Goal: Task Accomplishment & Management: Manage account settings

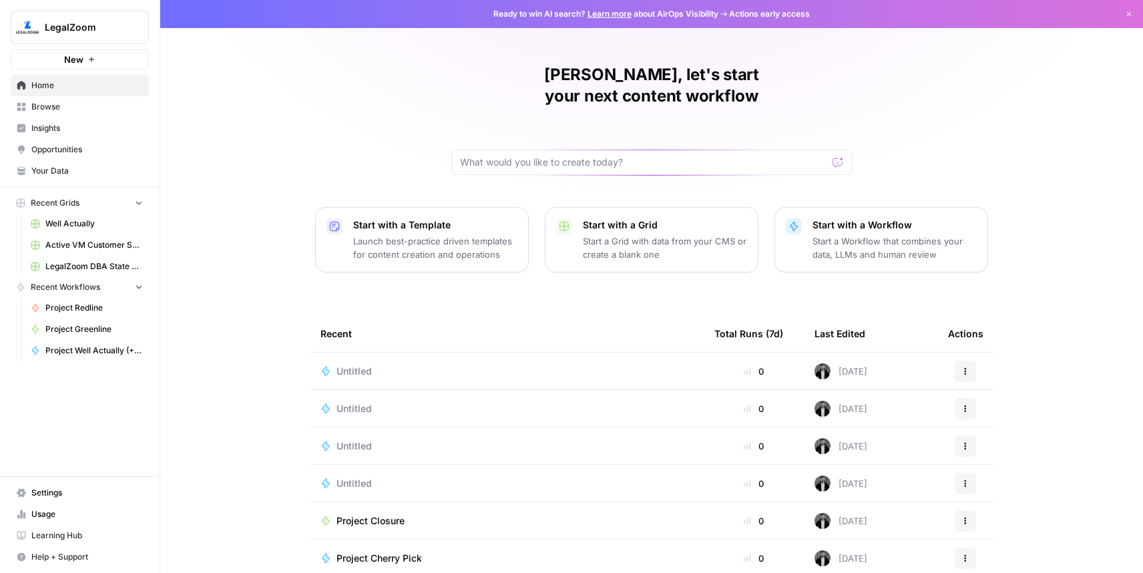
scroll to position [41, 0]
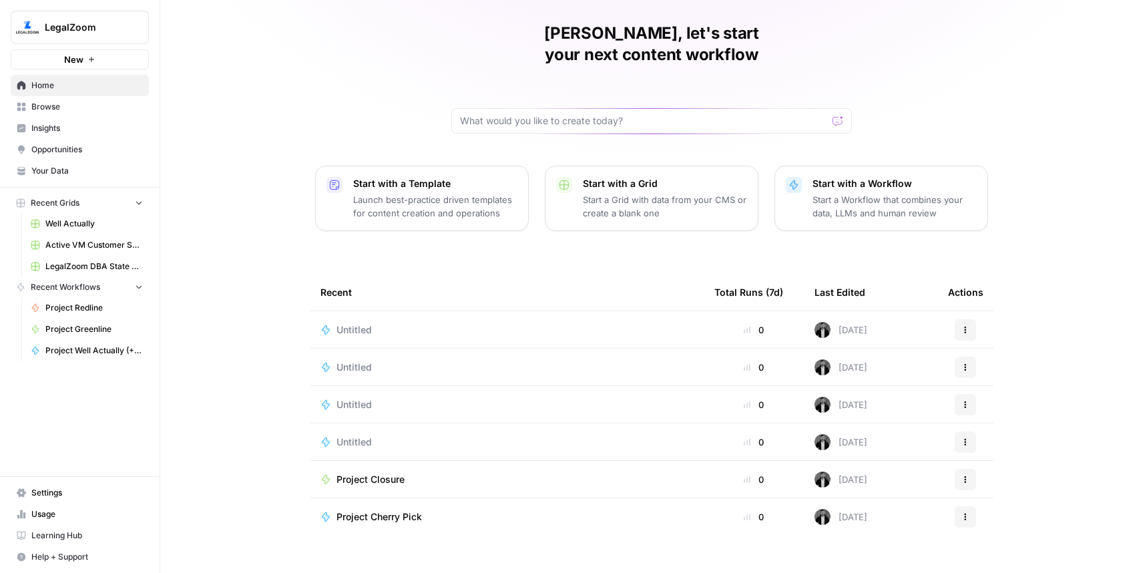
click at [81, 61] on span "New" at bounding box center [73, 59] width 19 height 13
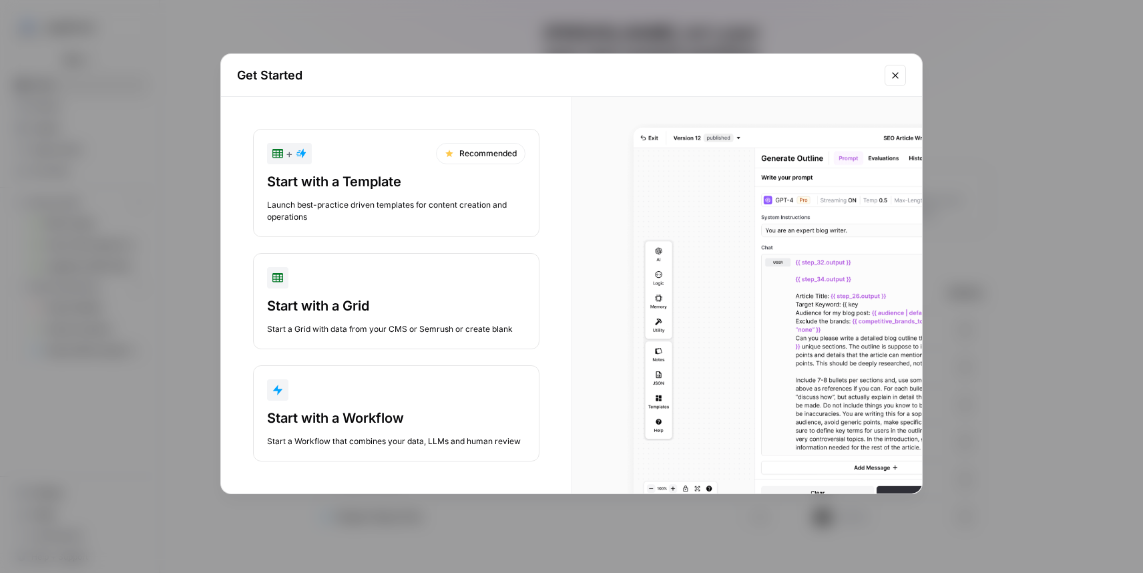
click at [371, 386] on div "button" at bounding box center [396, 389] width 258 height 21
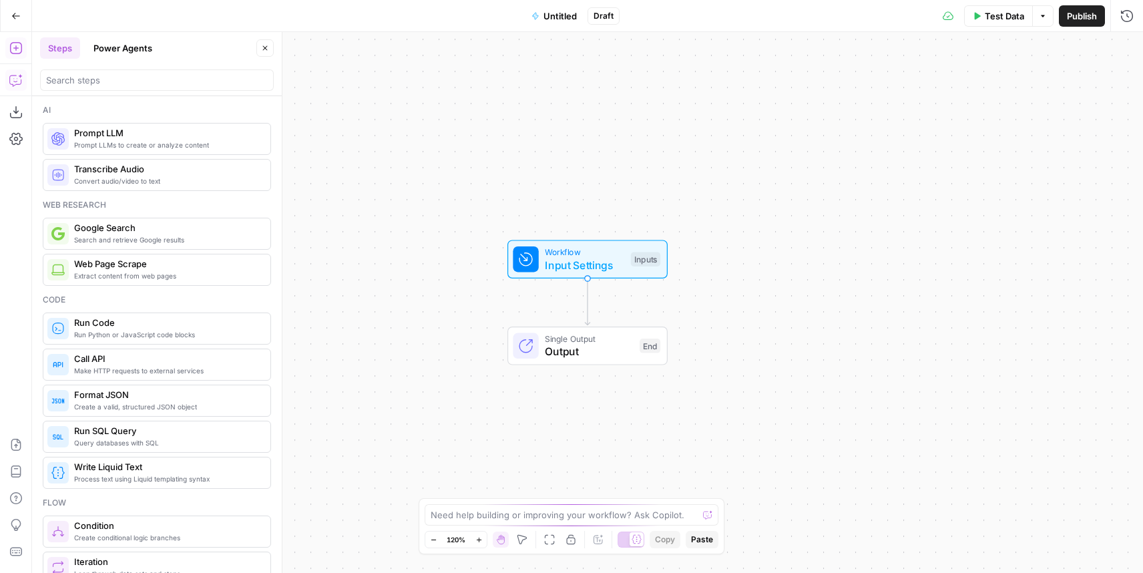
click at [15, 84] on icon "button" at bounding box center [14, 80] width 11 height 11
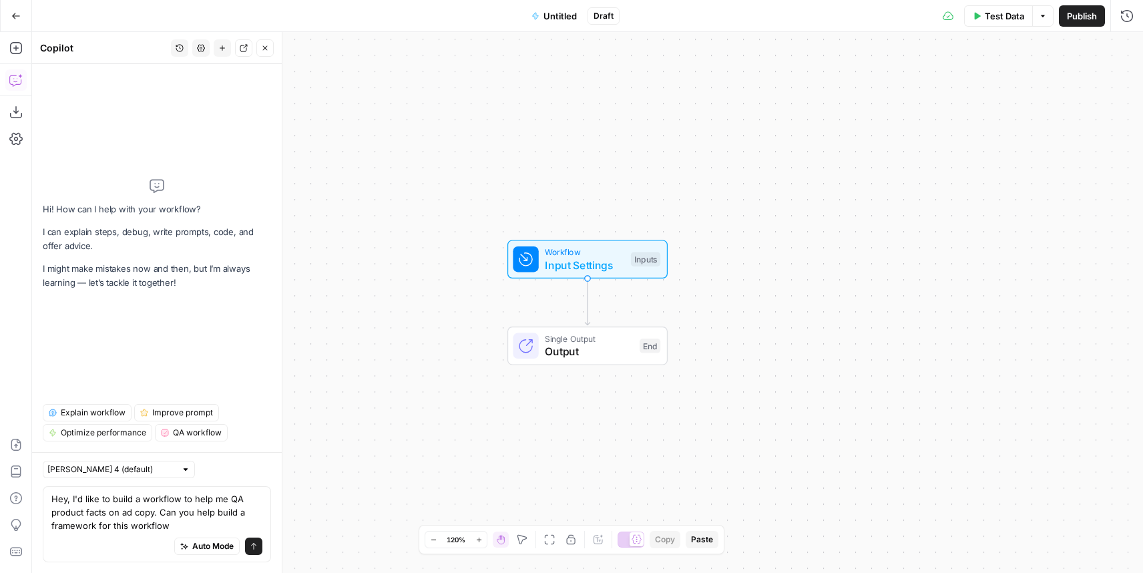
type textarea "Hey, I'd like to build a workflow to help me QA product facts on ad copy. Can y…"
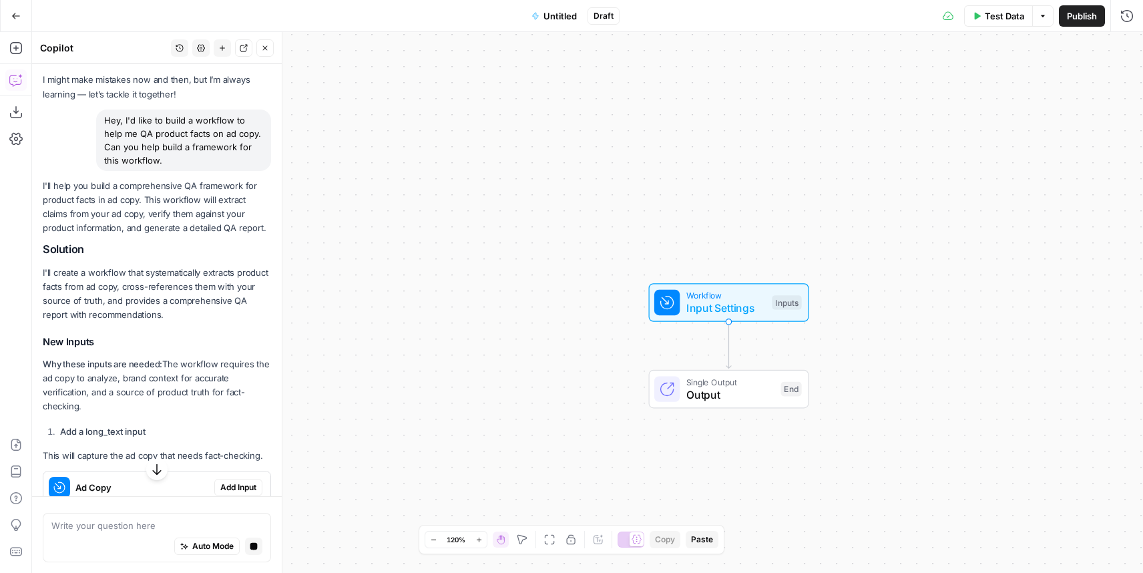
scroll to position [59, 0]
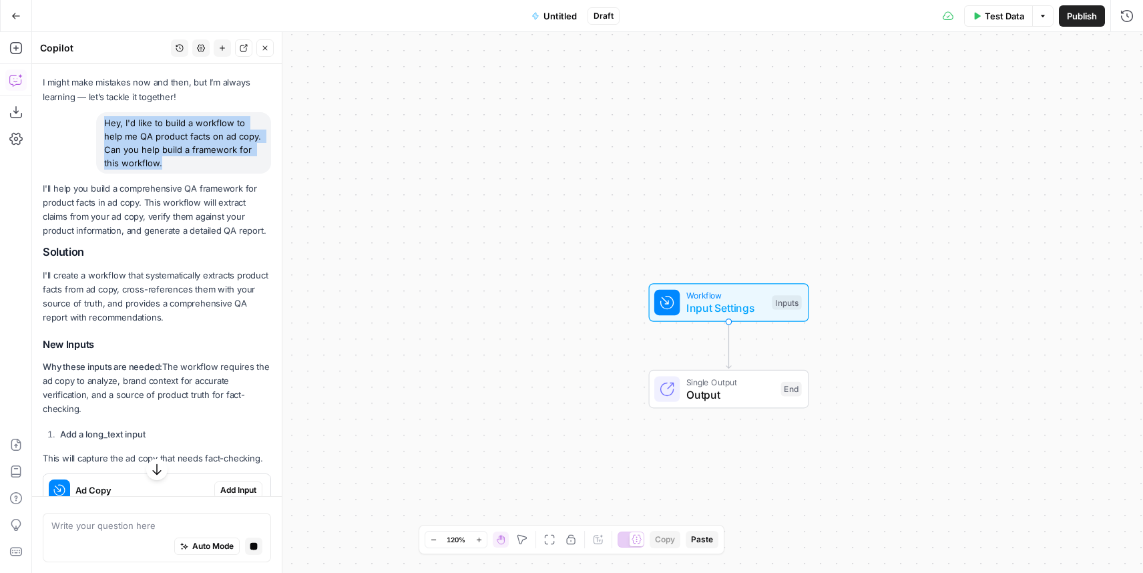
drag, startPoint x: 101, startPoint y: 119, endPoint x: 167, endPoint y: 161, distance: 77.8
click at [167, 161] on div "Hey, I'd like to build a workflow to help me QA product facts on ad copy. Can y…" at bounding box center [183, 142] width 175 height 61
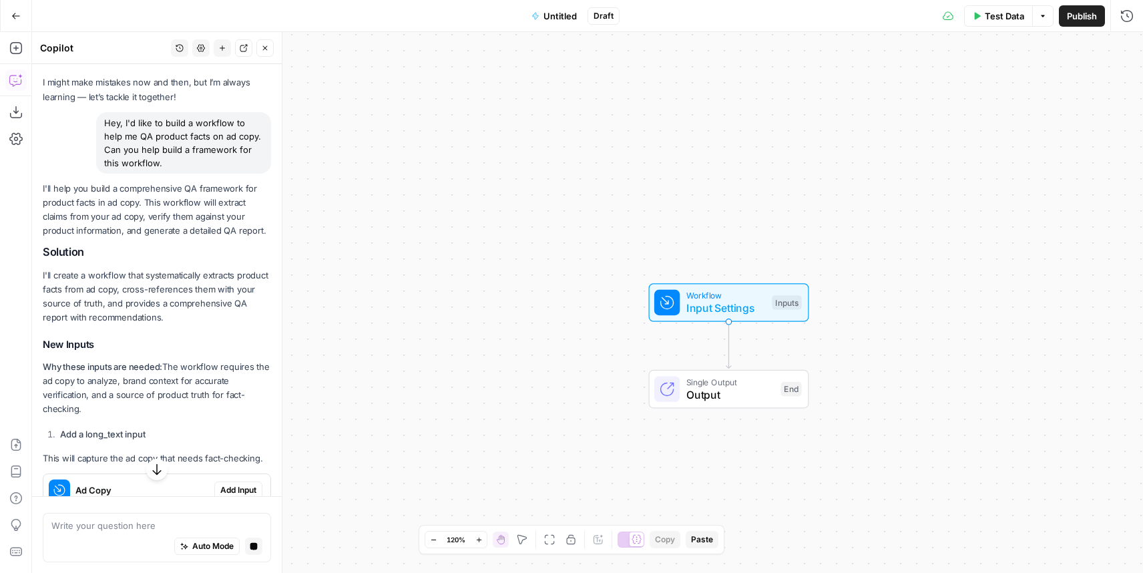
click at [166, 212] on p "I'll help you build a comprehensive QA framework for product facts in ad copy. …" at bounding box center [157, 210] width 228 height 57
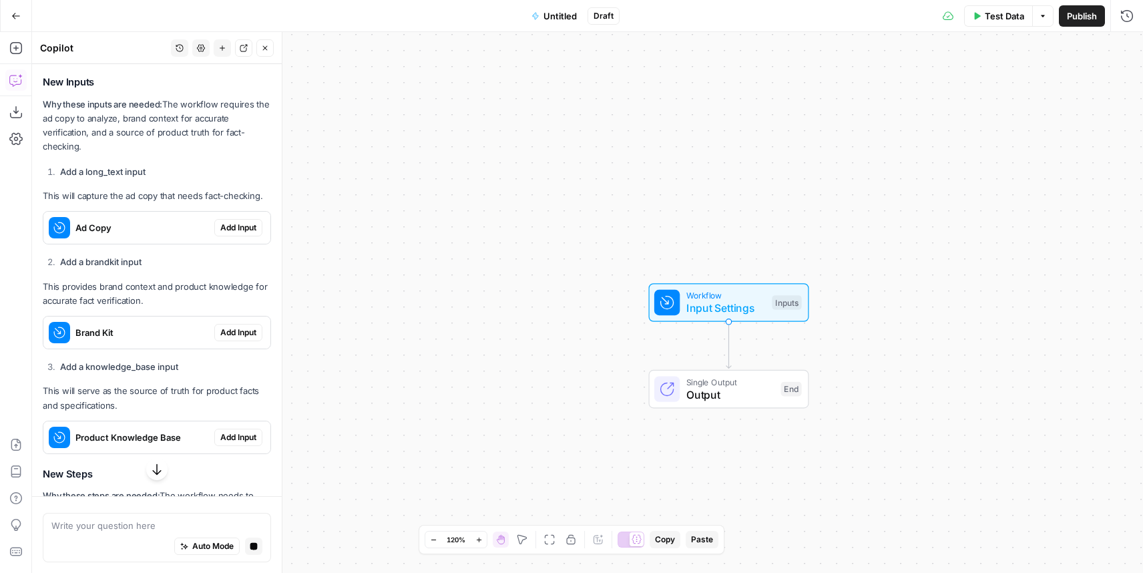
scroll to position [326, 0]
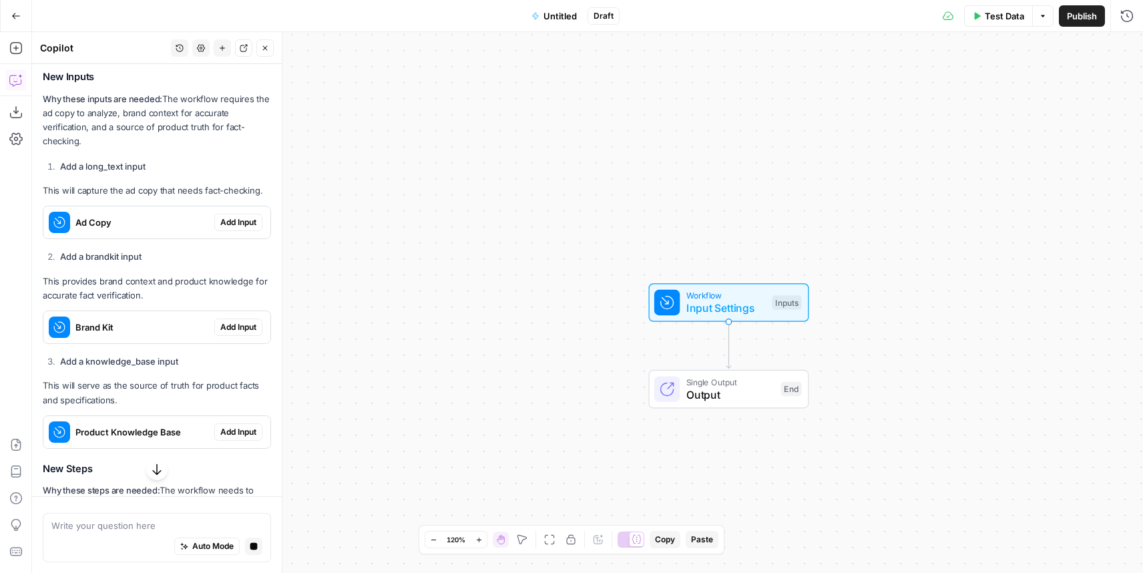
click at [240, 221] on span "Add Input" at bounding box center [238, 222] width 36 height 12
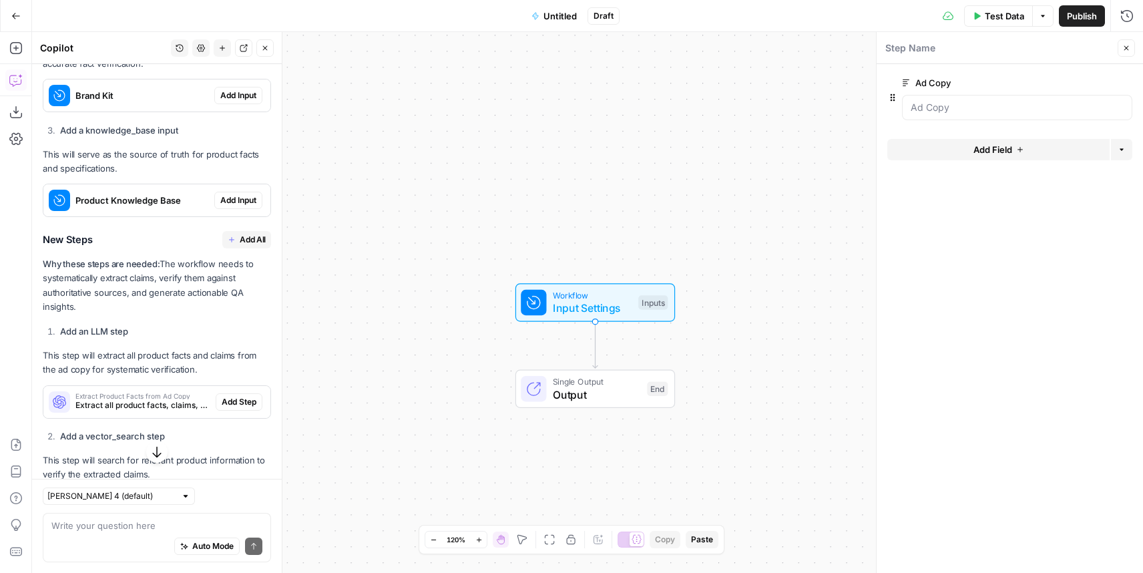
scroll to position [565, 0]
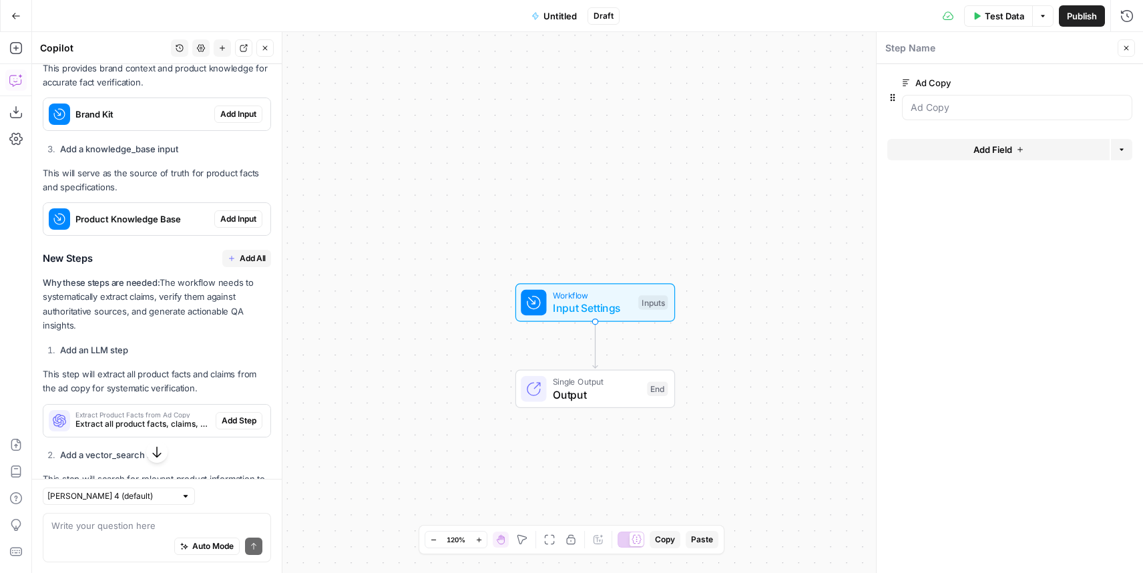
click at [241, 115] on span "Add Input" at bounding box center [238, 114] width 36 height 12
click at [238, 222] on span "Add Input" at bounding box center [238, 219] width 36 height 12
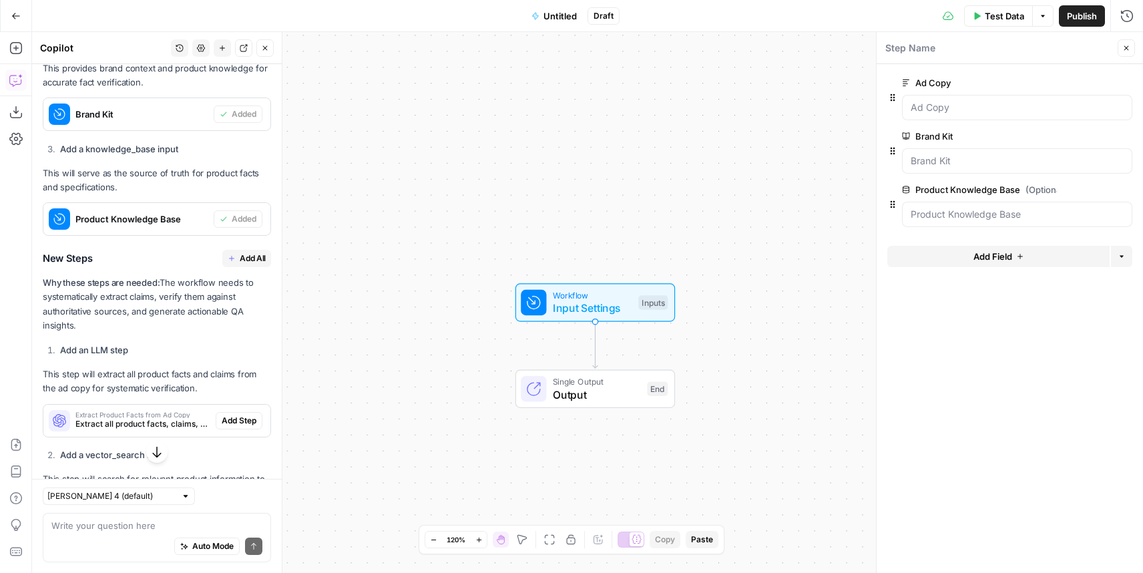
click at [248, 260] on span "Add All" at bounding box center [253, 258] width 26 height 12
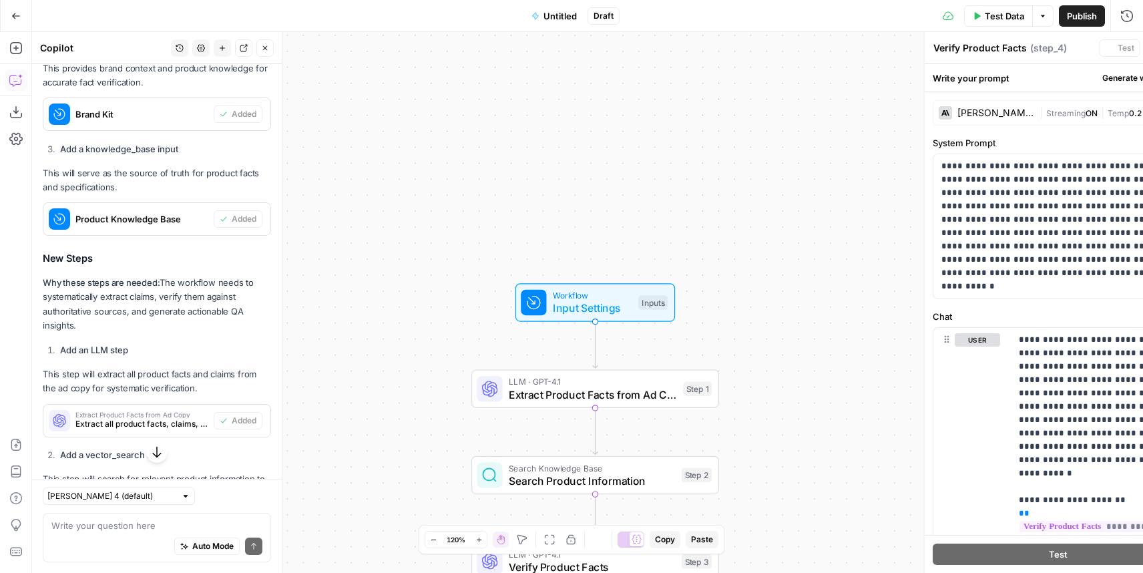
type textarea "Generate QA Report"
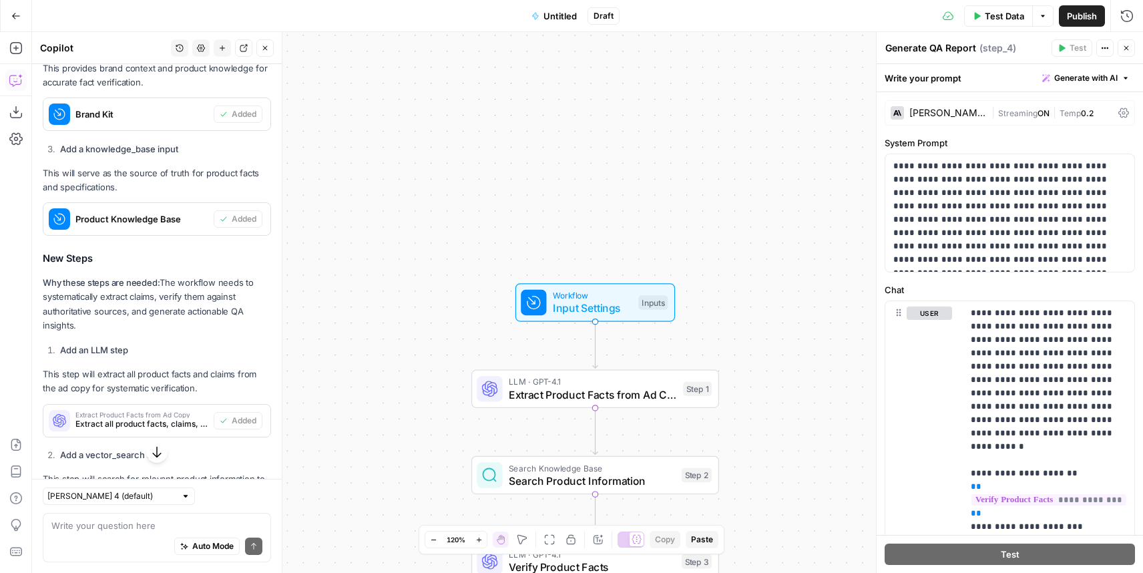
click at [17, 16] on icon "button" at bounding box center [15, 15] width 9 height 9
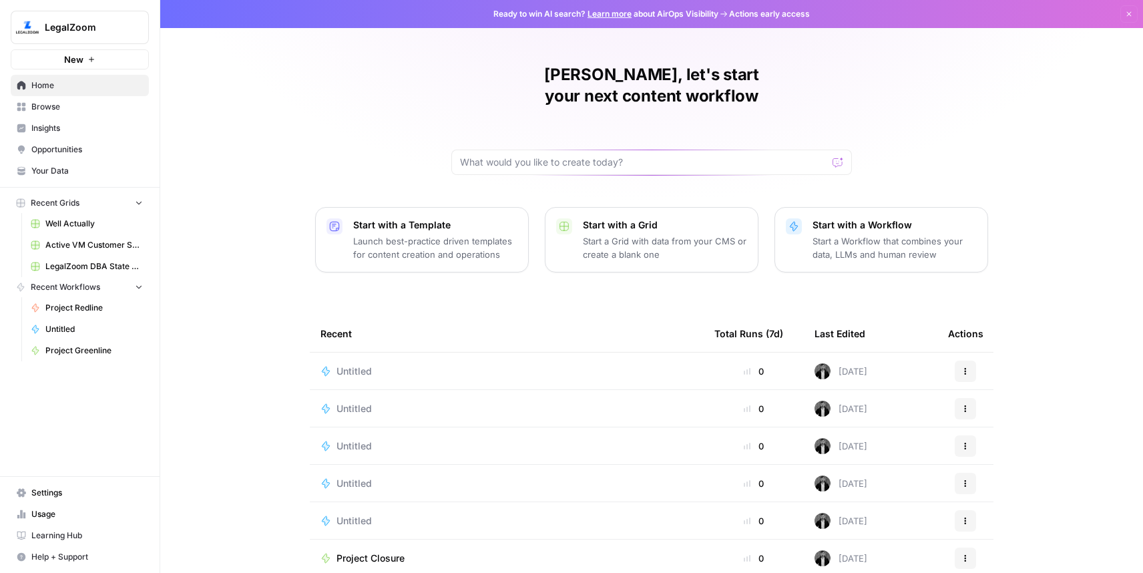
click at [57, 111] on span "Browse" at bounding box center [86, 107] width 111 height 12
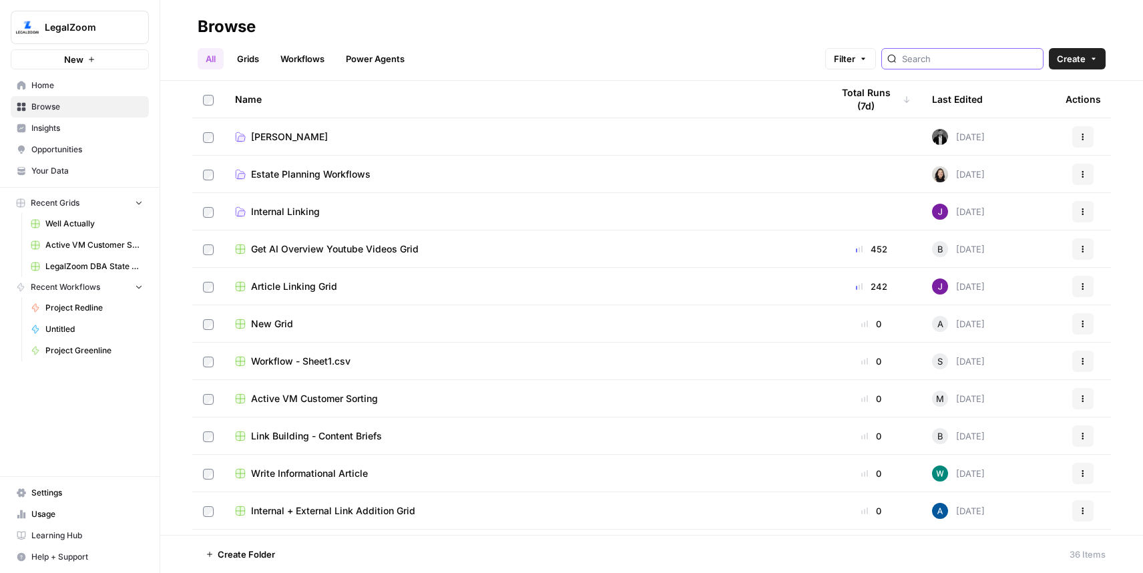
click at [959, 61] on input "search" at bounding box center [969, 58] width 135 height 13
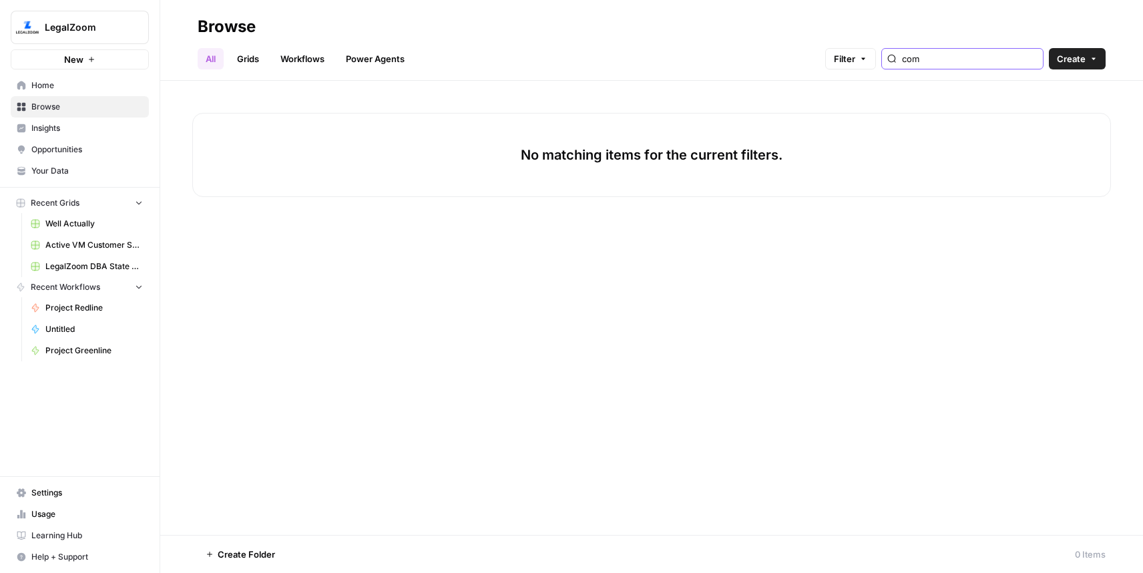
type input "com"
click at [289, 60] on link "Workflows" at bounding box center [302, 58] width 60 height 21
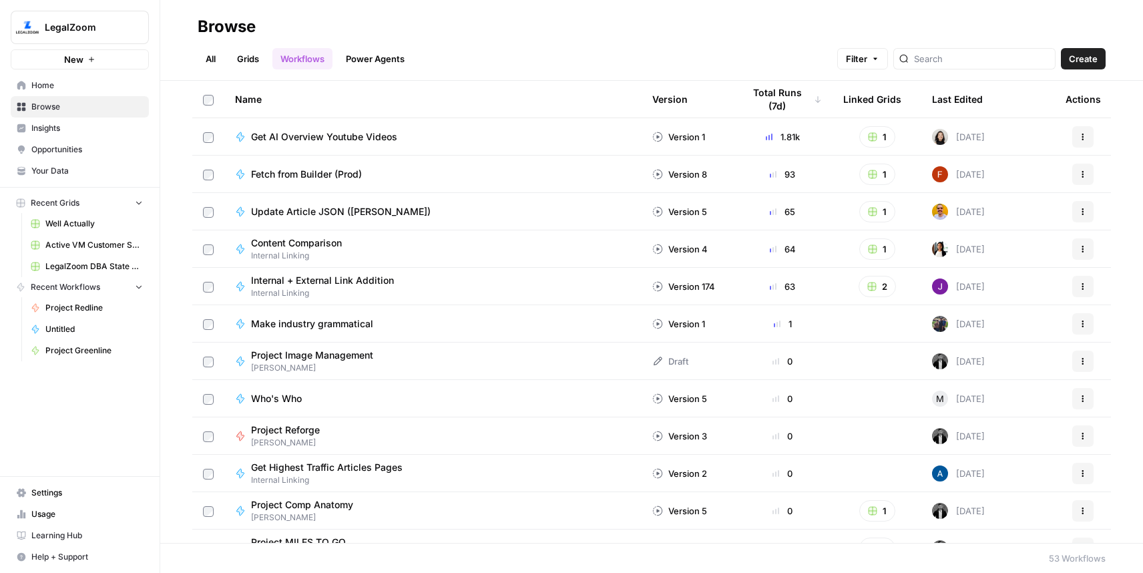
click at [216, 60] on link "All" at bounding box center [211, 58] width 26 height 21
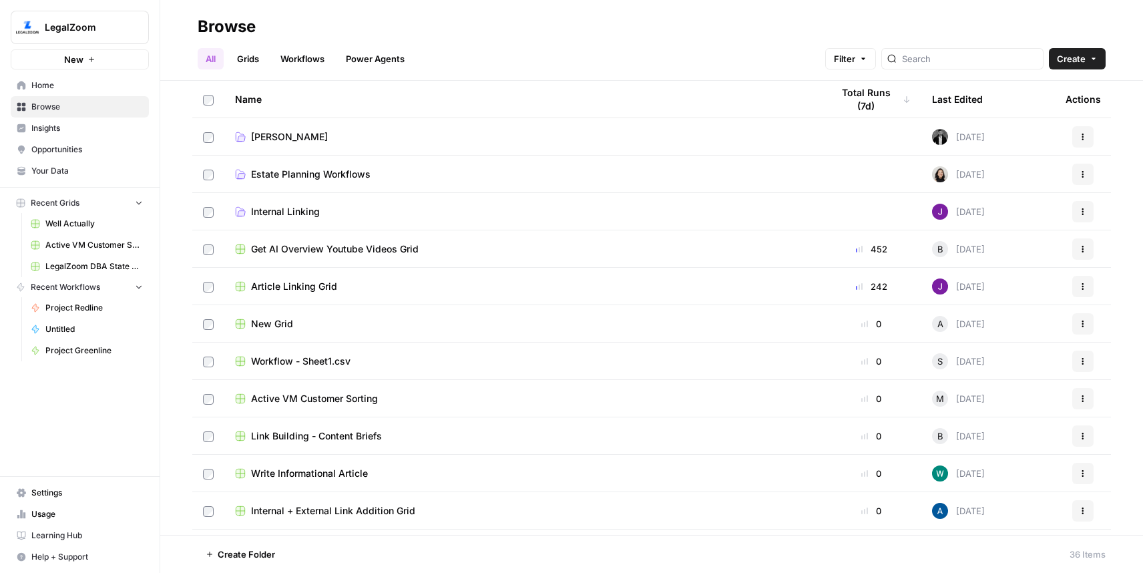
click at [298, 142] on link "[PERSON_NAME]" at bounding box center [522, 136] width 575 height 13
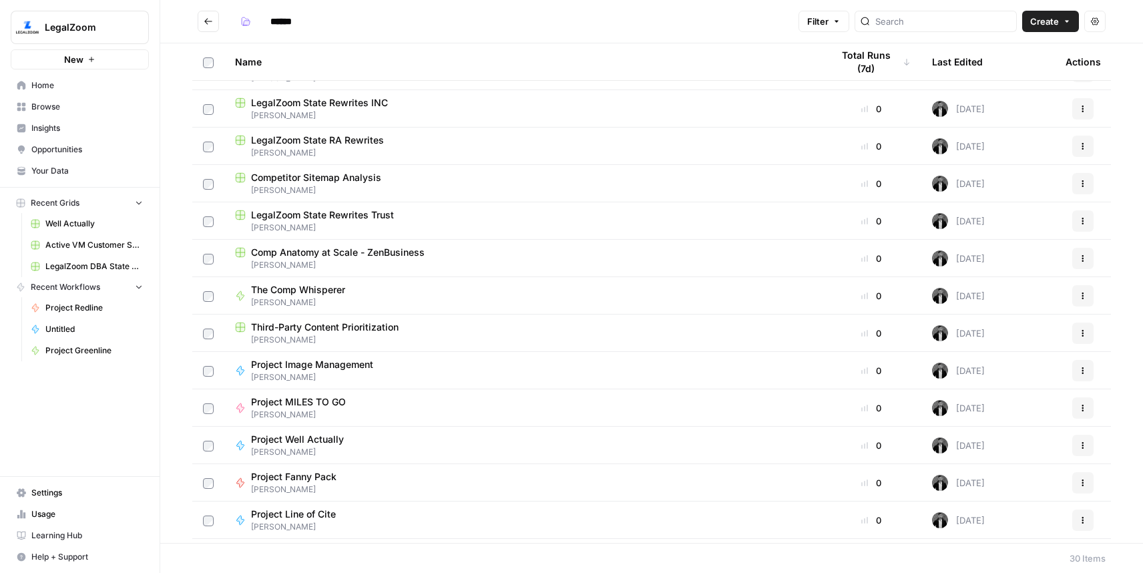
scroll to position [515, 0]
click at [321, 302] on span "[PERSON_NAME]" at bounding box center [303, 302] width 105 height 12
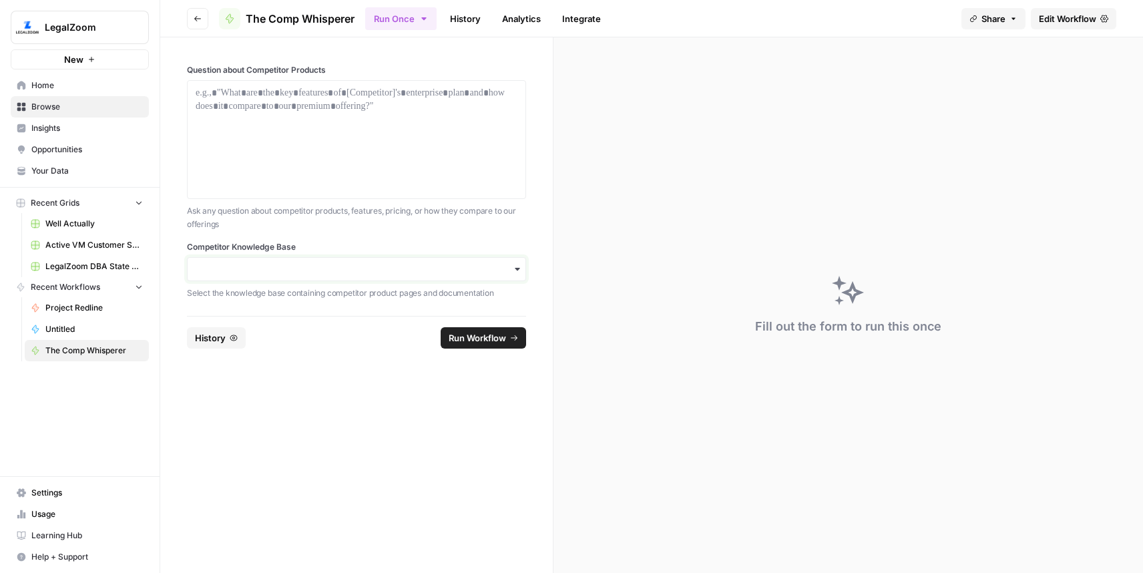
click at [298, 273] on input "Competitor Knowledge Base" at bounding box center [357, 268] width 322 height 13
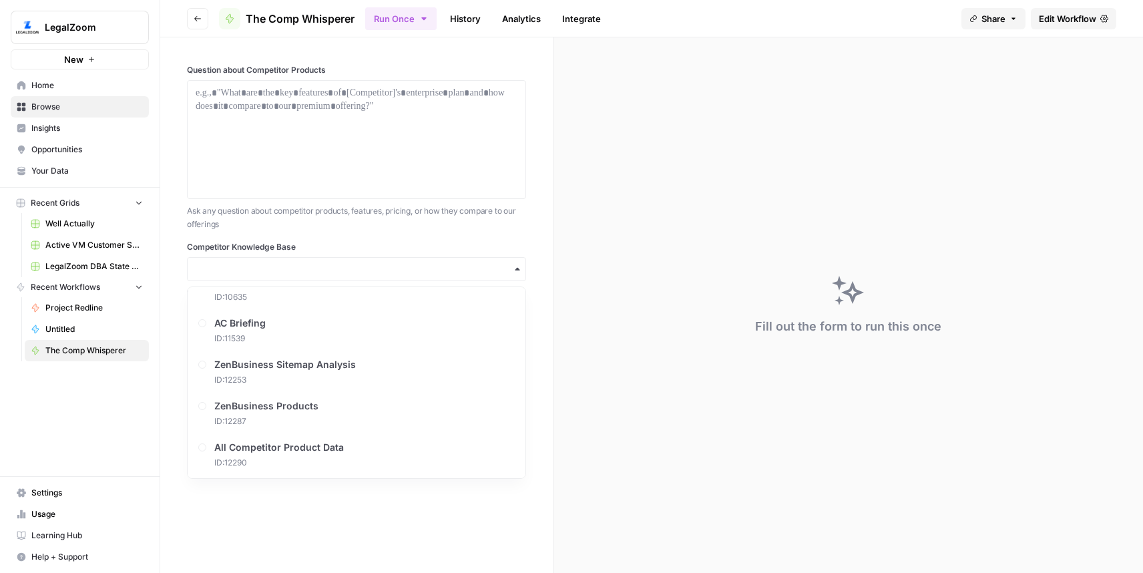
scroll to position [159, 0]
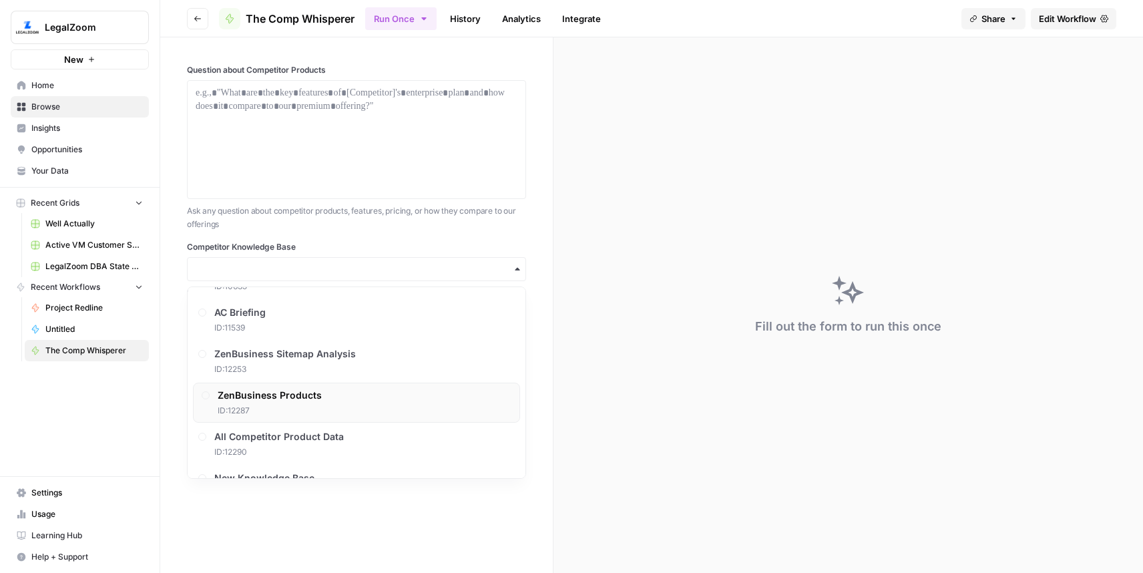
click at [294, 391] on span "ZenBusiness Products" at bounding box center [270, 394] width 104 height 13
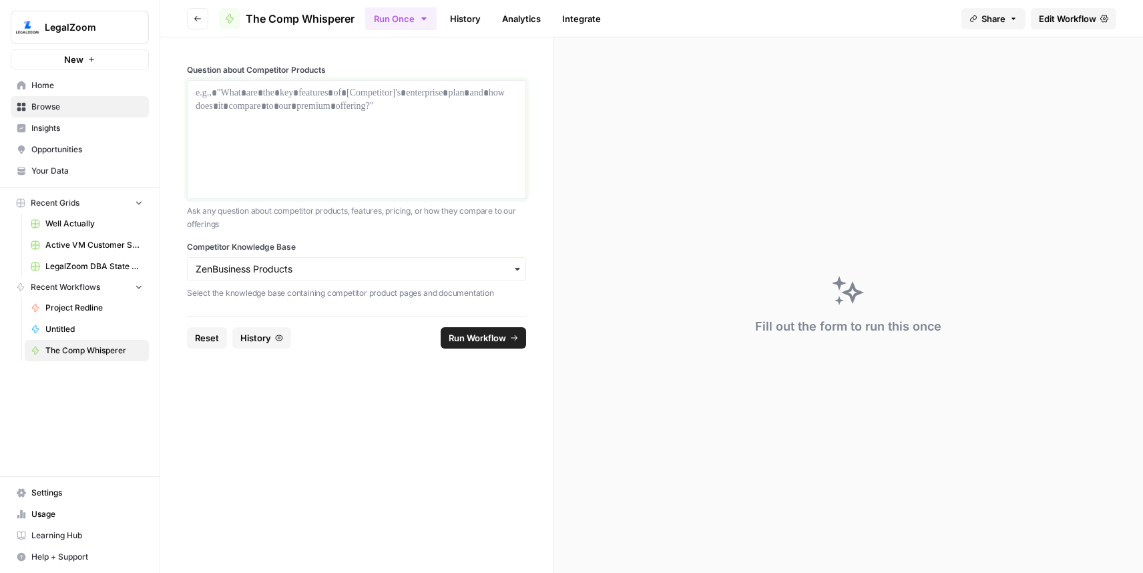
click at [324, 126] on div at bounding box center [357, 139] width 322 height 107
click at [467, 327] on button "Run Workflow" at bounding box center [483, 337] width 85 height 21
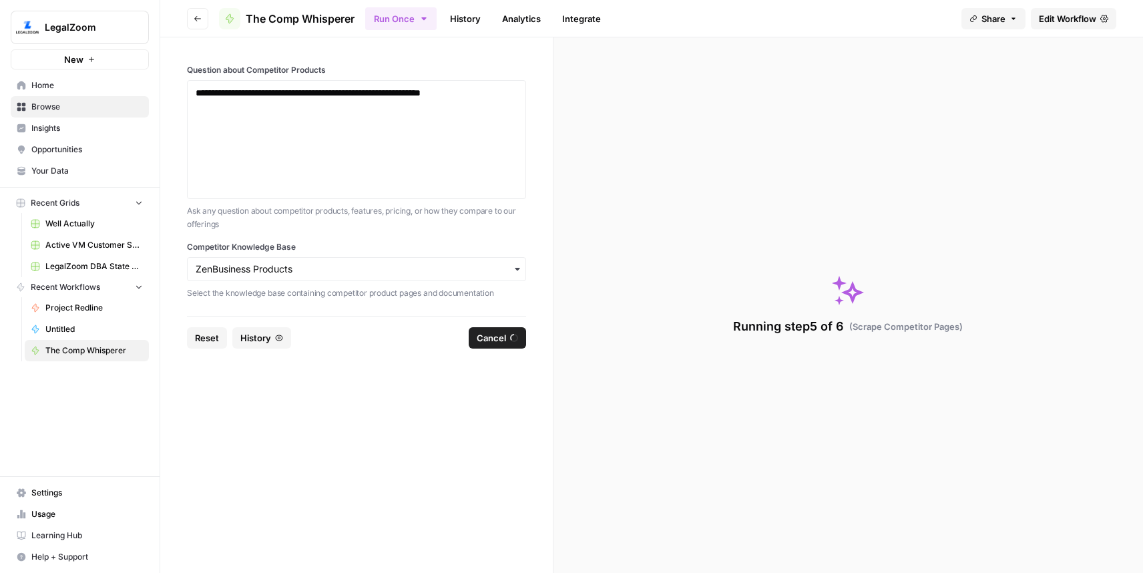
click at [53, 170] on span "Your Data" at bounding box center [86, 171] width 111 height 12
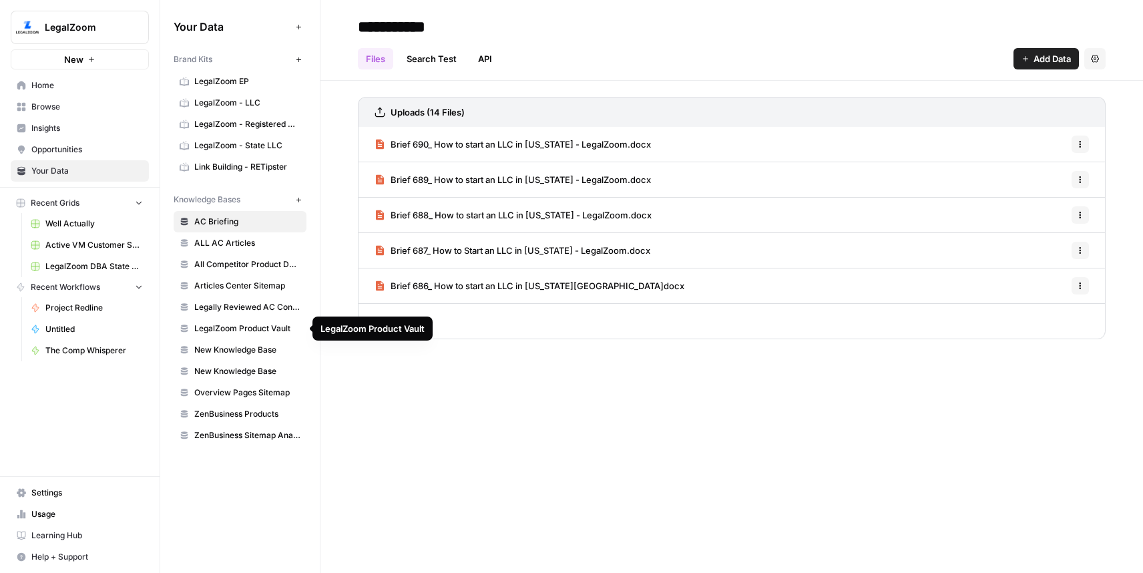
click at [240, 332] on span "LegalZoom Product Vault" at bounding box center [247, 328] width 106 height 12
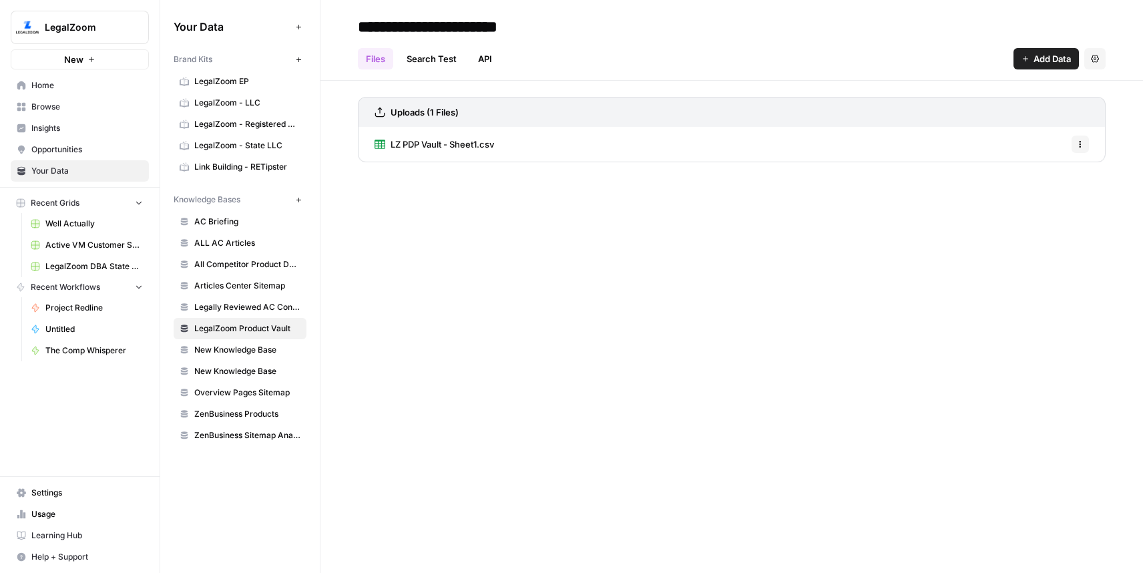
click at [421, 146] on span "LZ PDP Vault - Sheet1.csv" at bounding box center [441, 144] width 103 height 13
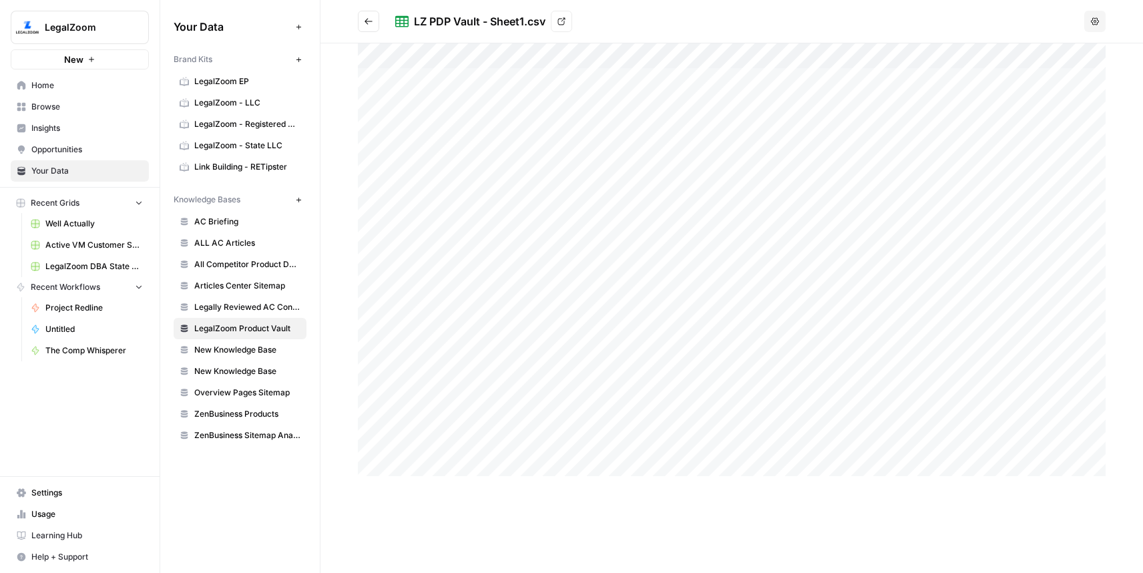
click at [71, 57] on span "New" at bounding box center [73, 59] width 19 height 13
click at [67, 101] on span "Browse" at bounding box center [86, 107] width 111 height 12
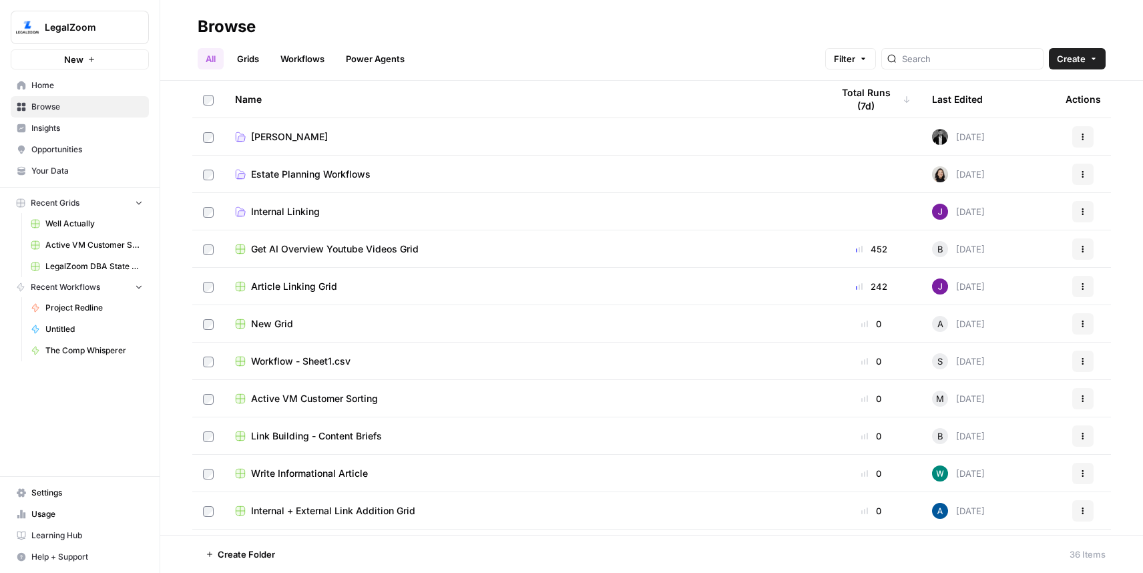
click at [299, 142] on link "[PERSON_NAME]" at bounding box center [522, 136] width 575 height 13
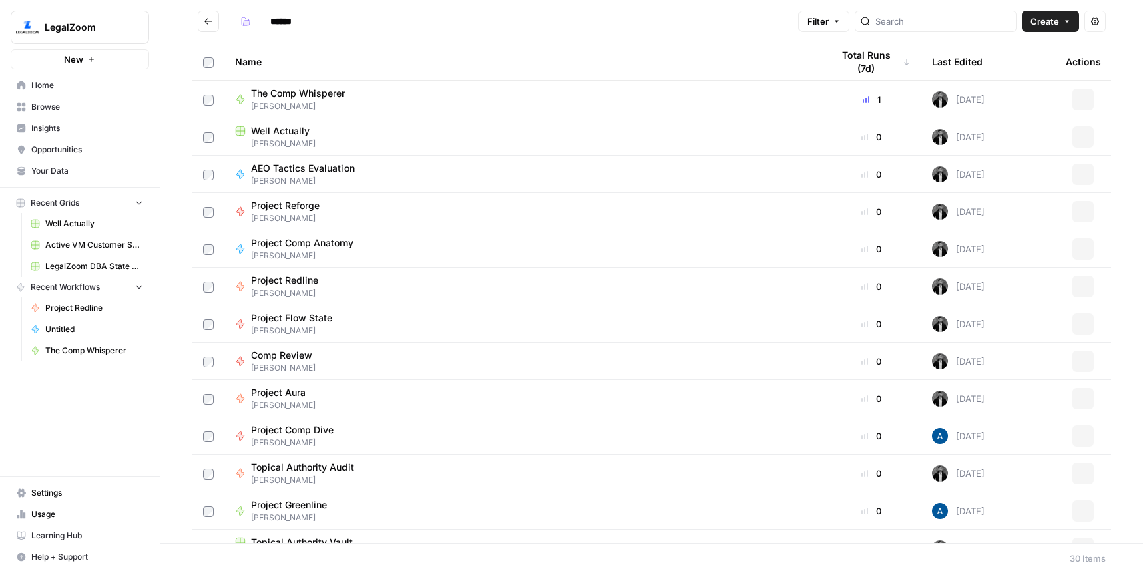
type input "******"
click at [318, 139] on span "[PERSON_NAME]" at bounding box center [522, 144] width 575 height 12
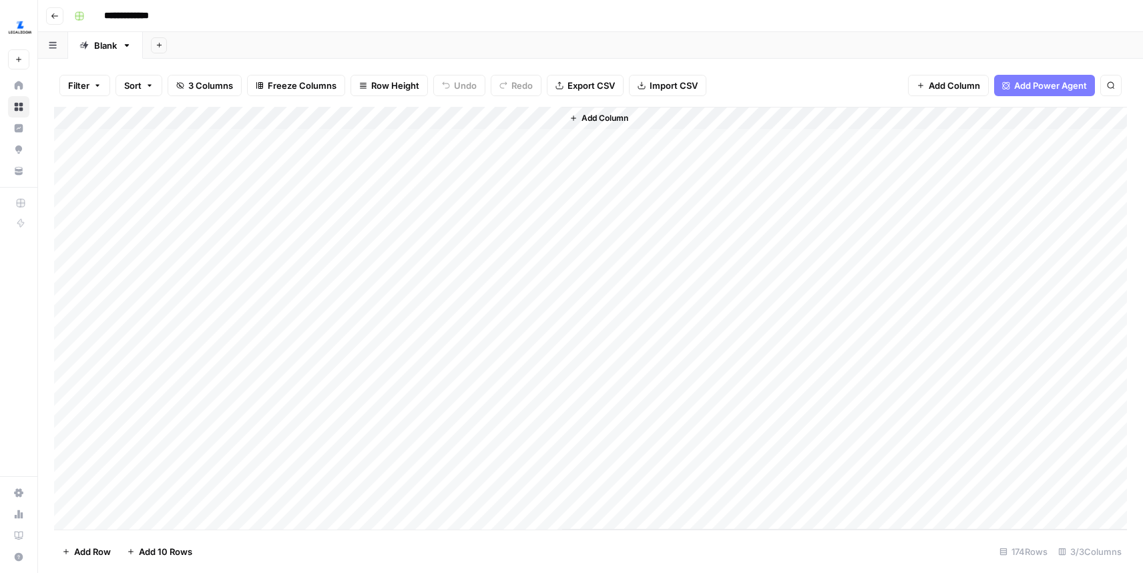
click at [473, 139] on div "Add Column" at bounding box center [590, 318] width 1073 height 423
click at [487, 138] on div "Add Column" at bounding box center [590, 318] width 1073 height 423
click at [587, 228] on div "Add Column" at bounding box center [844, 318] width 565 height 423
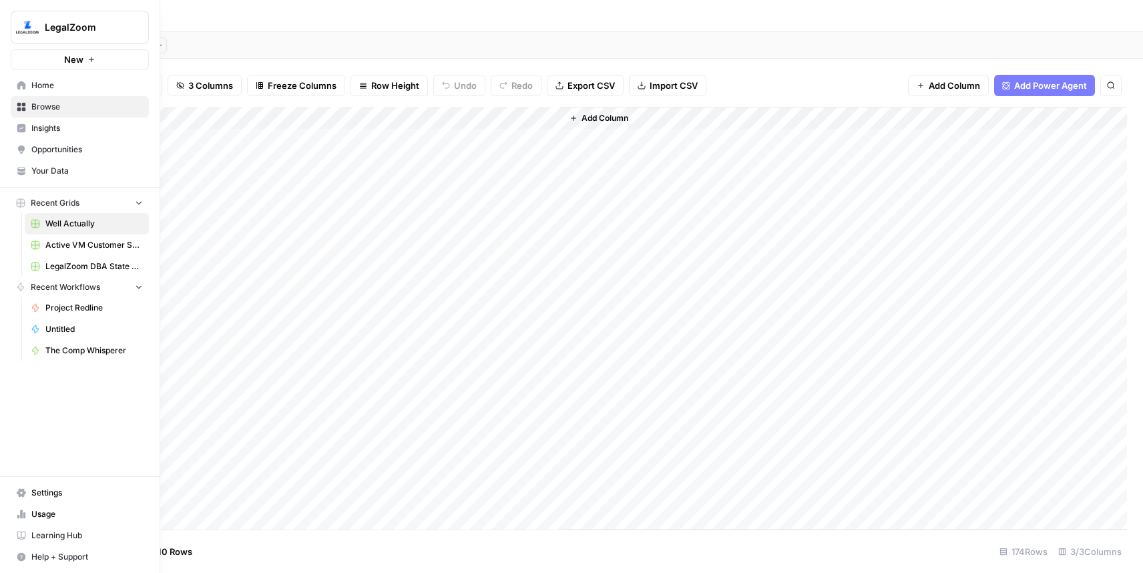
click at [53, 105] on span "Browse" at bounding box center [86, 107] width 111 height 12
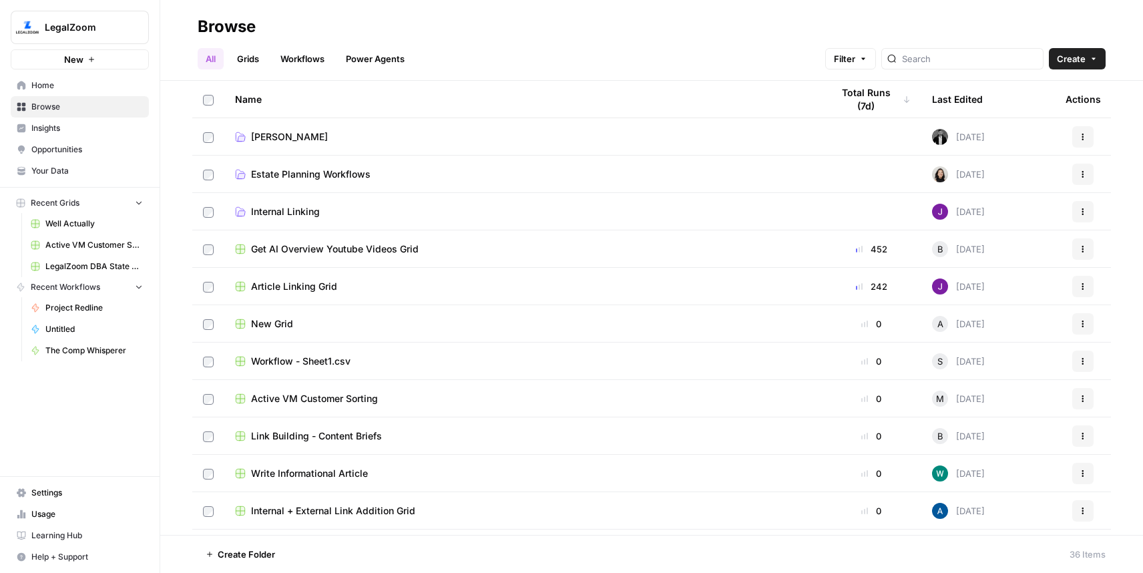
click at [270, 135] on span "[PERSON_NAME]" at bounding box center [289, 136] width 77 height 13
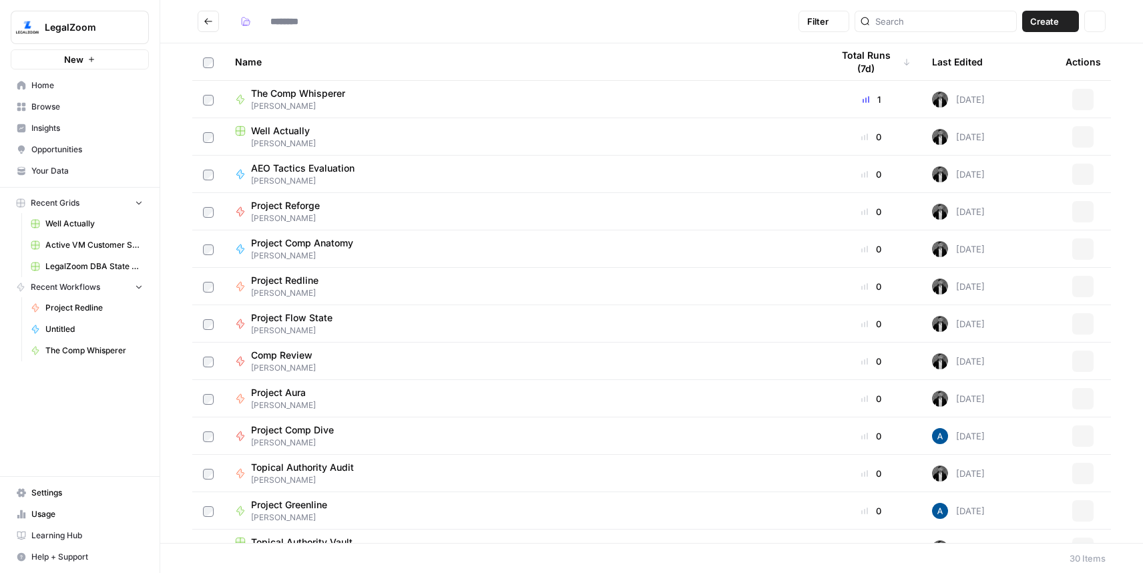
type input "******"
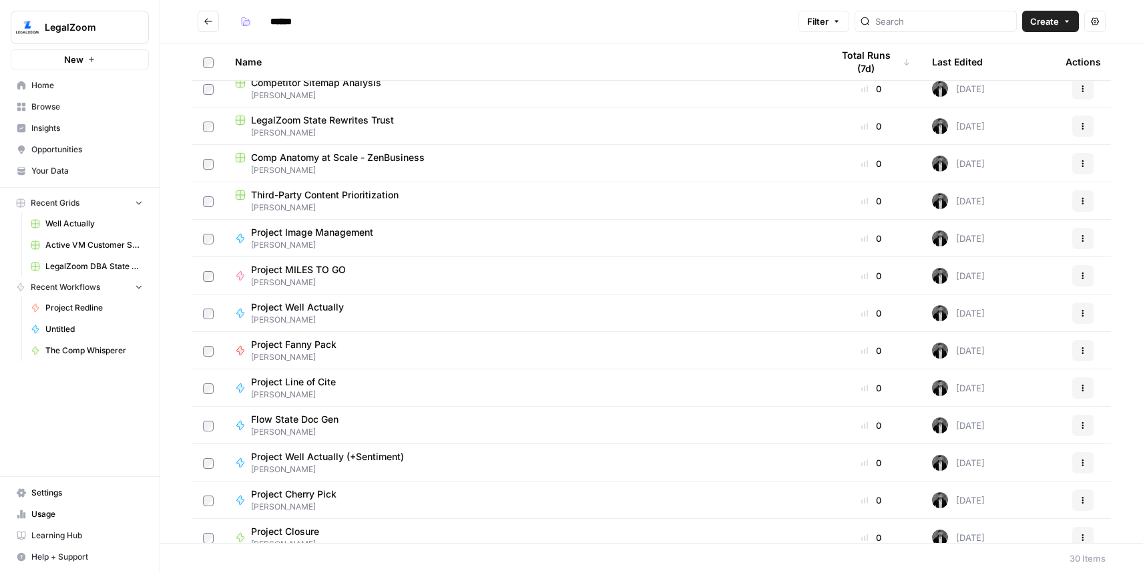
scroll to position [651, 0]
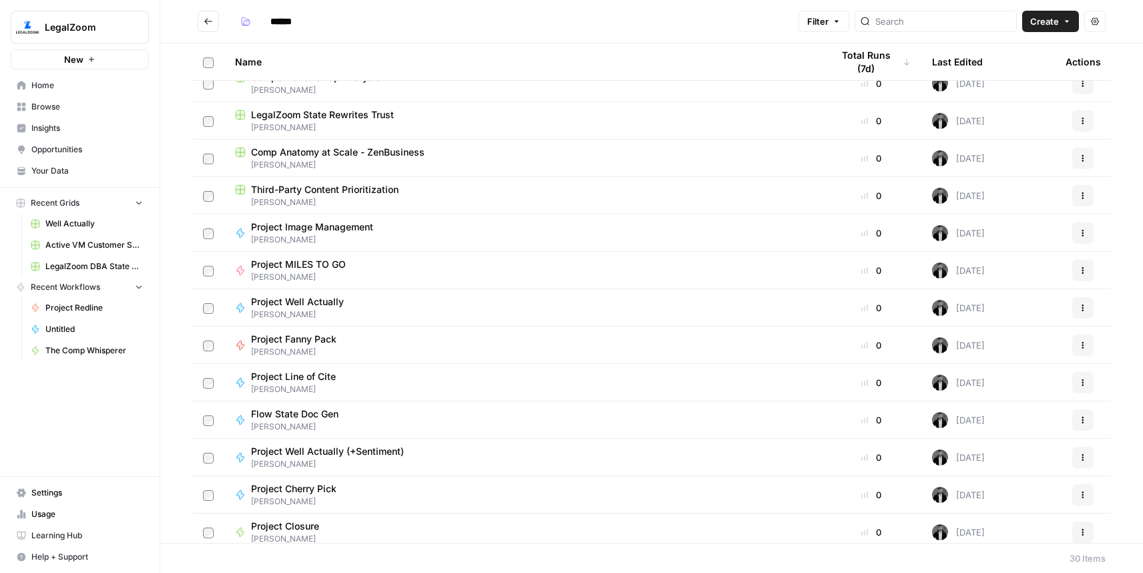
click at [320, 292] on td "Project Well Actually Connor" at bounding box center [522, 307] width 597 height 37
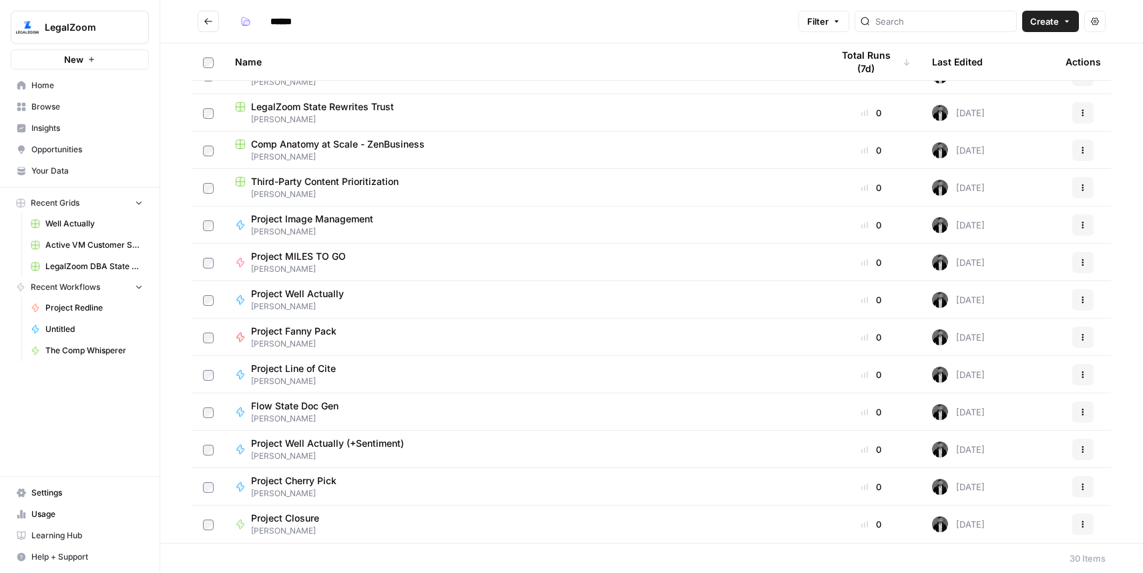
click at [328, 439] on span "Project Well Actually (+Sentiment)" at bounding box center [327, 443] width 153 height 13
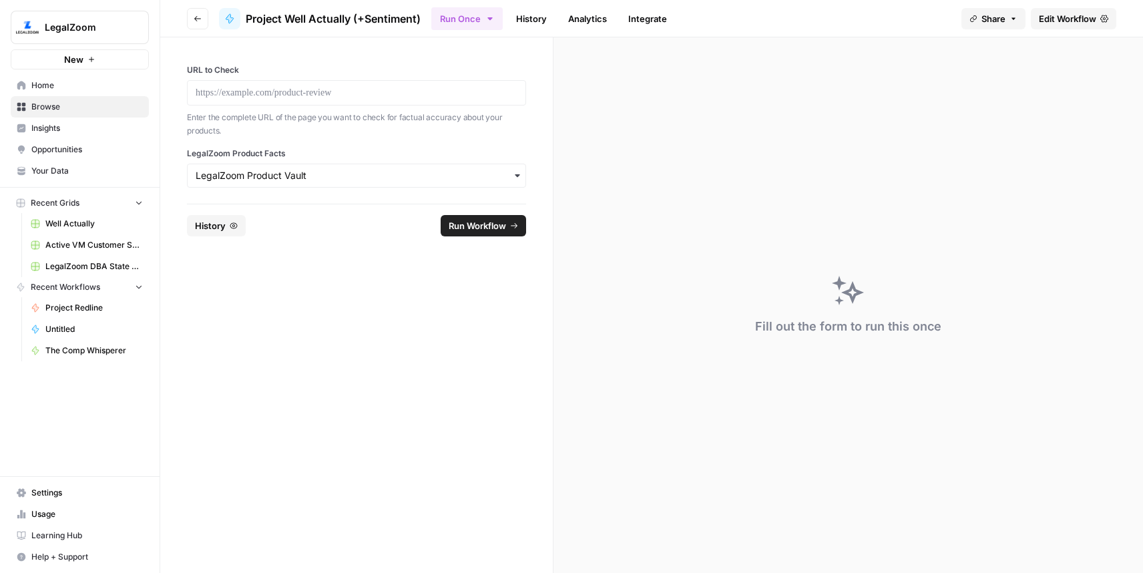
click at [1056, 21] on span "Edit Workflow" at bounding box center [1067, 18] width 57 height 13
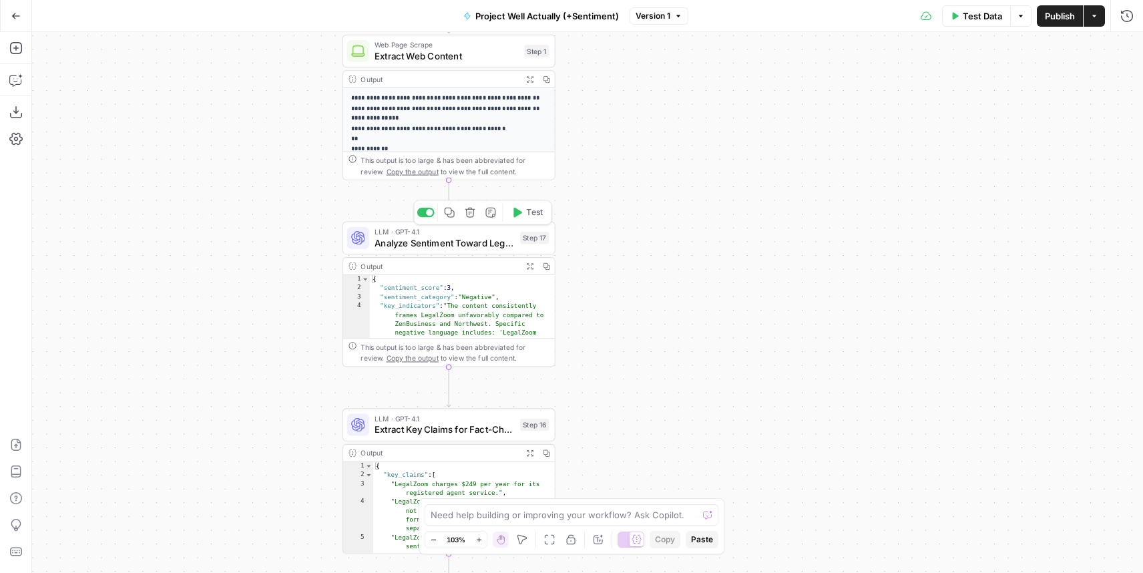
click at [450, 246] on span "Analyze Sentiment Toward LegalZoom" at bounding box center [444, 243] width 140 height 14
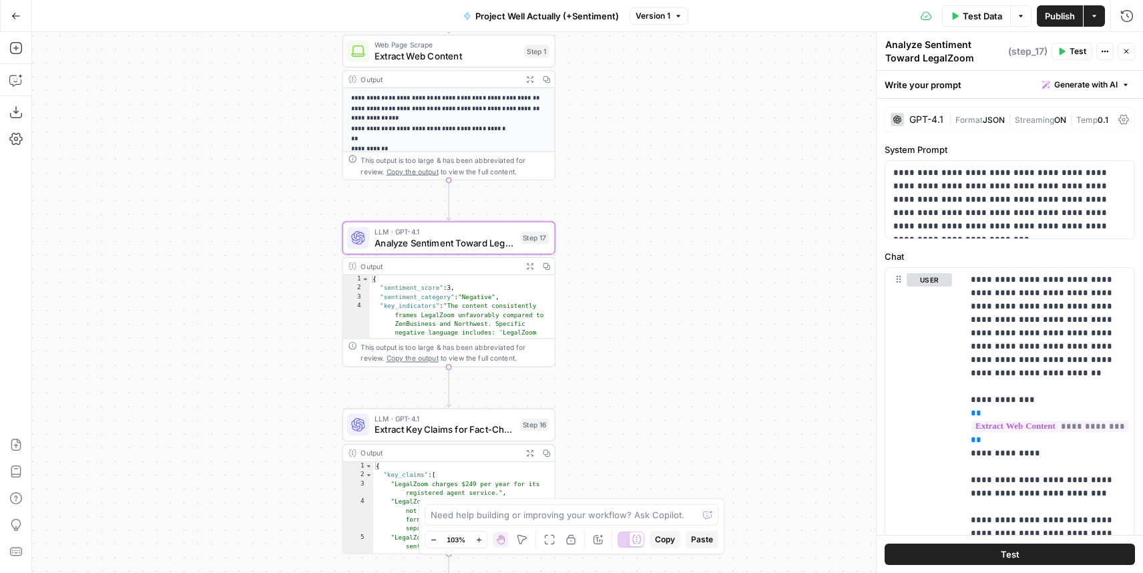
click at [923, 121] on div "GPT-4.1" at bounding box center [926, 119] width 34 height 9
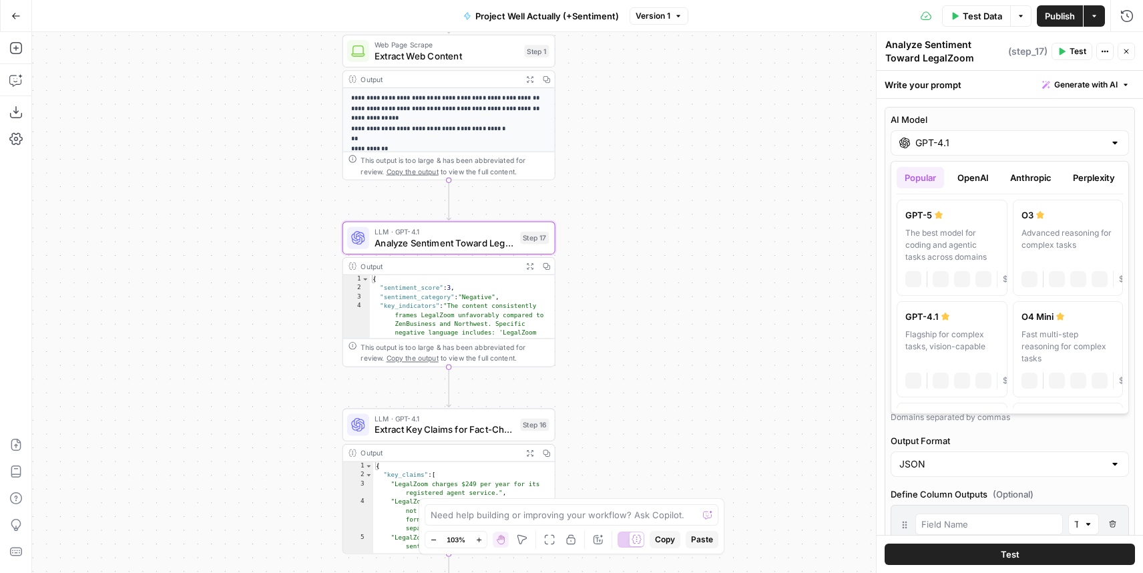
click at [930, 148] on input "GPT-4.1" at bounding box center [1009, 142] width 189 height 13
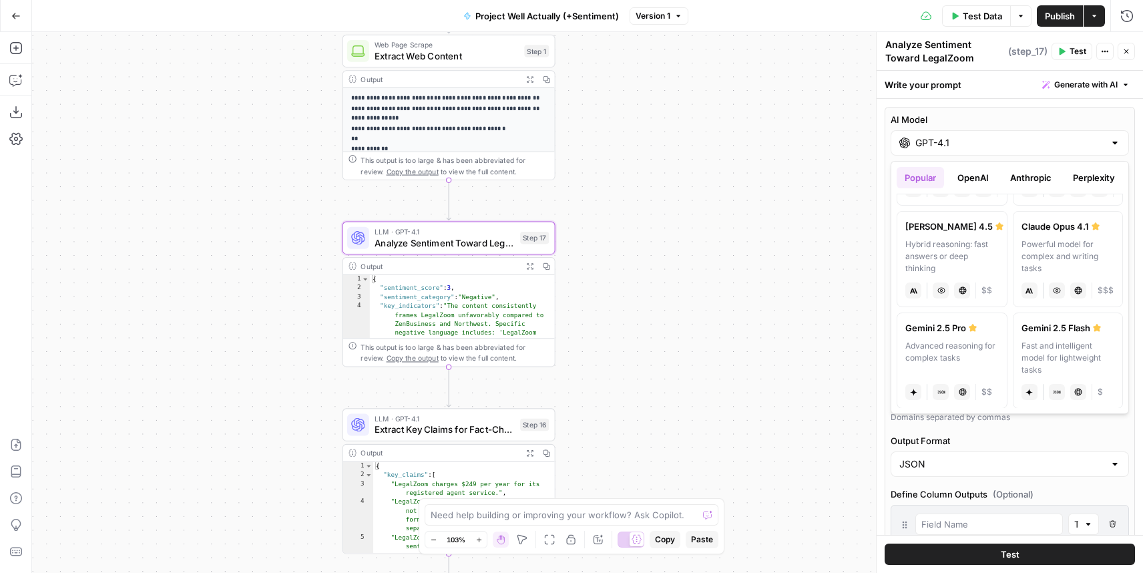
scroll to position [229, 0]
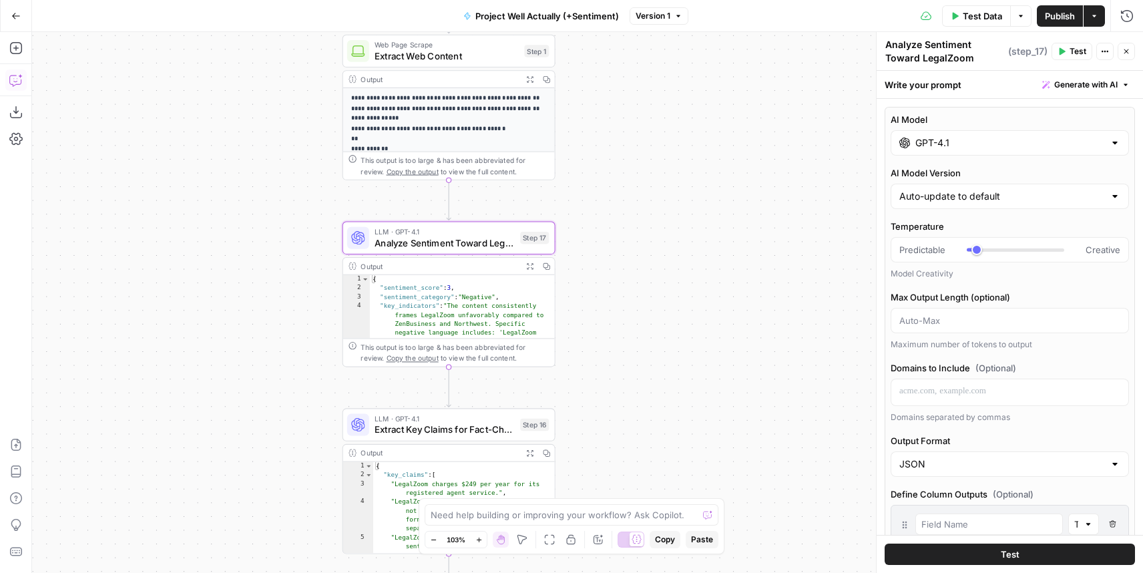
click at [14, 82] on icon "button" at bounding box center [15, 79] width 13 height 13
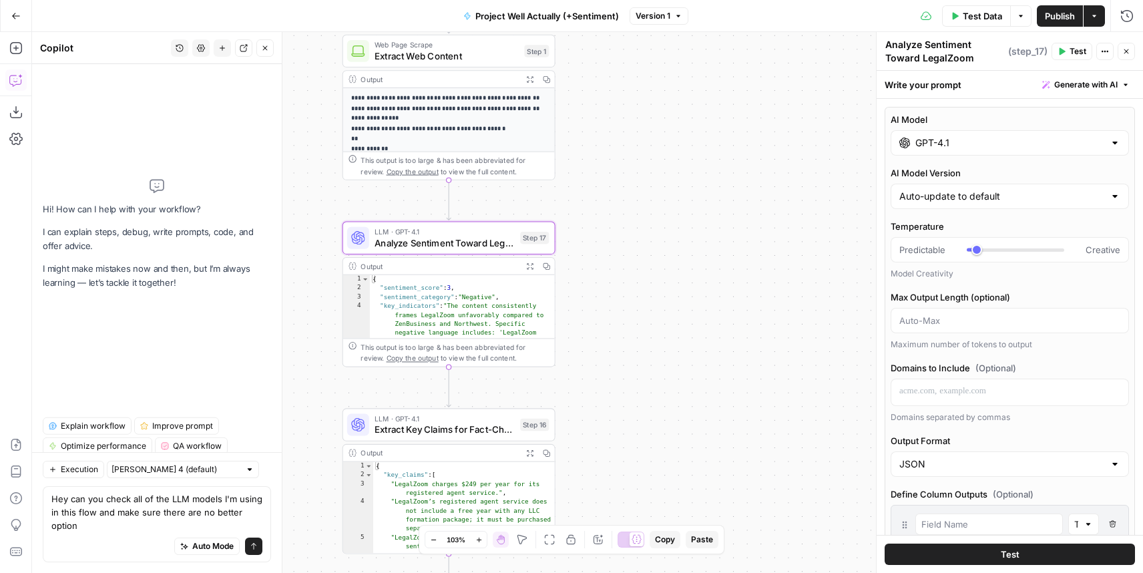
type textarea "Hey can you check all of the LLM models I'm using in this flow and make sure th…"
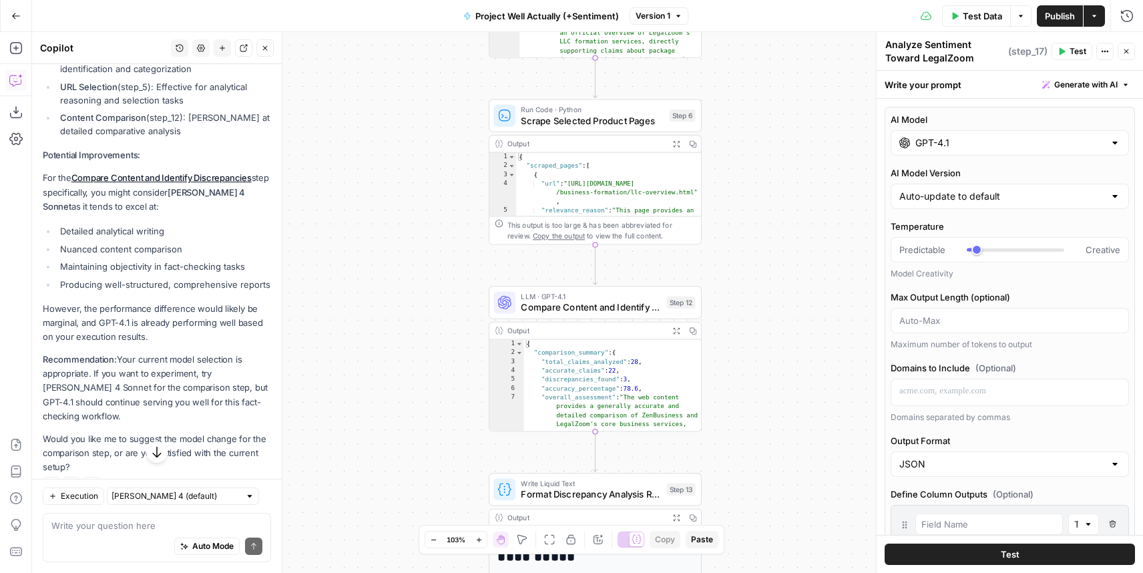
scroll to position [415, 0]
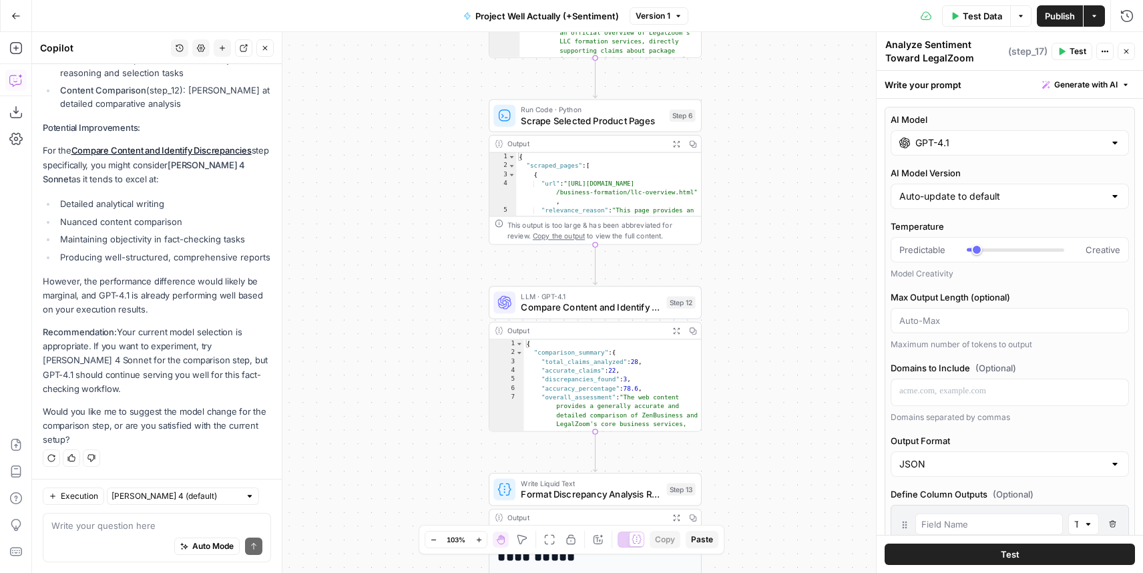
click at [131, 521] on textarea at bounding box center [156, 525] width 211 height 13
type textarea "Give me step updates for each of the better models"
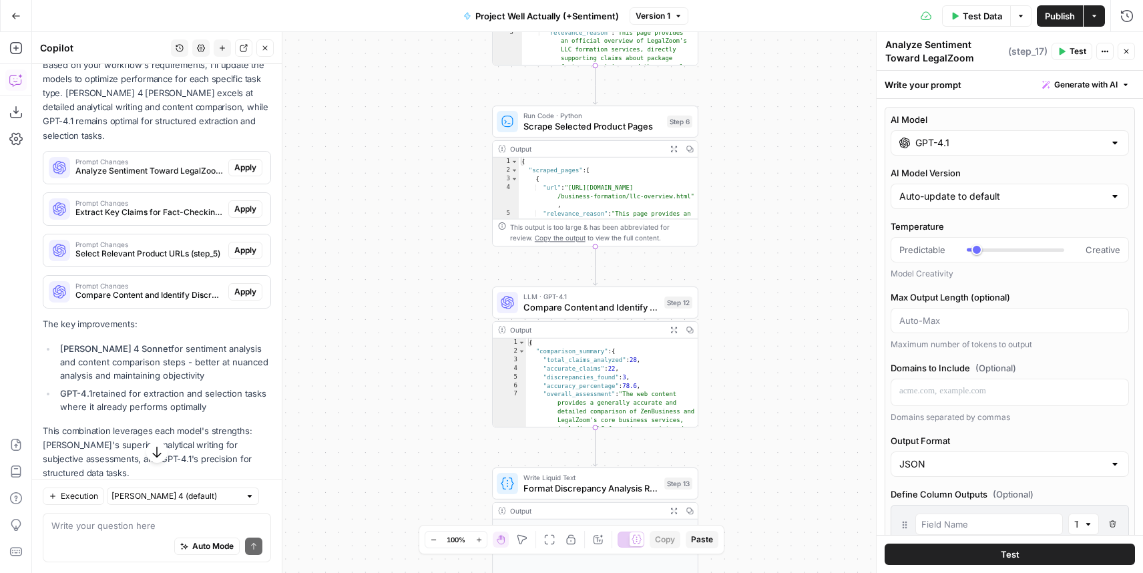
scroll to position [896, 0]
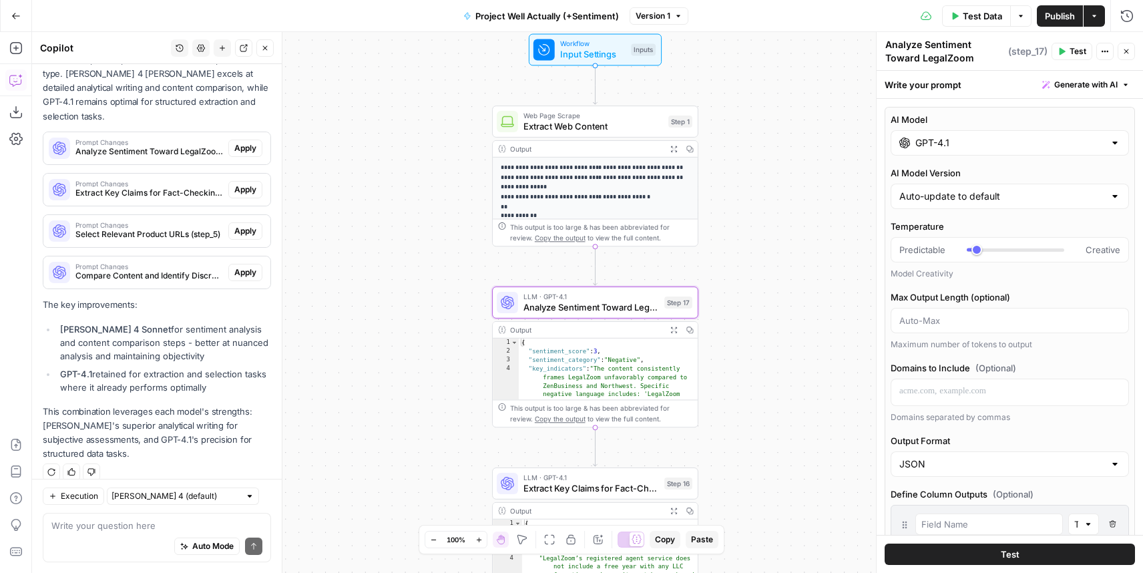
click at [246, 142] on span "Apply" at bounding box center [245, 148] width 22 height 12
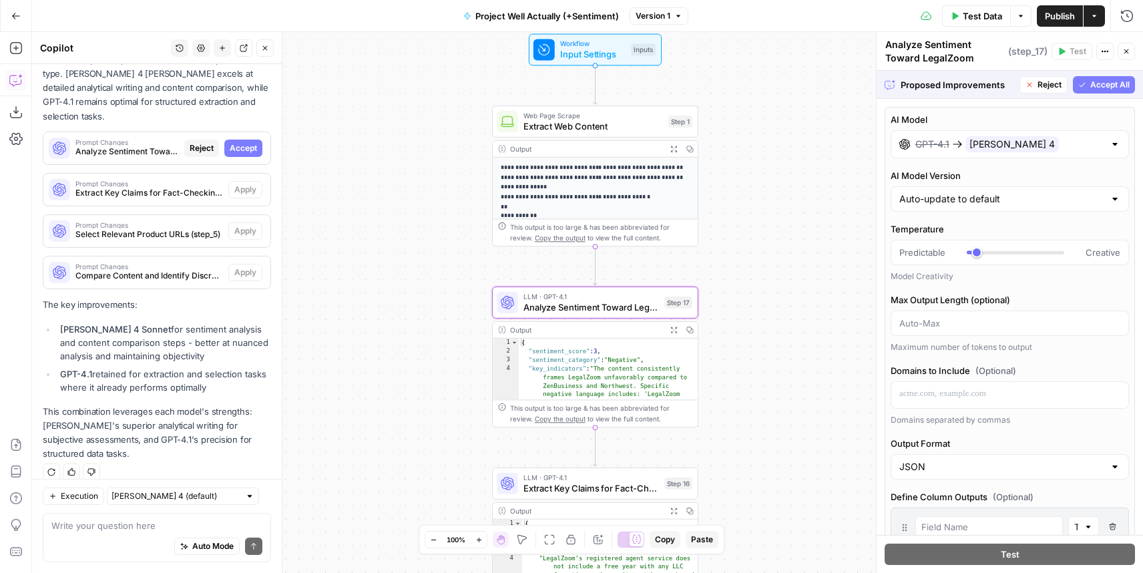
click at [244, 142] on span "Accept" at bounding box center [243, 148] width 27 height 12
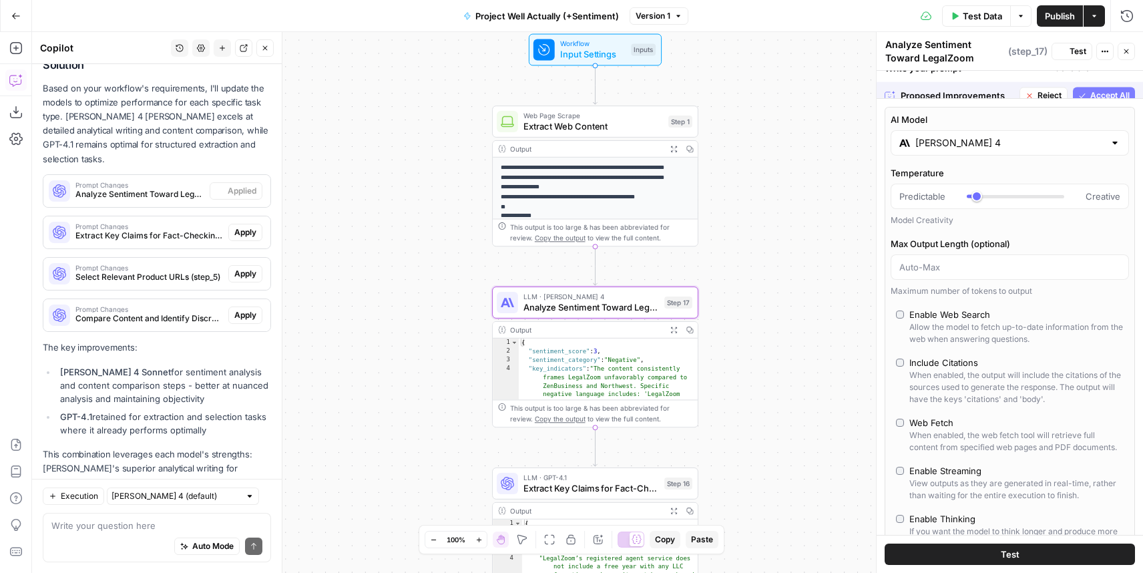
scroll to position [938, 0]
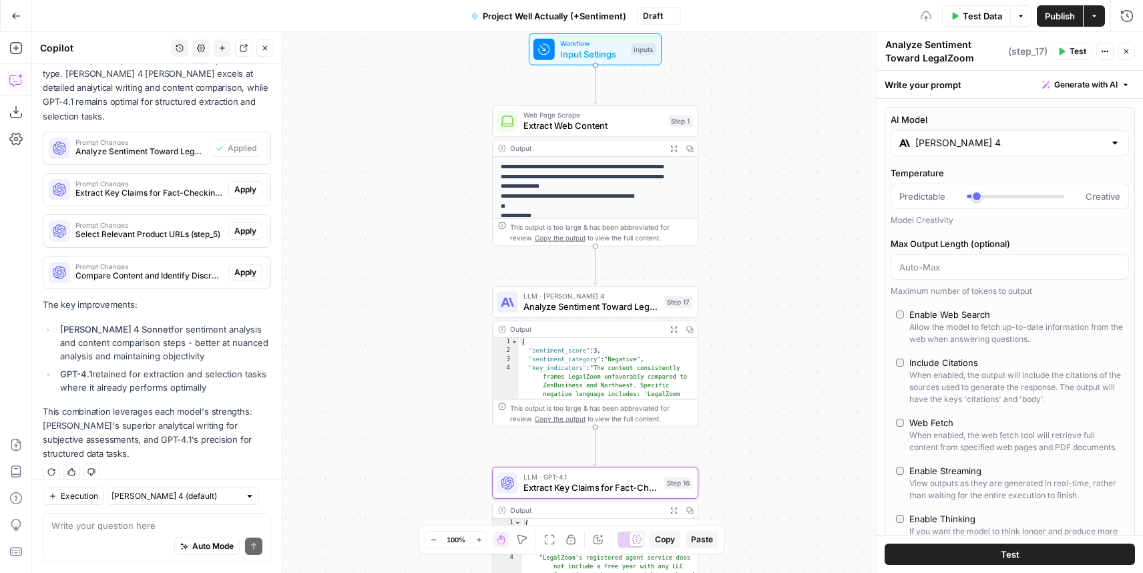
click at [244, 184] on span "Apply" at bounding box center [245, 190] width 22 height 12
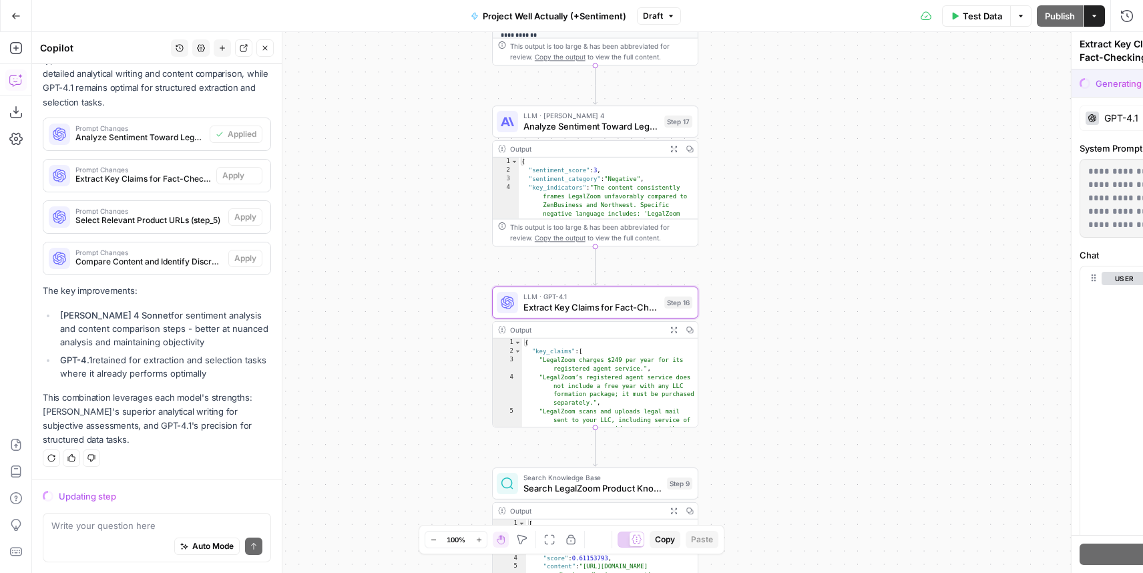
scroll to position [896, 0]
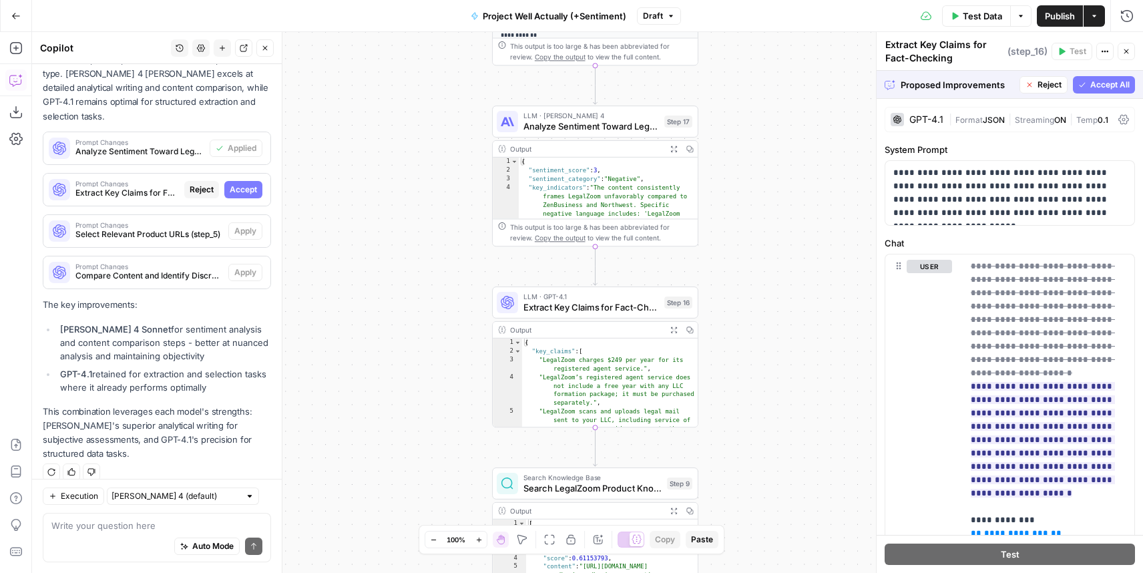
click at [1101, 89] on span "Accept All" at bounding box center [1109, 85] width 39 height 12
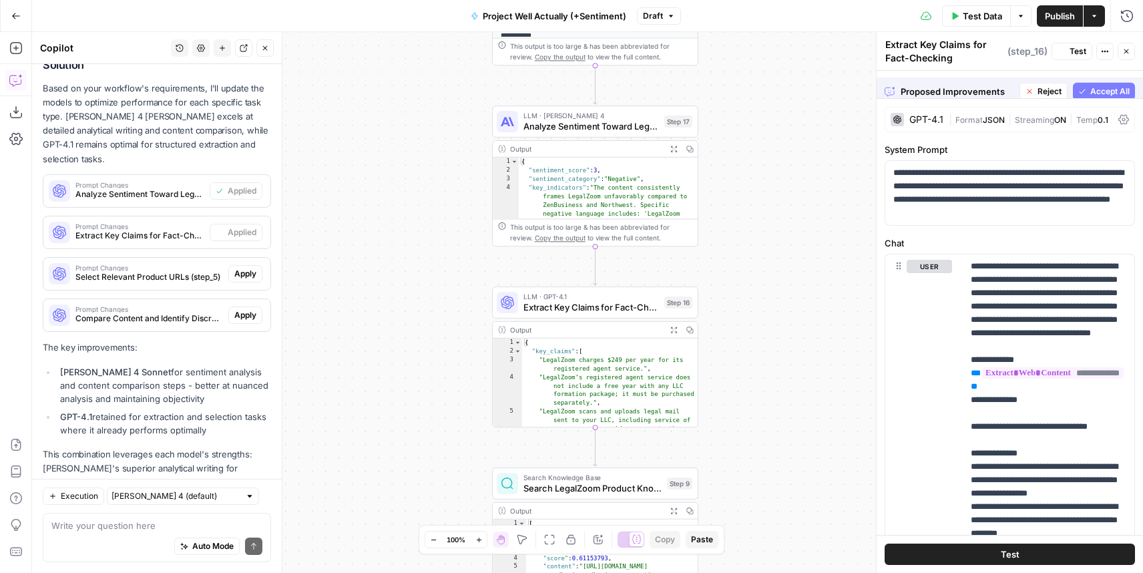
scroll to position [938, 0]
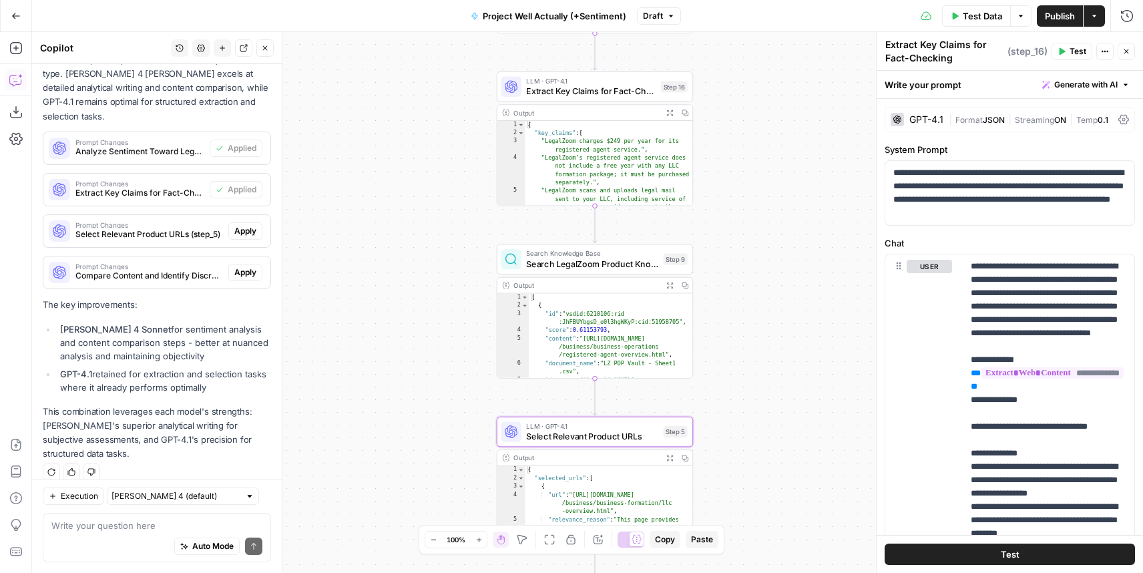
click at [255, 225] on button "Apply" at bounding box center [245, 230] width 34 height 17
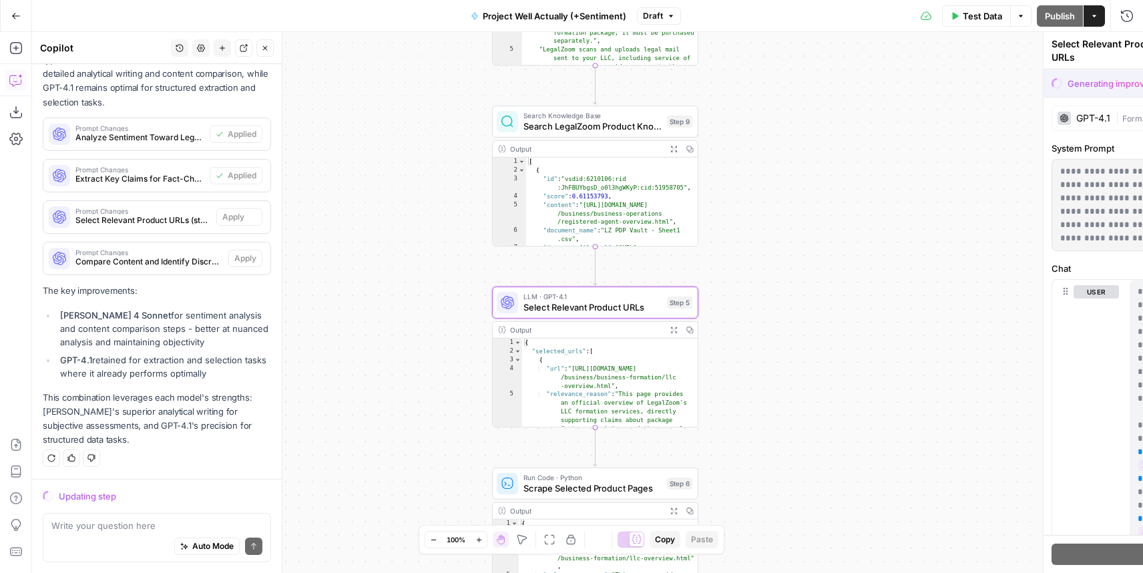
scroll to position [896, 0]
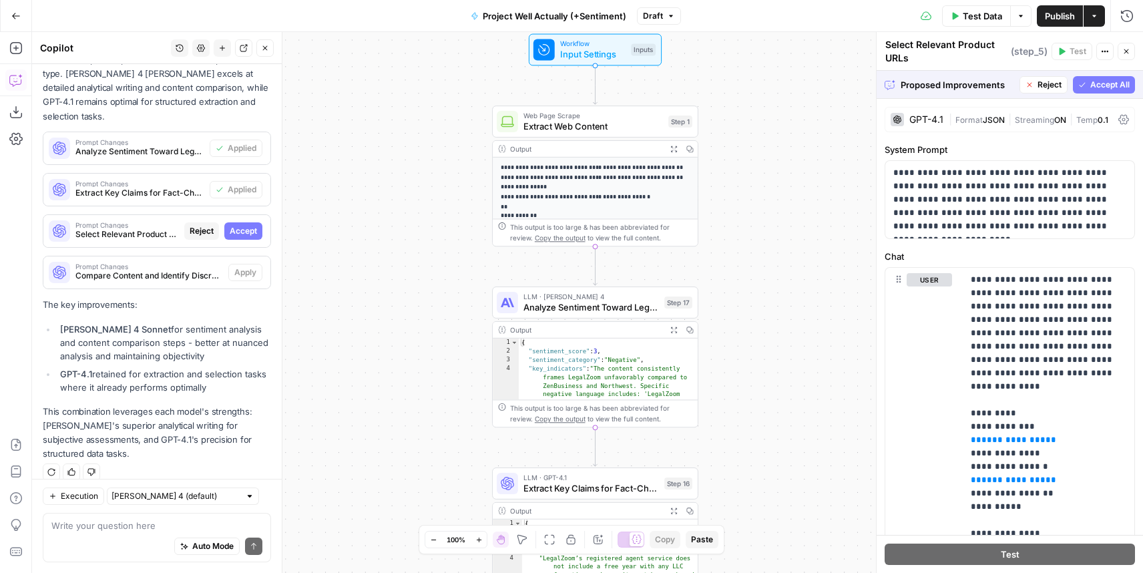
click at [1110, 82] on span "Accept All" at bounding box center [1109, 85] width 39 height 12
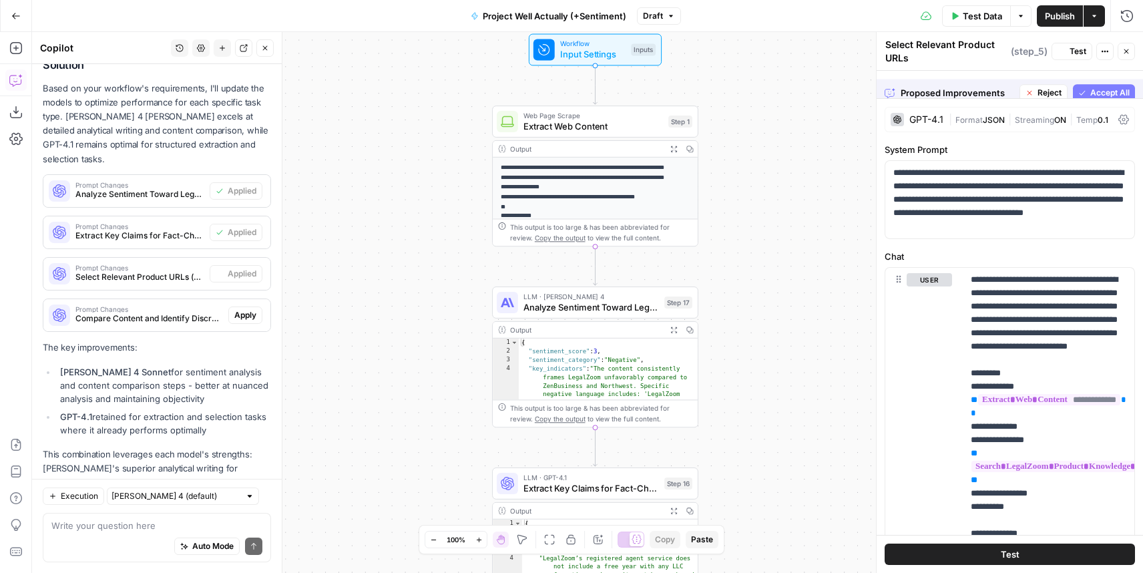
scroll to position [938, 0]
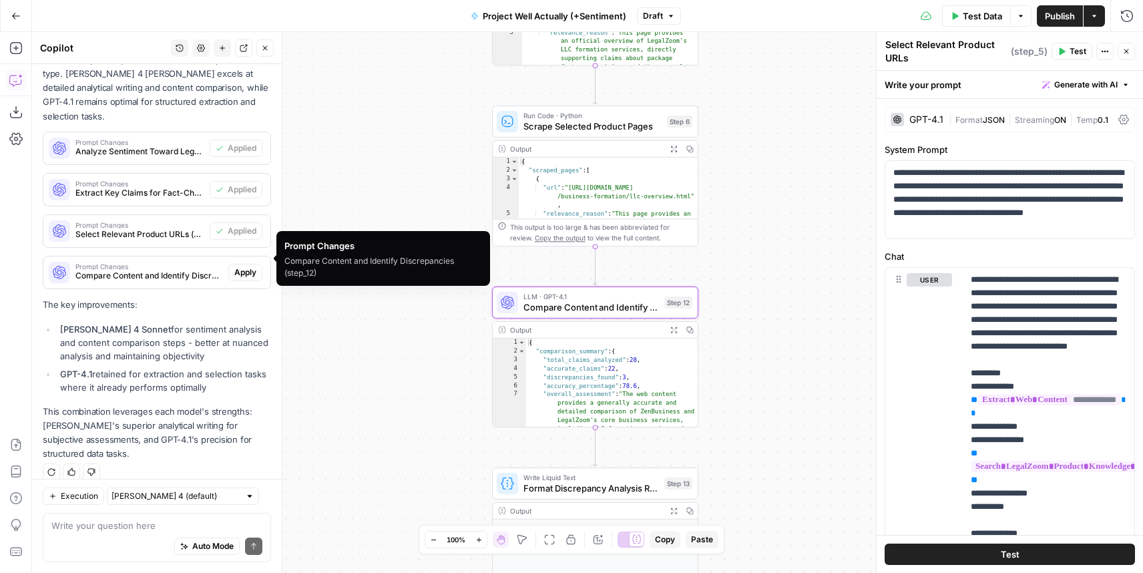
click at [250, 266] on span "Apply" at bounding box center [245, 272] width 22 height 12
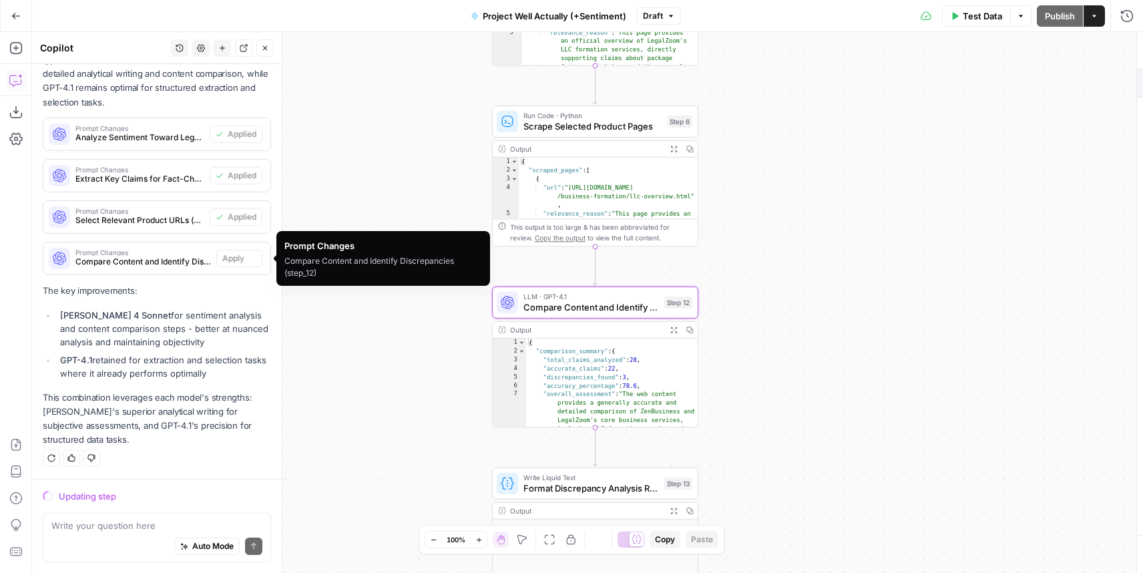
scroll to position [896, 0]
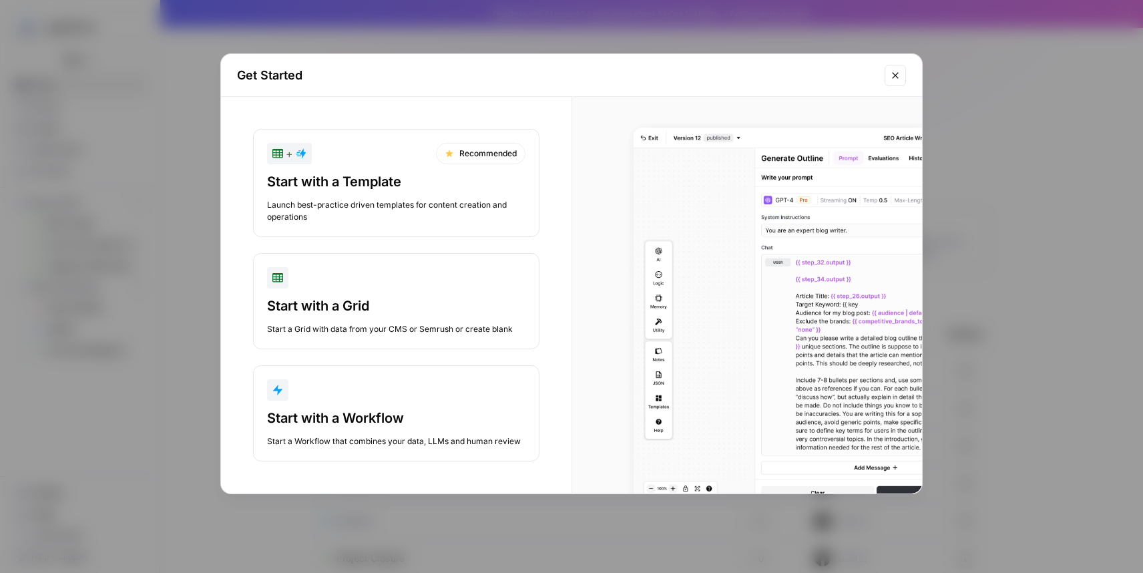
click at [380, 386] on div "button" at bounding box center [396, 389] width 258 height 21
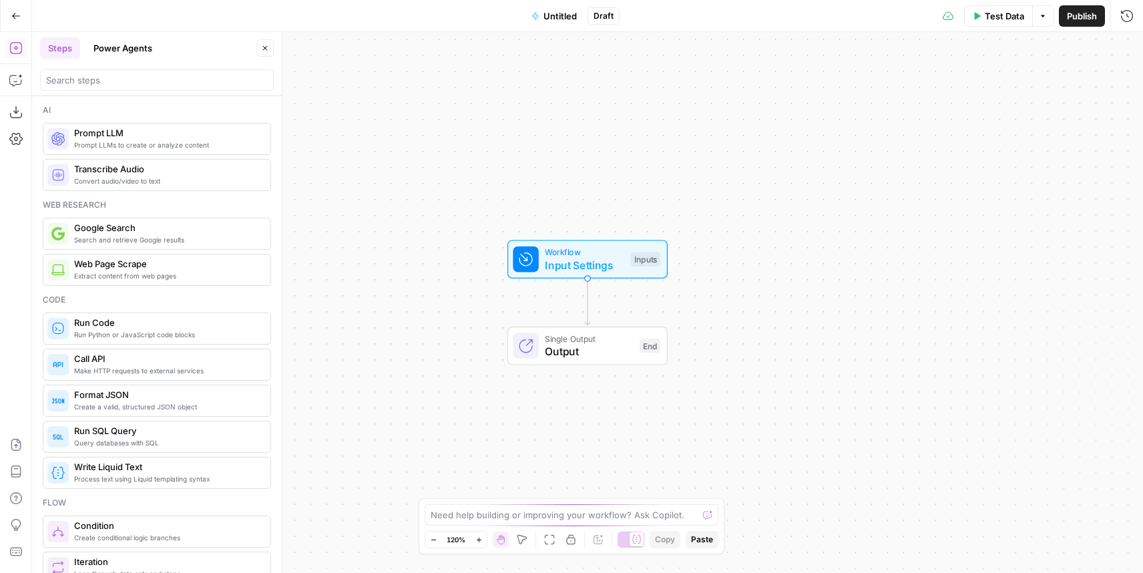
click at [111, 49] on button "Power Agents" at bounding box center [122, 47] width 75 height 21
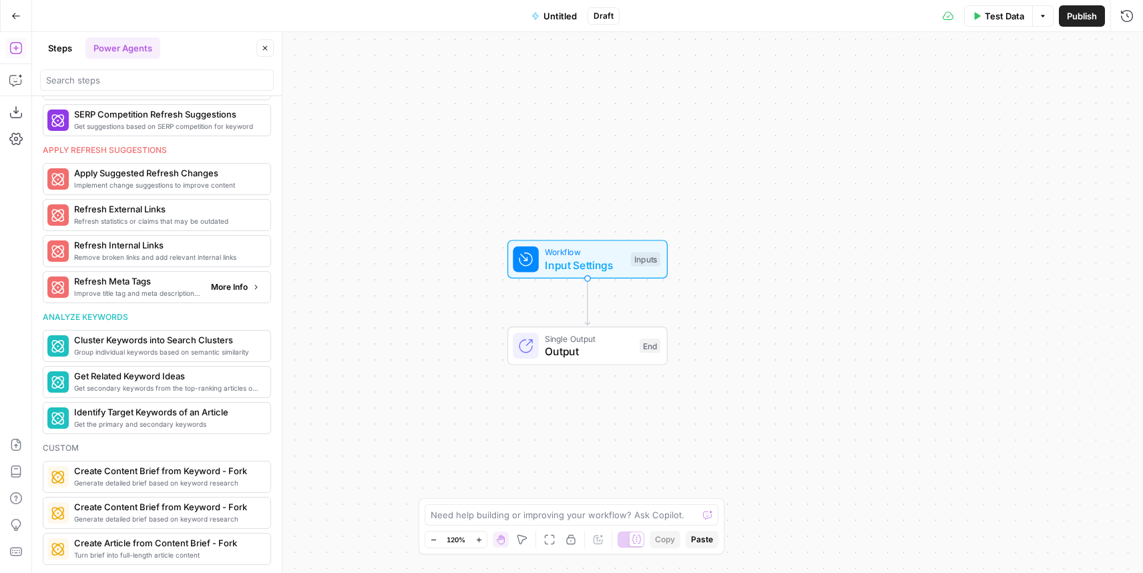
scroll to position [722, 0]
click at [62, 55] on button "Steps" at bounding box center [60, 47] width 40 height 21
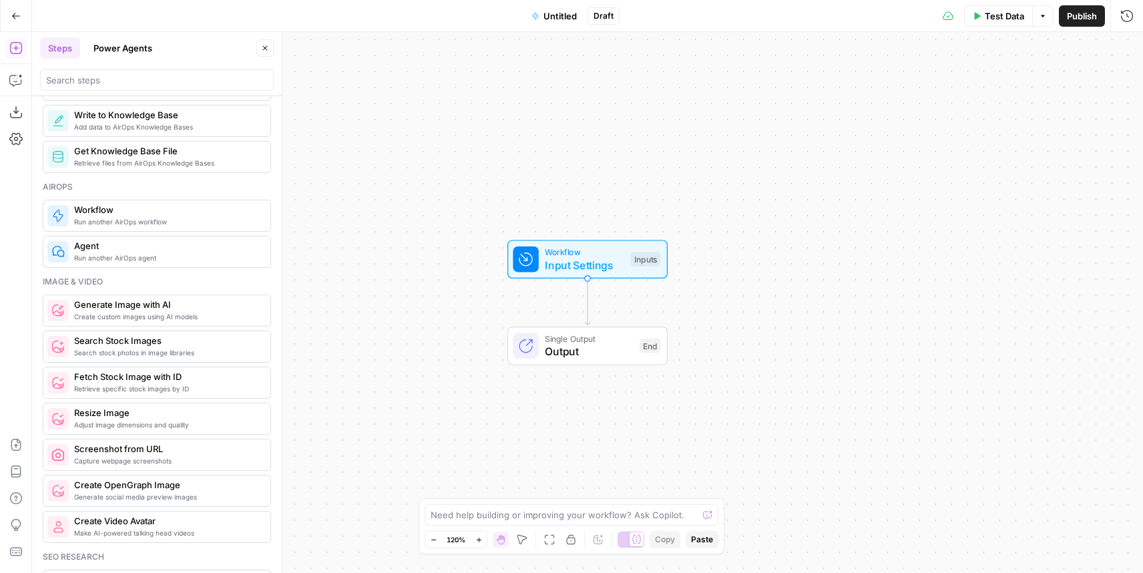
click at [16, 15] on icon "button" at bounding box center [16, 16] width 8 height 6
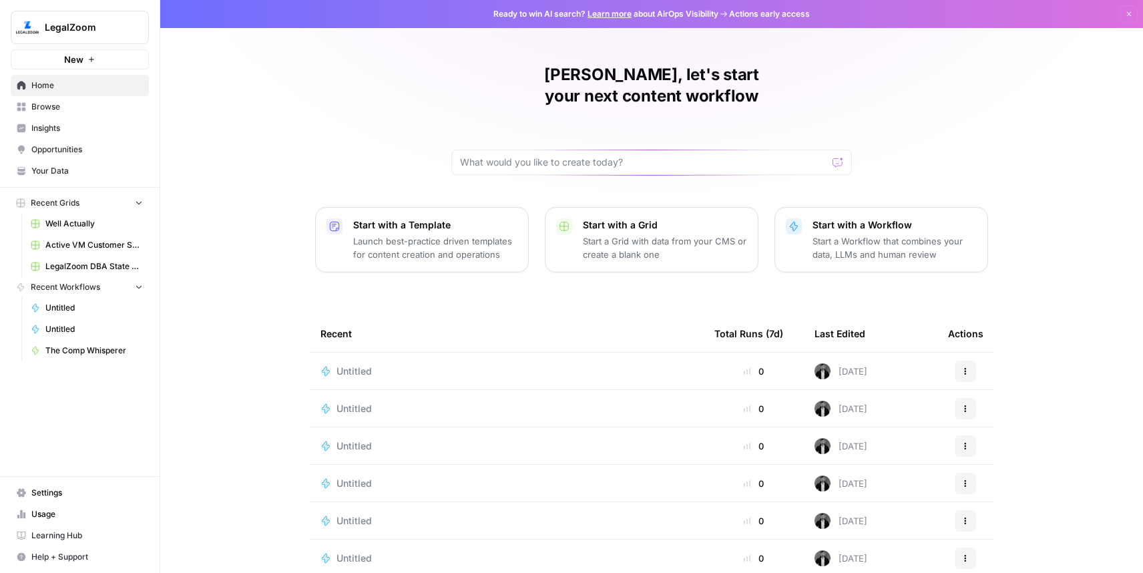
click at [67, 109] on span "Browse" at bounding box center [86, 107] width 111 height 12
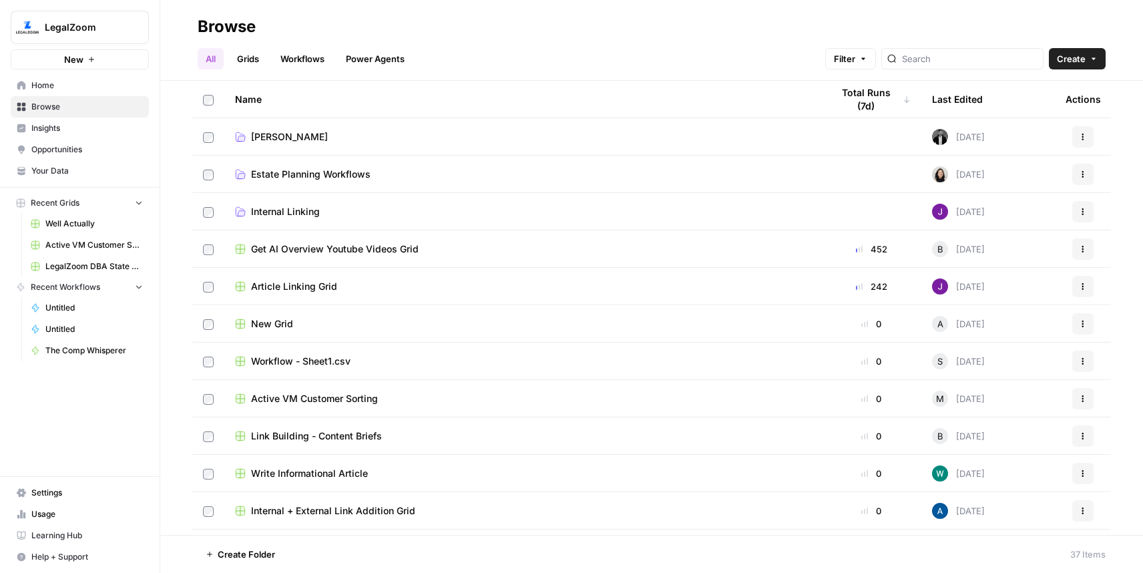
click at [334, 206] on link "Internal Linking" at bounding box center [522, 211] width 575 height 13
click at [309, 288] on span "Article Linking Grid" at bounding box center [294, 286] width 86 height 13
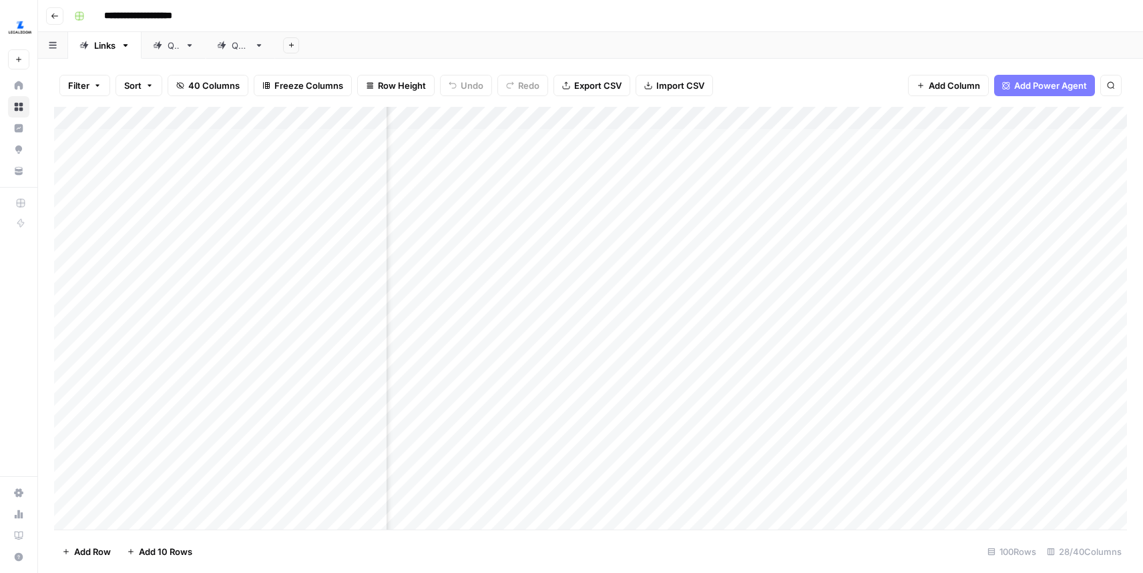
scroll to position [0, 2486]
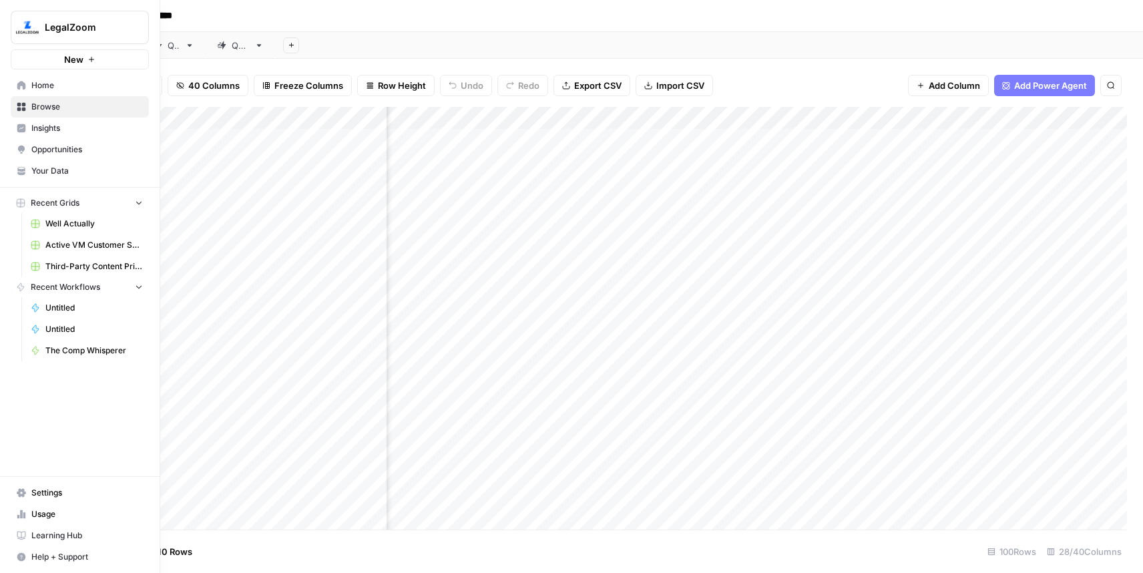
click at [50, 490] on span "Settings" at bounding box center [86, 493] width 111 height 12
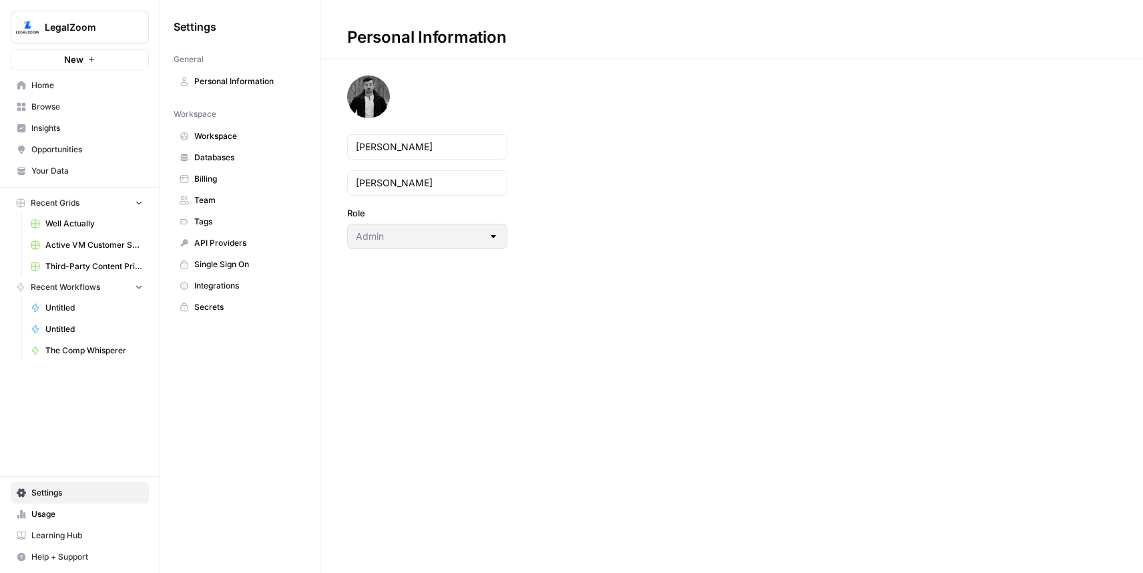
click at [233, 278] on link "Integrations" at bounding box center [240, 285] width 133 height 21
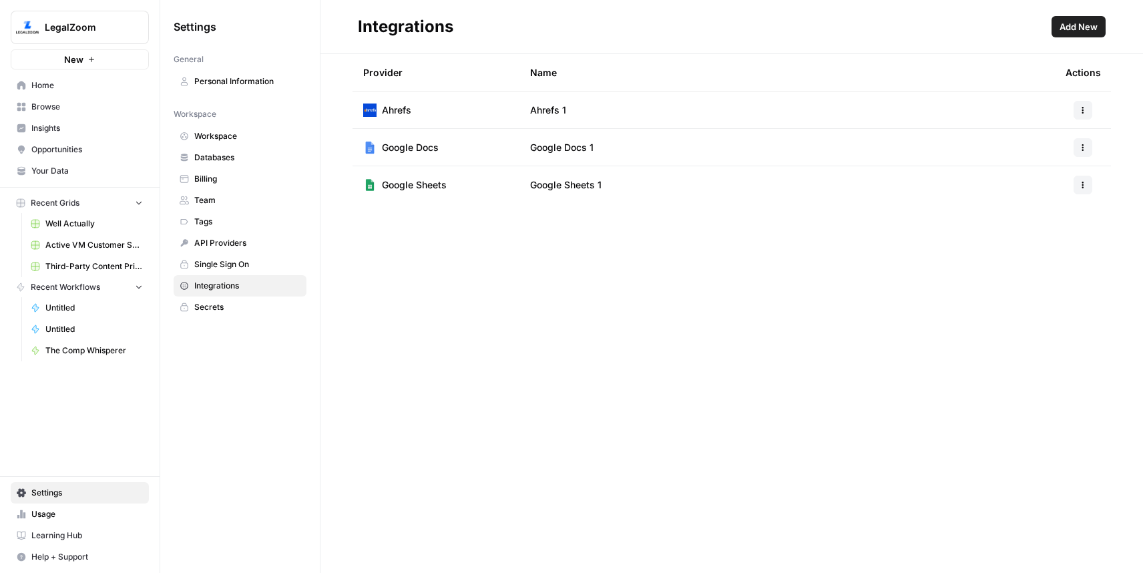
click at [1067, 33] on span "Add New" at bounding box center [1078, 26] width 38 height 13
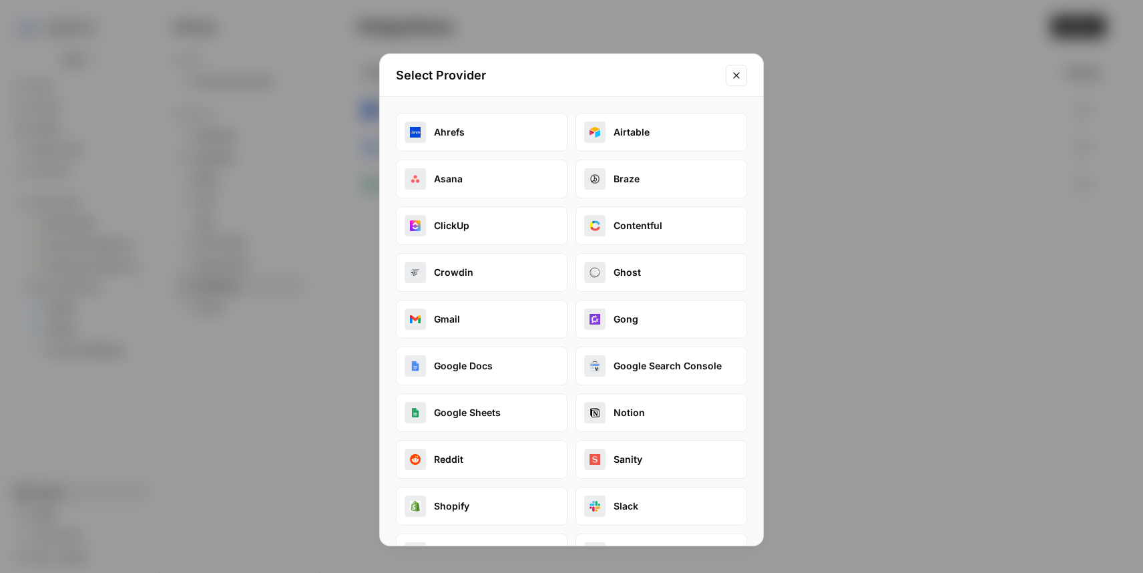
click at [740, 73] on icon "Close modal" at bounding box center [736, 75] width 11 height 11
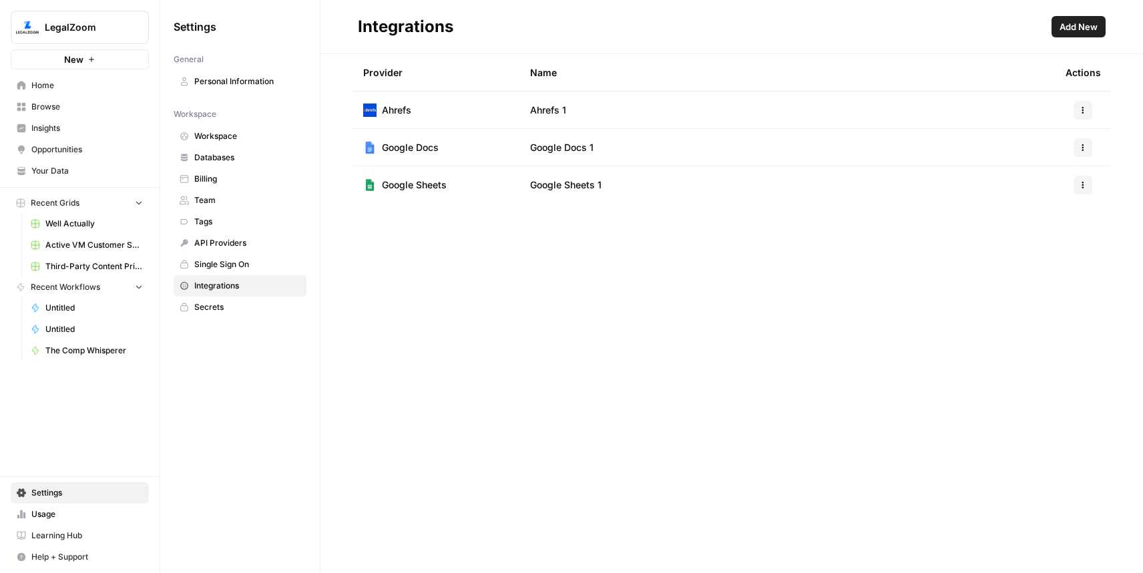
click at [218, 248] on span "API Providers" at bounding box center [247, 243] width 106 height 12
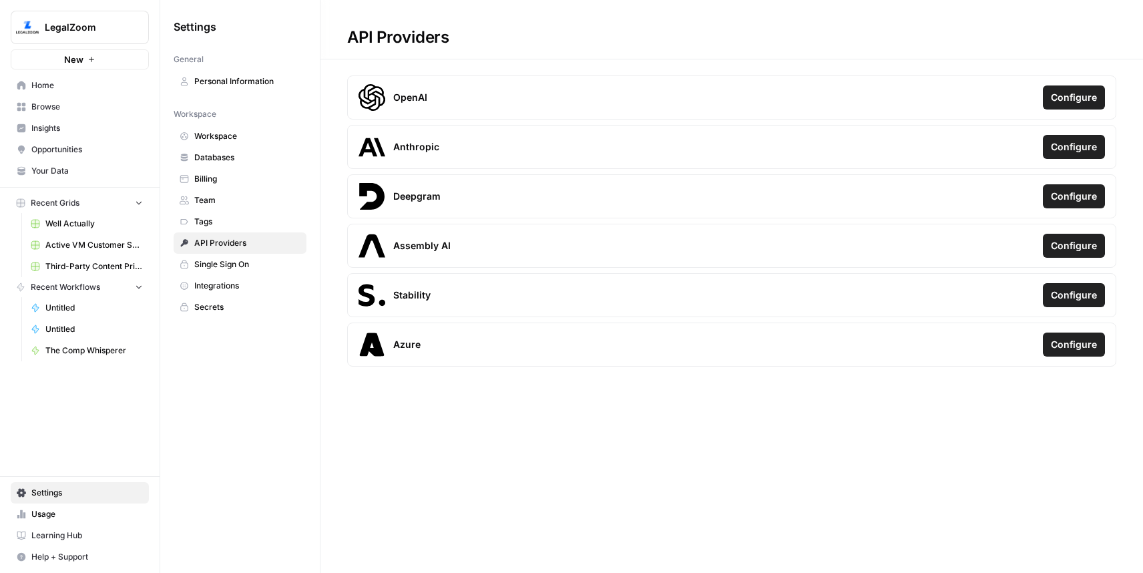
click at [211, 306] on span "Secrets" at bounding box center [247, 307] width 106 height 12
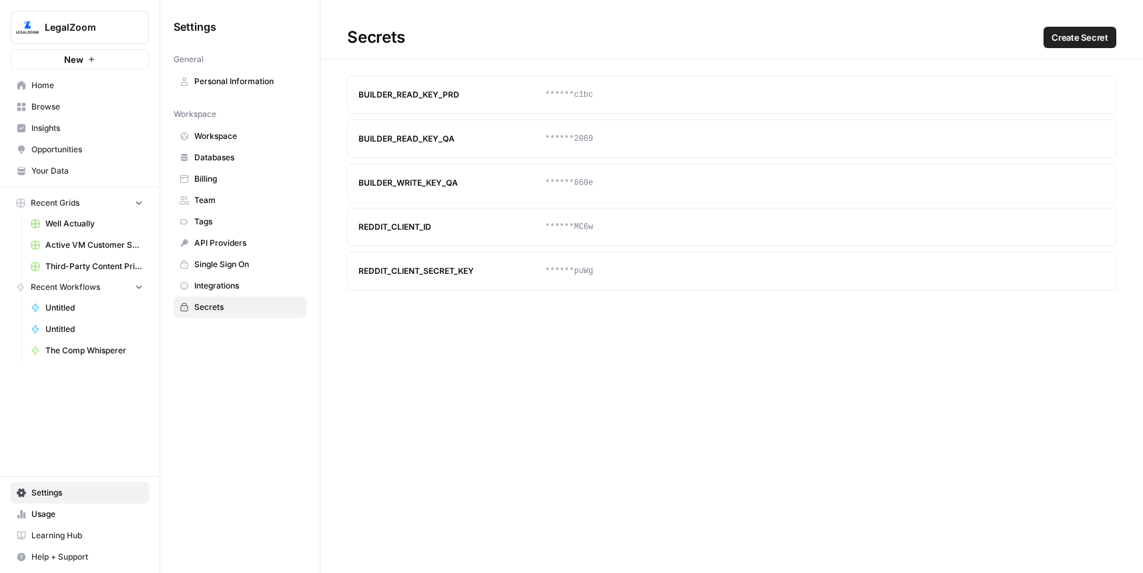
click at [211, 291] on span "Integrations" at bounding box center [247, 286] width 106 height 12
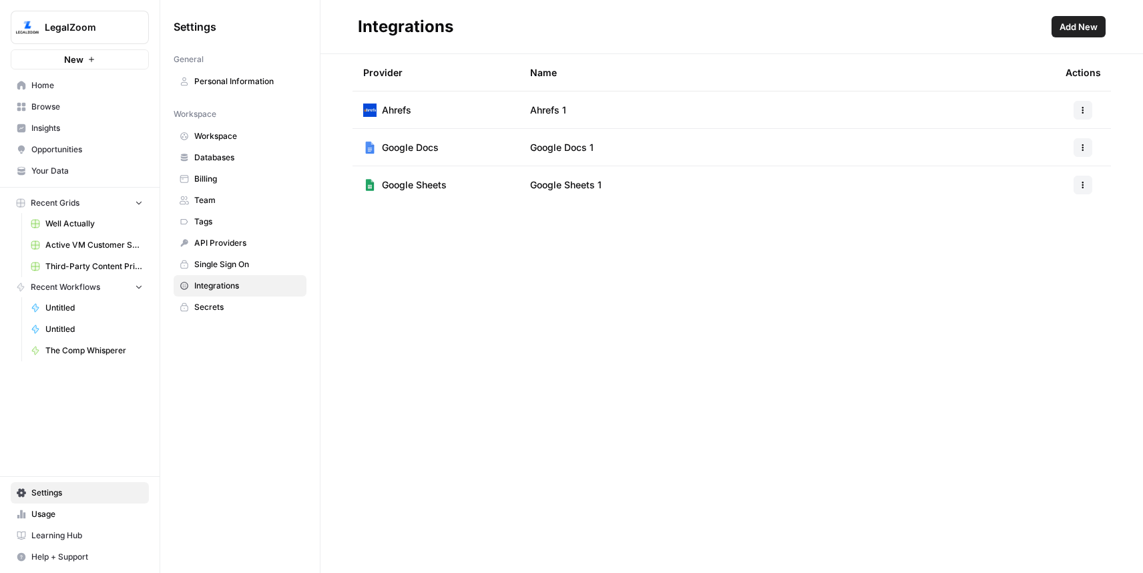
click at [51, 105] on span "Browse" at bounding box center [86, 107] width 111 height 12
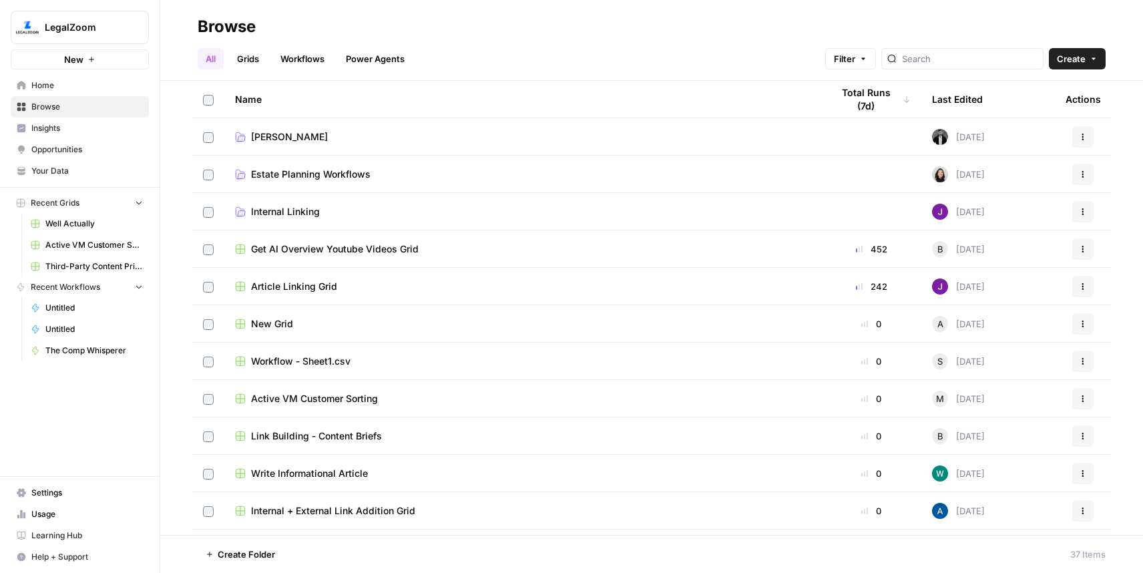
click at [75, 92] on link "Home" at bounding box center [80, 85] width 138 height 21
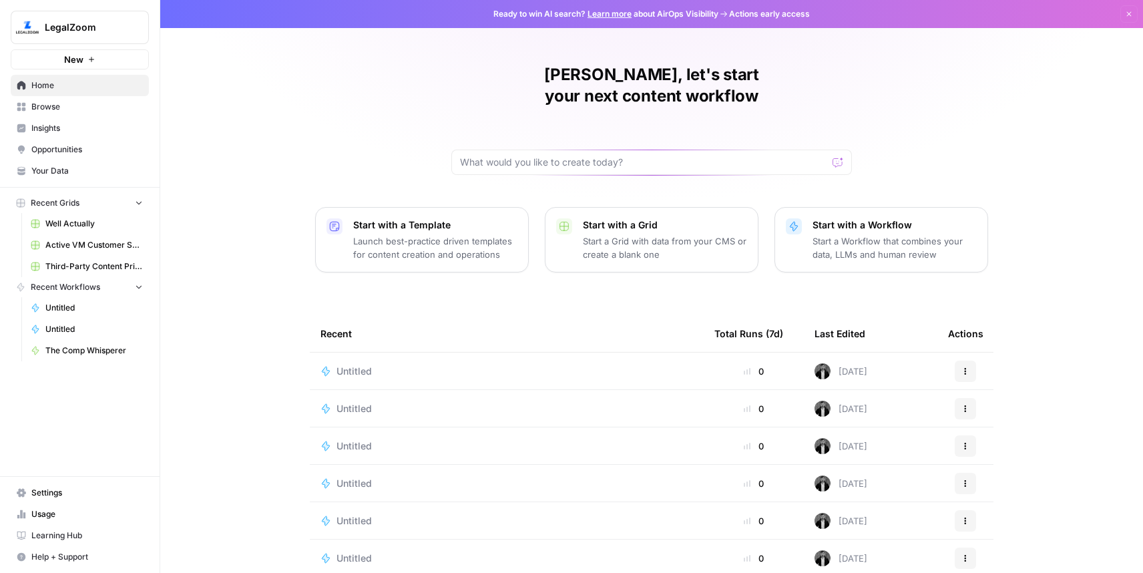
scroll to position [41, 0]
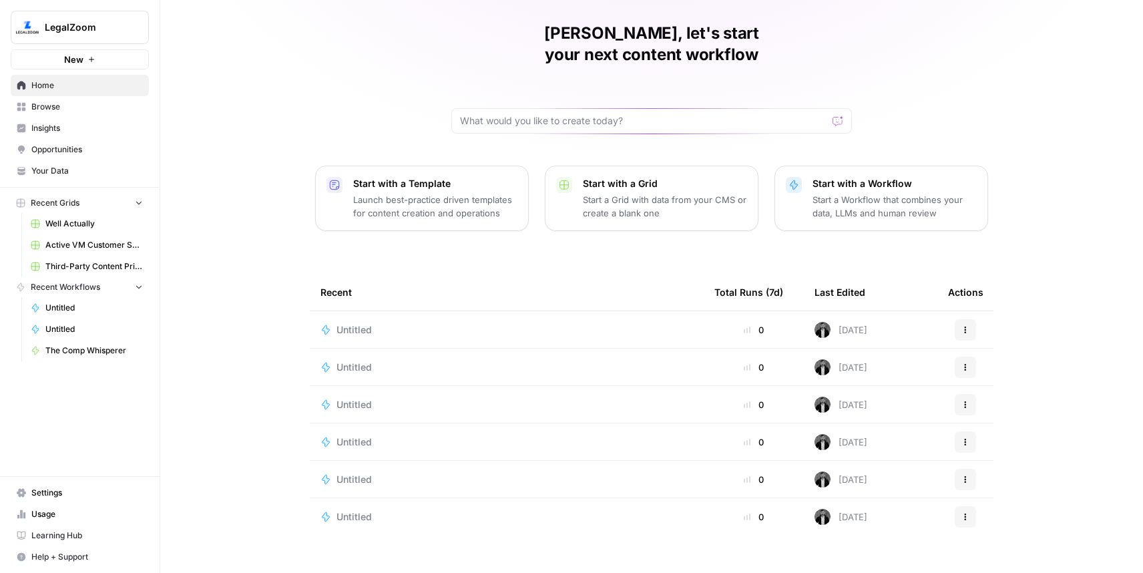
click at [79, 112] on span "Browse" at bounding box center [86, 107] width 111 height 12
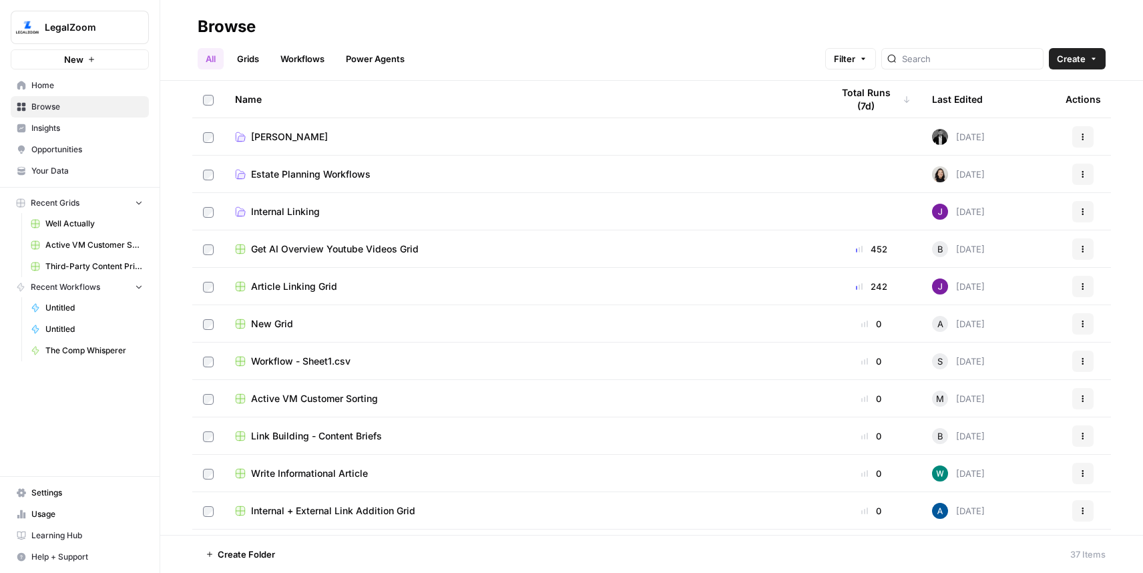
click at [272, 138] on span "[PERSON_NAME]" at bounding box center [289, 136] width 77 height 13
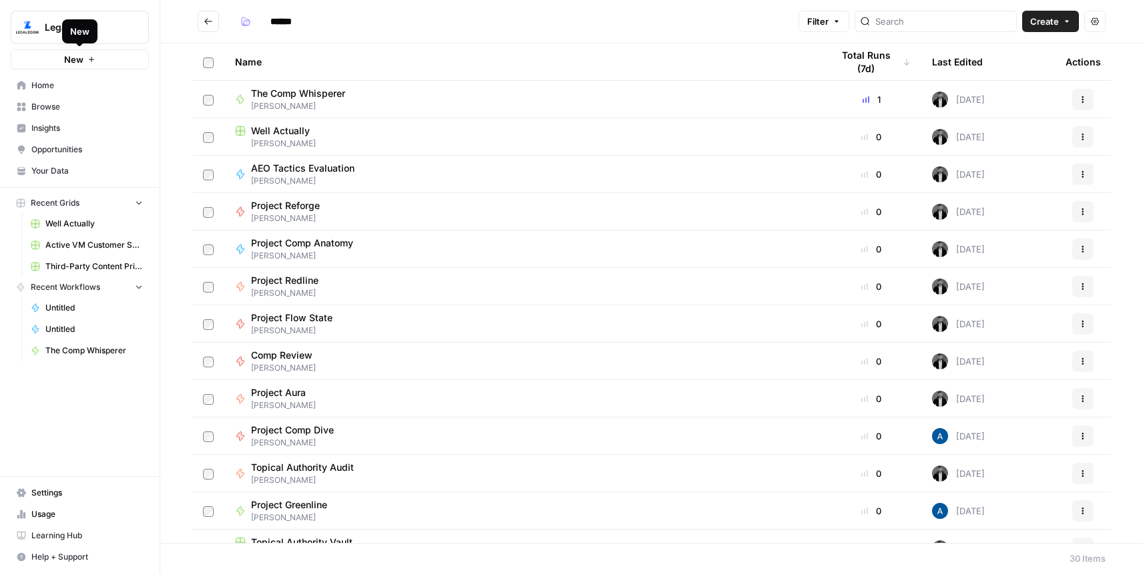
click at [43, 24] on button "LegalZoom" at bounding box center [80, 27] width 138 height 33
click at [57, 487] on span "Settings" at bounding box center [86, 493] width 111 height 12
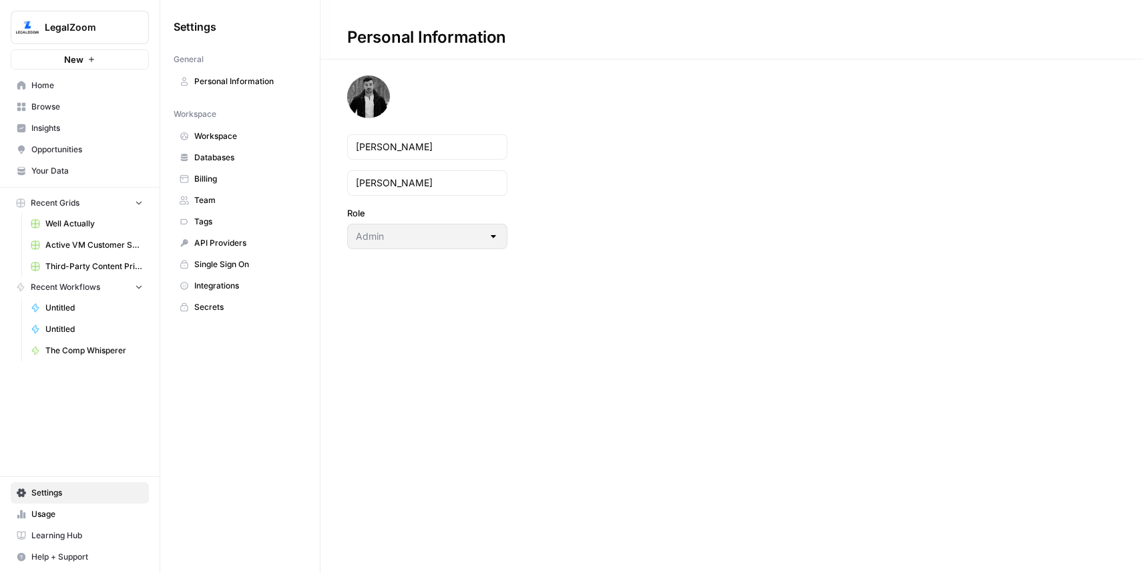
click at [83, 77] on link "Home" at bounding box center [80, 85] width 138 height 21
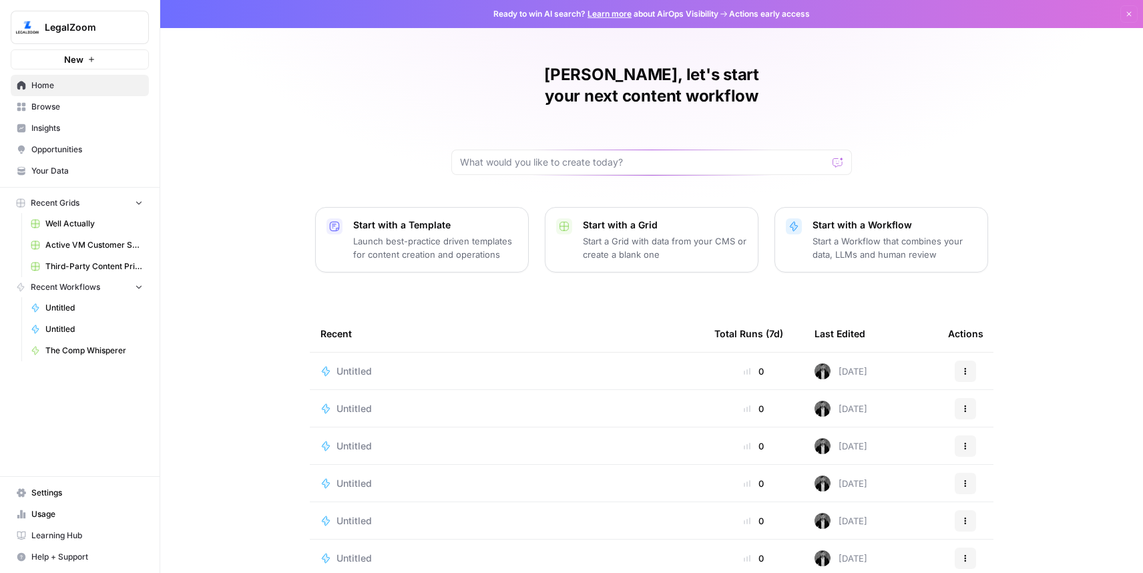
click at [38, 490] on span "Settings" at bounding box center [86, 493] width 111 height 12
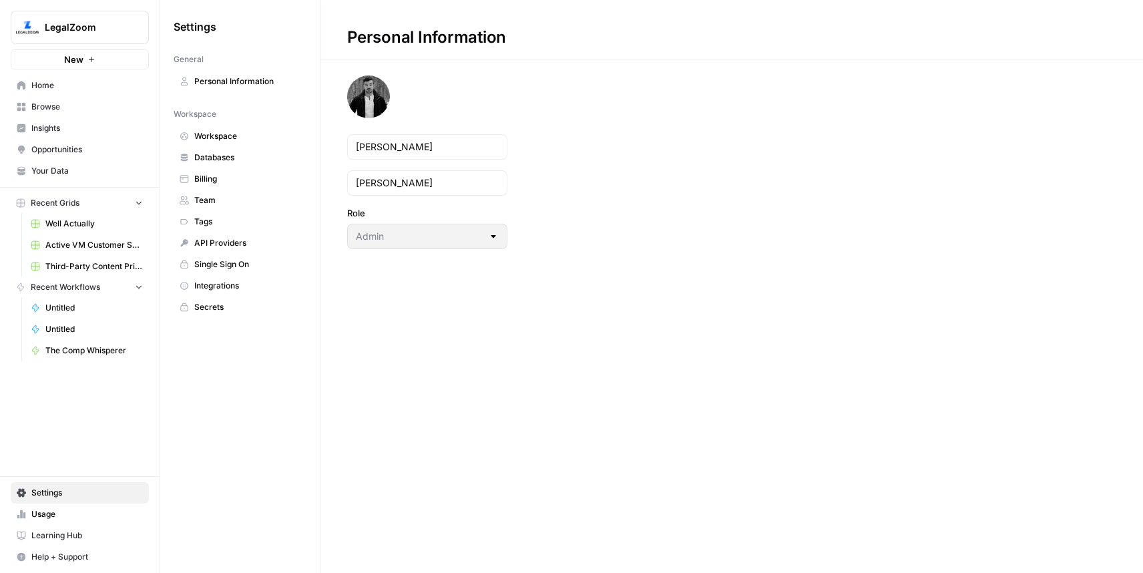
click at [55, 507] on link "Usage" at bounding box center [80, 513] width 138 height 21
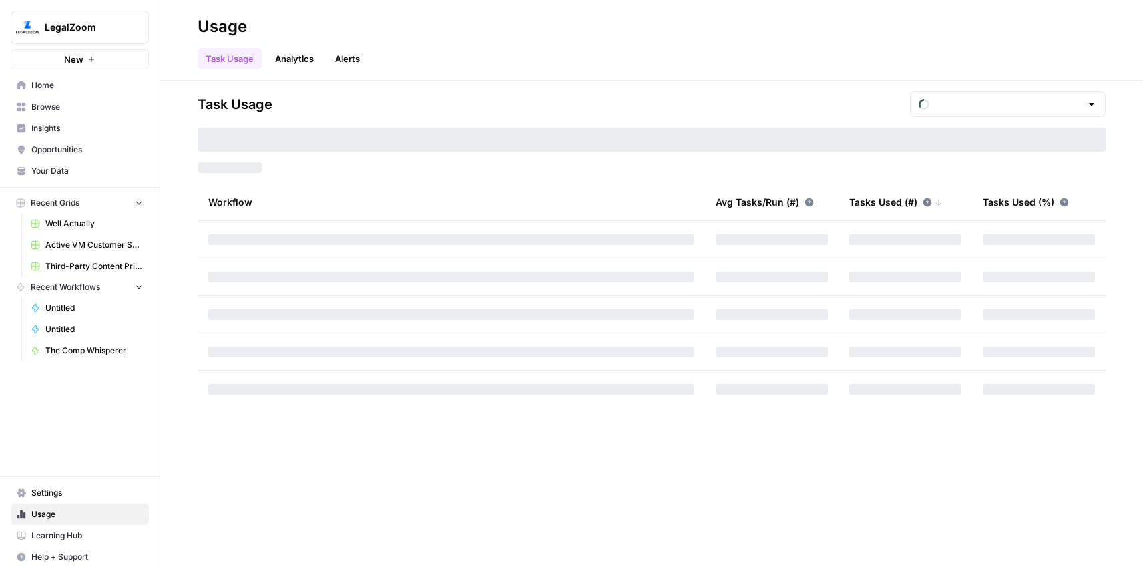
type input "October Tasks"
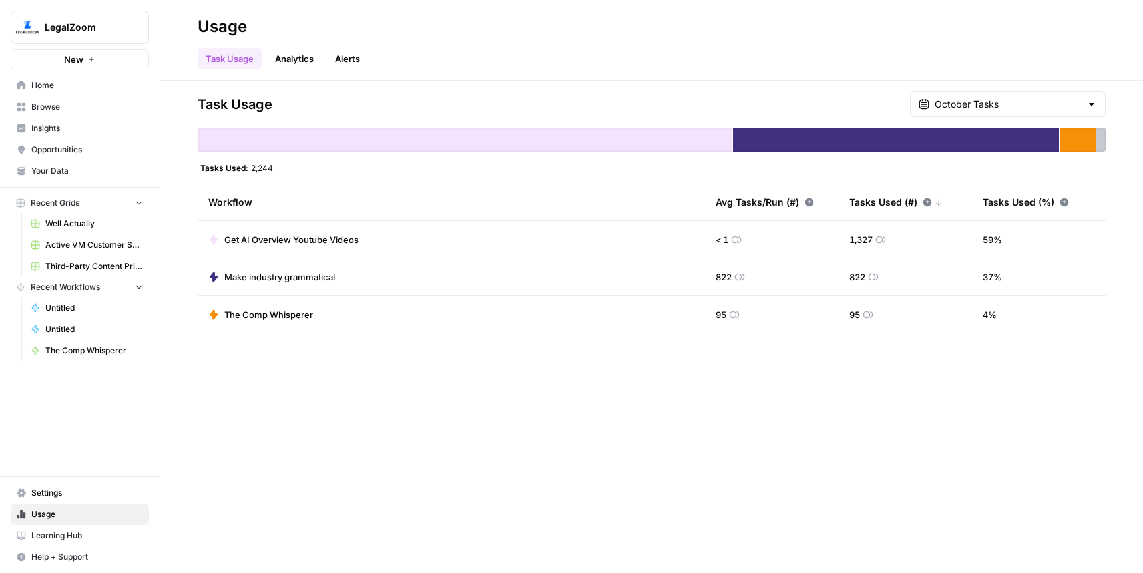
click at [43, 85] on span "Home" at bounding box center [86, 85] width 111 height 12
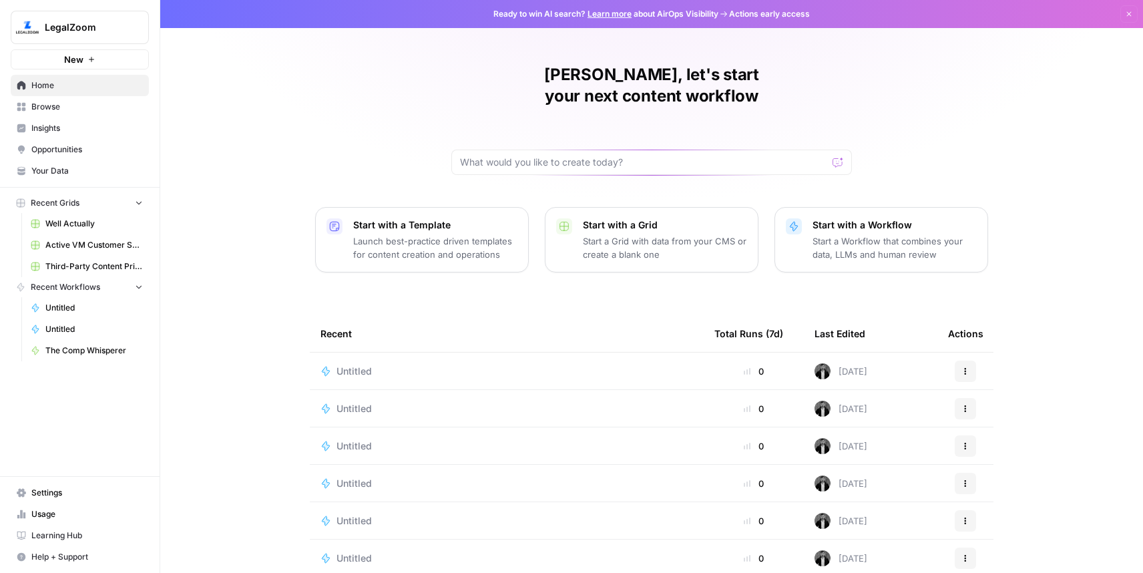
click at [375, 364] on div "Untitled" at bounding box center [359, 370] width 46 height 13
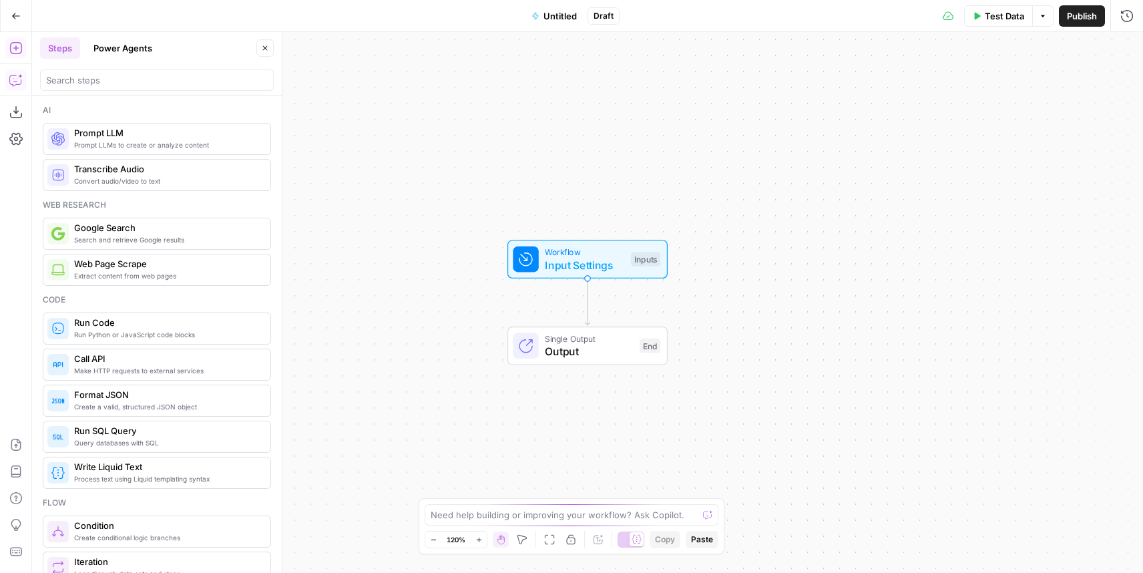
click at [18, 89] on button "Copilot" at bounding box center [15, 79] width 21 height 21
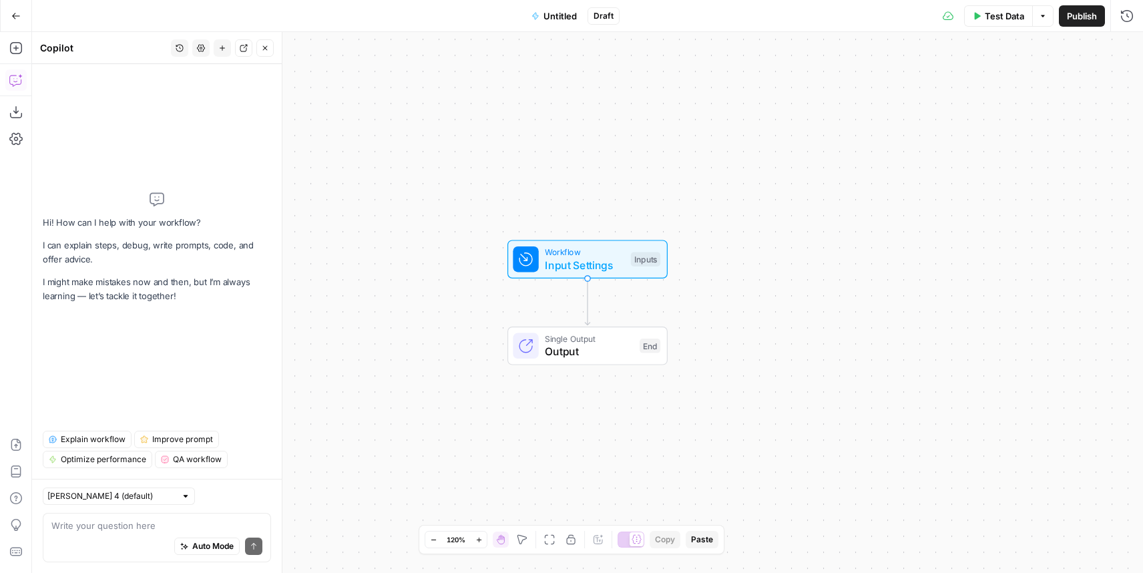
click at [93, 523] on textarea at bounding box center [156, 525] width 211 height 13
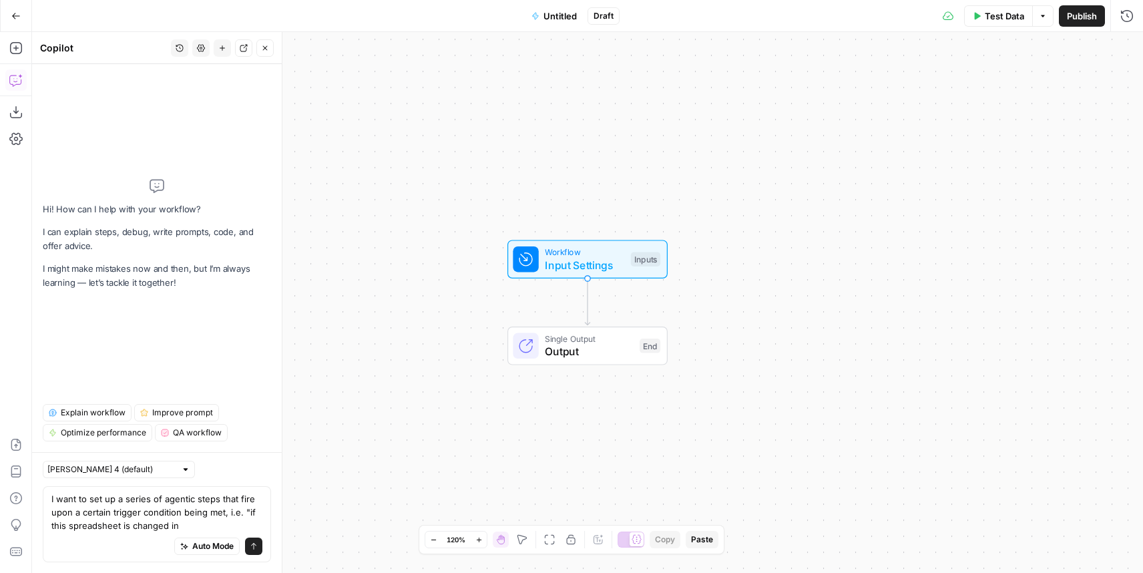
click at [68, 523] on textarea "I want to set up a series of agentic steps that fire upon a certain trigger con…" at bounding box center [156, 512] width 211 height 40
click at [160, 526] on textarea "I want to set up a series of agentic steps that fire upon a certain trigger con…" at bounding box center [156, 512] width 211 height 40
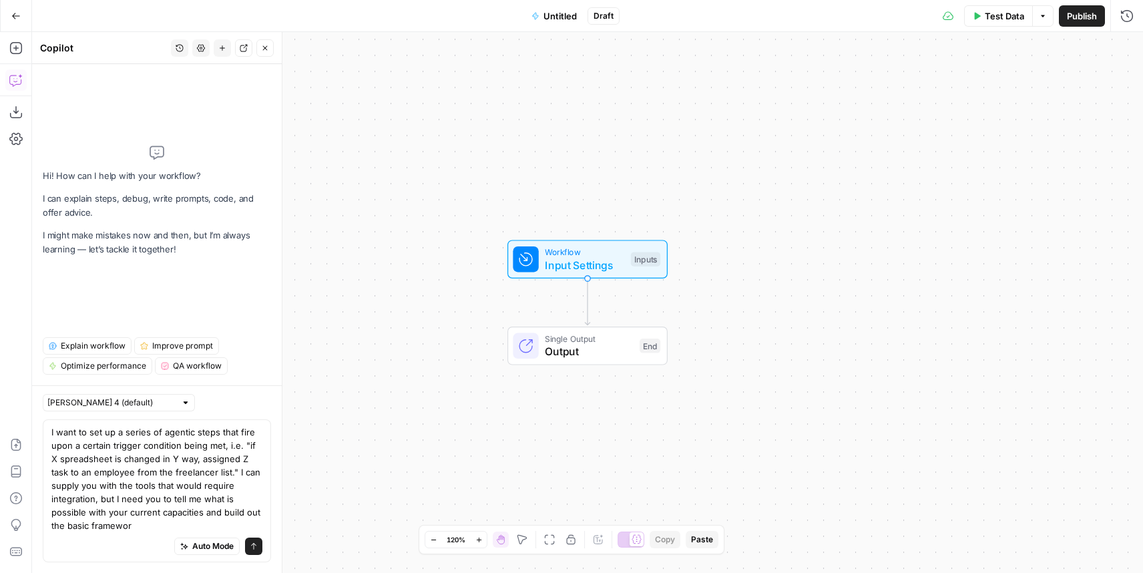
type textarea "I want to set up a series of agentic steps that fire upon a certain trigger con…"
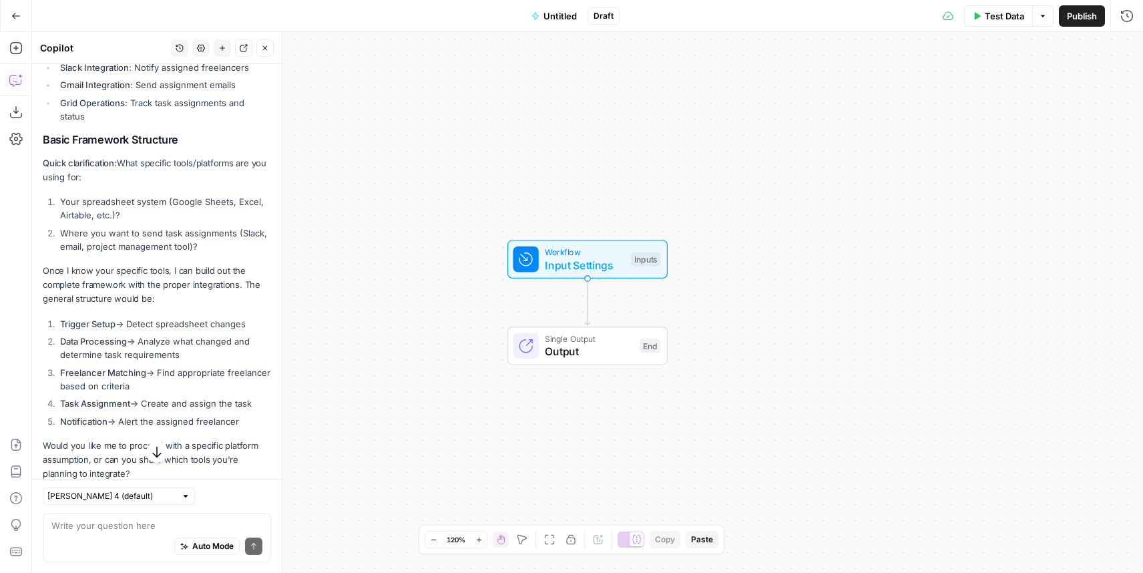
scroll to position [792, 0]
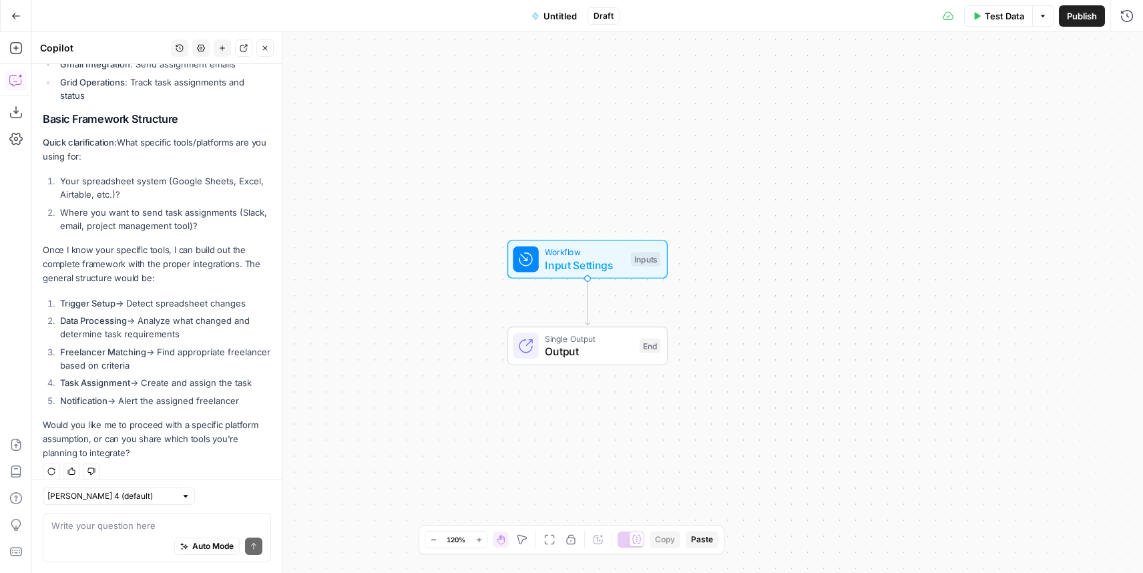
click at [12, 14] on icon "button" at bounding box center [15, 15] width 9 height 9
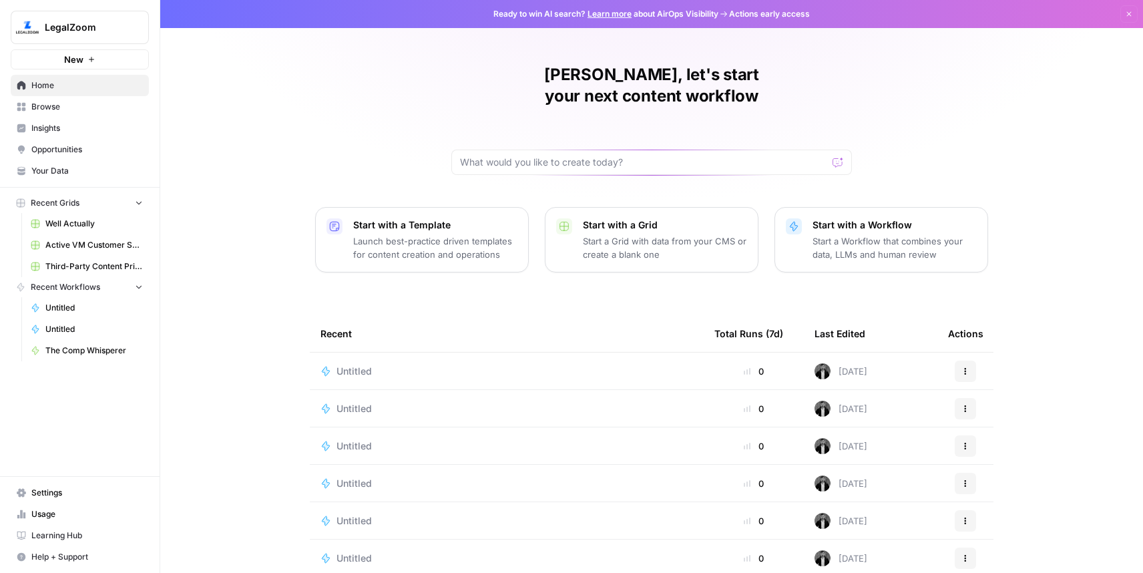
click at [73, 105] on span "Browse" at bounding box center [86, 107] width 111 height 12
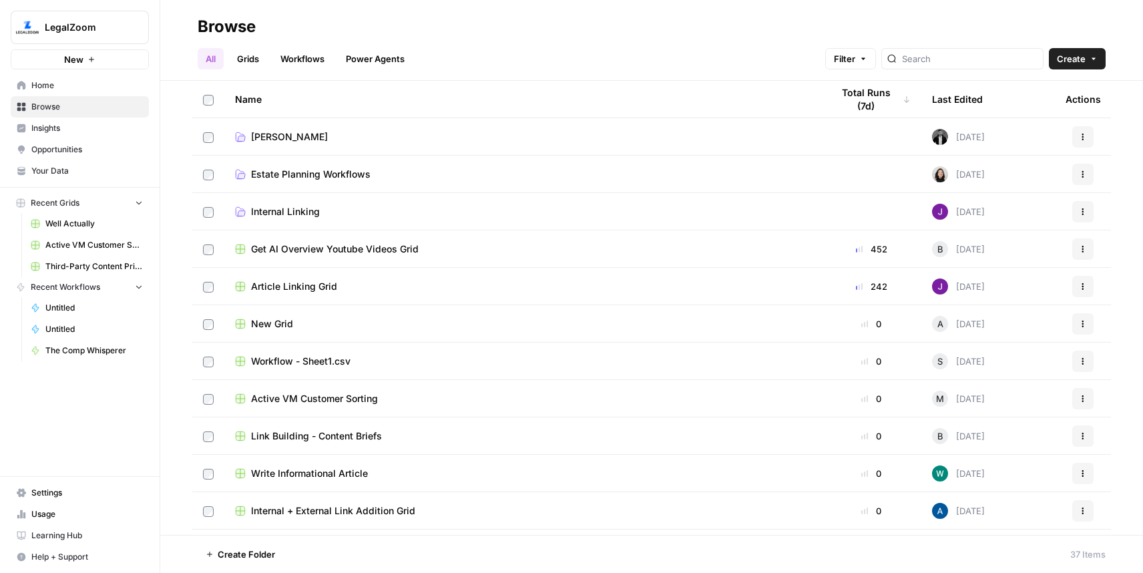
click at [331, 290] on span "Article Linking Grid" at bounding box center [294, 286] width 86 height 13
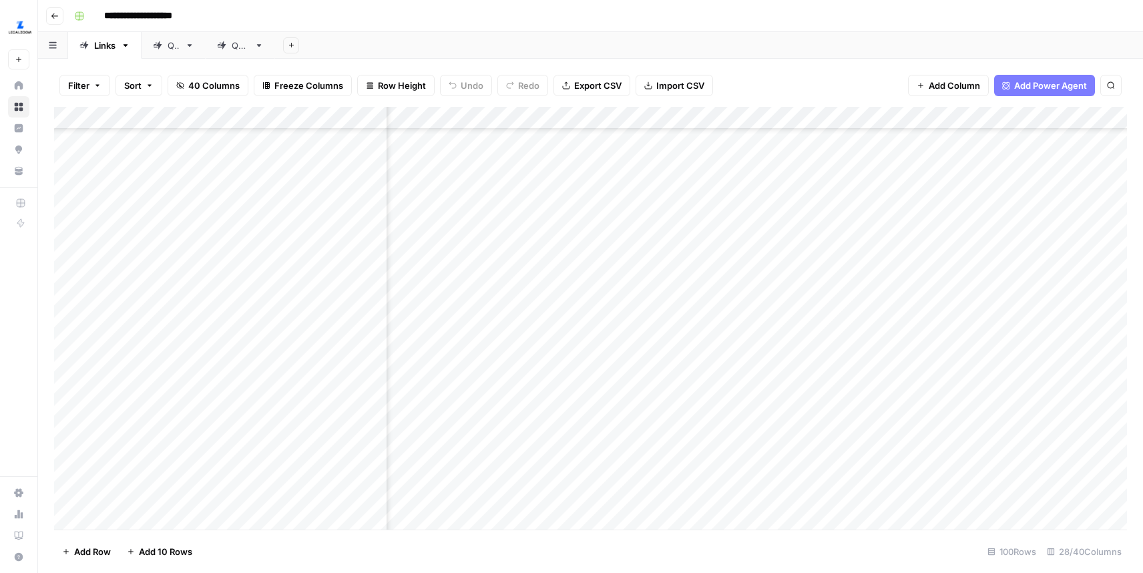
scroll to position [2149, 1351]
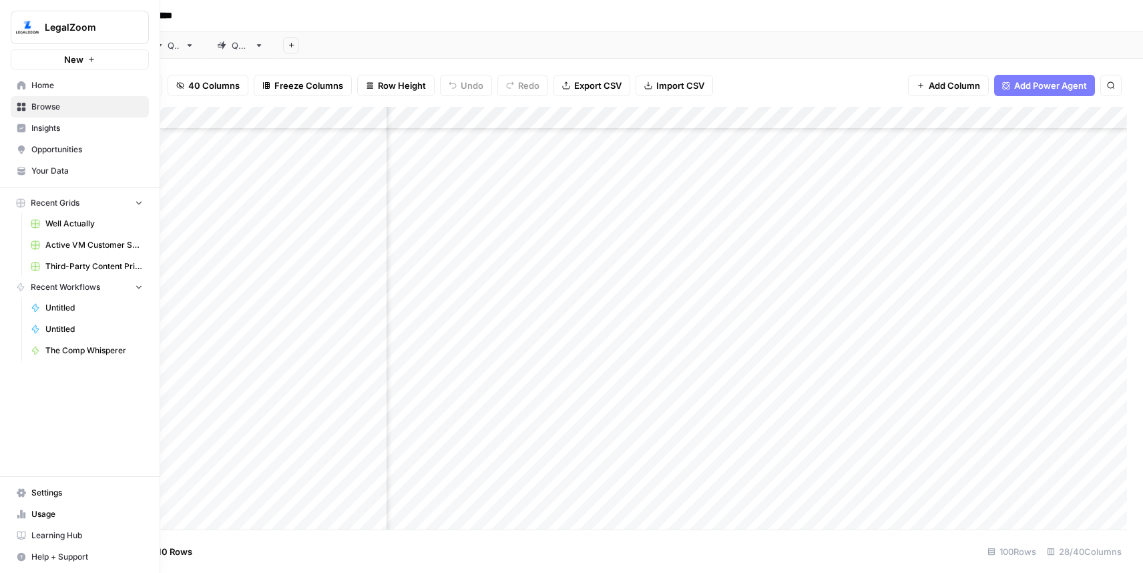
click at [54, 495] on span "Settings" at bounding box center [86, 493] width 111 height 12
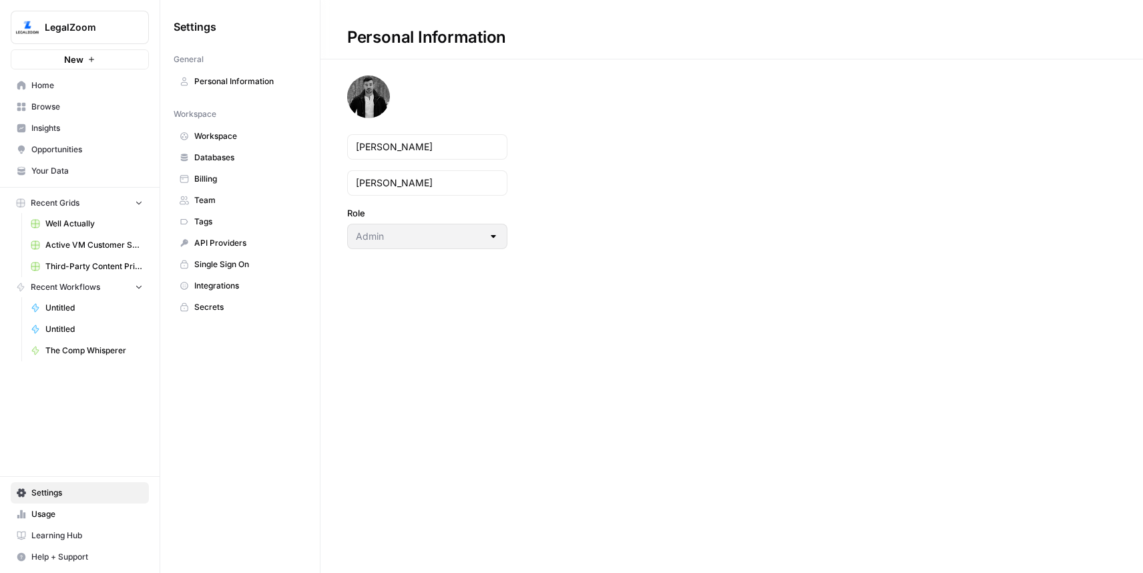
click at [213, 196] on span "Team" at bounding box center [247, 200] width 106 height 12
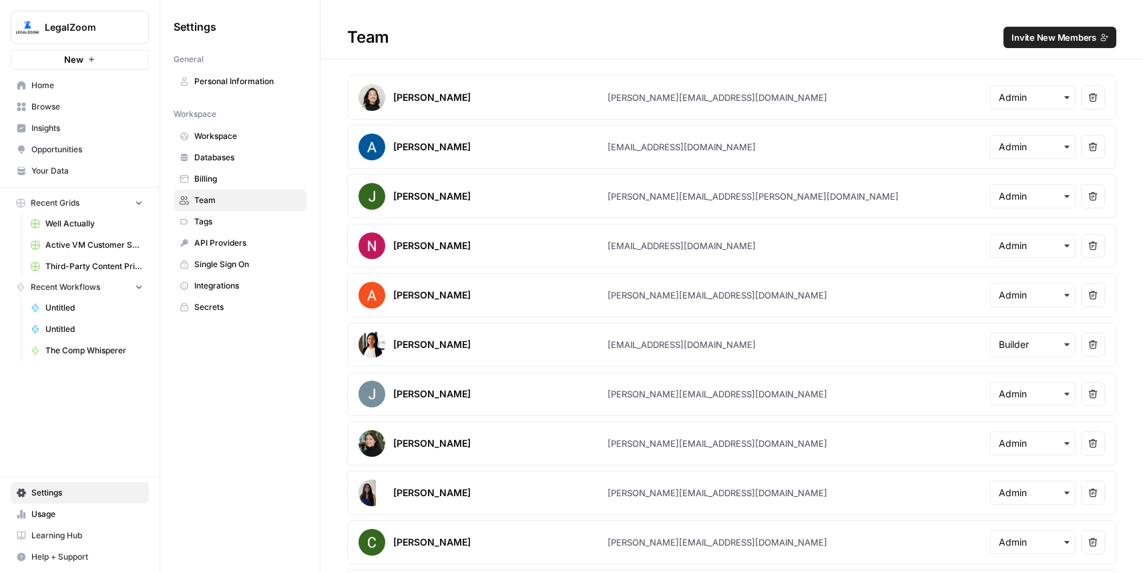
click at [1032, 39] on span "Invite New Members" at bounding box center [1053, 37] width 85 height 13
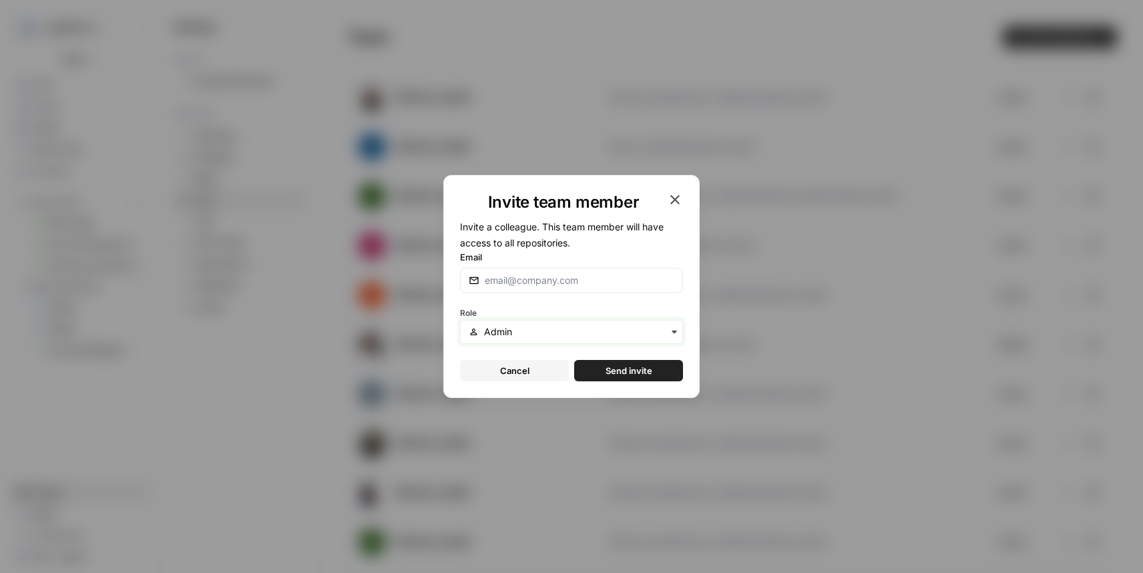
click at [521, 334] on input "text" at bounding box center [579, 331] width 190 height 13
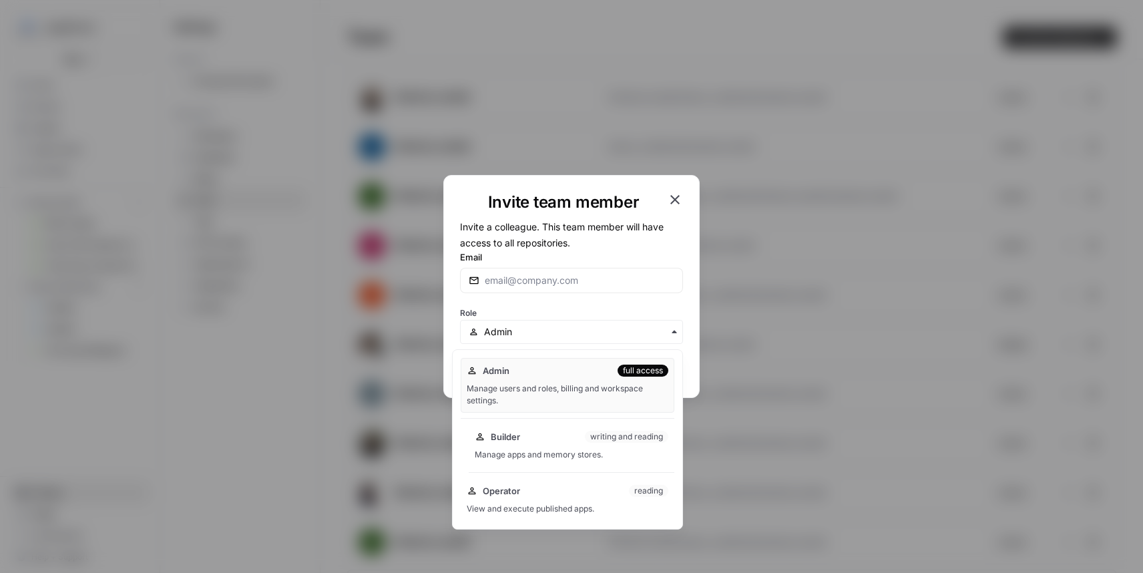
click at [519, 441] on span "Builder" at bounding box center [505, 436] width 29 height 13
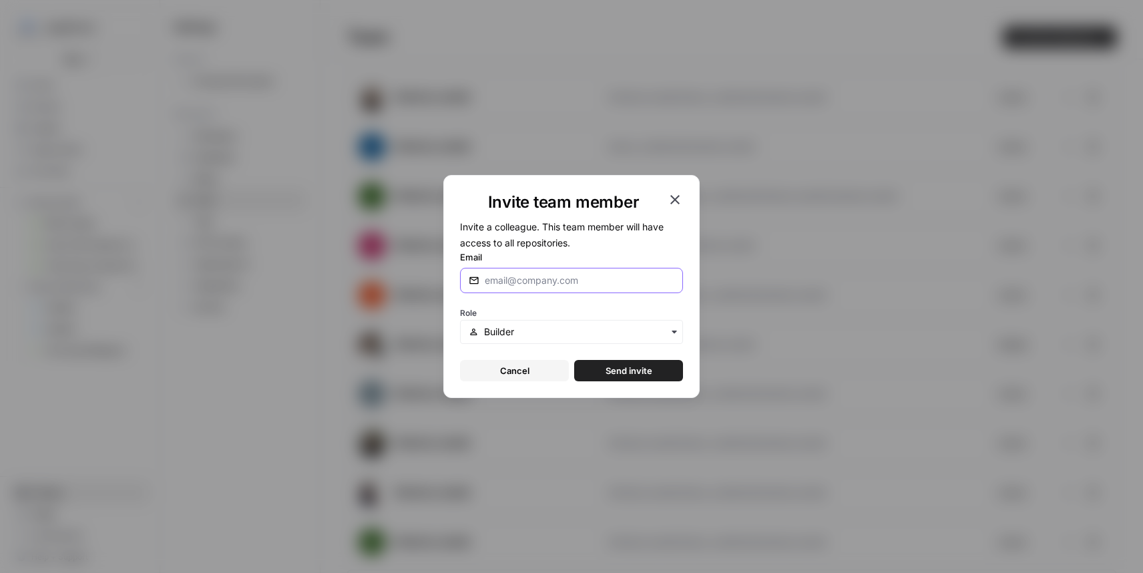
click at [563, 282] on input "Email" at bounding box center [580, 280] width 190 height 13
type input "[EMAIL_ADDRESS][DOMAIN_NAME]"
click at [681, 202] on icon "button" at bounding box center [675, 200] width 16 height 16
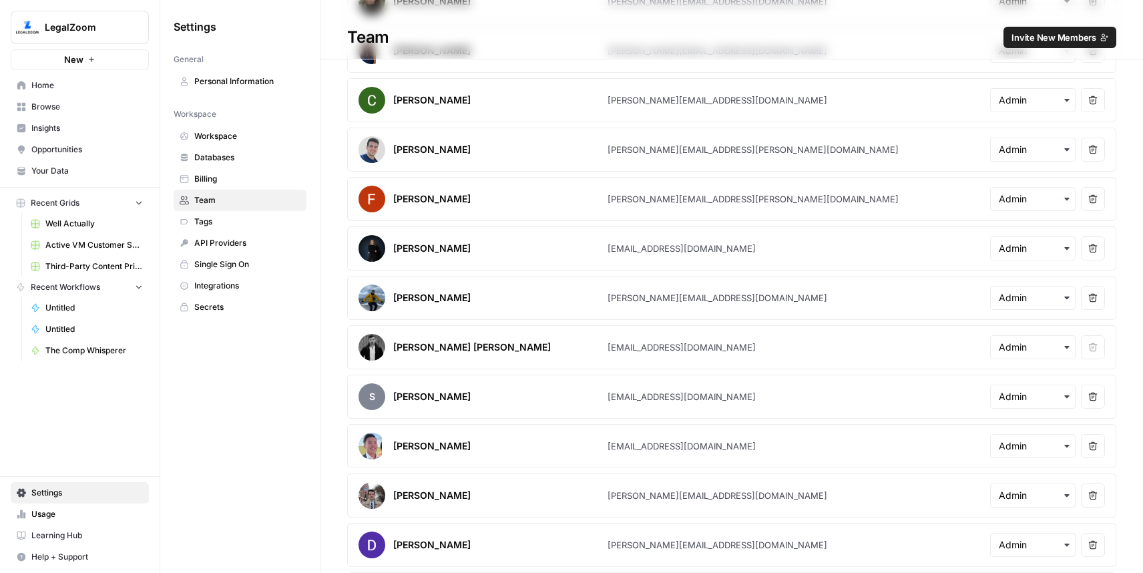
scroll to position [423, 0]
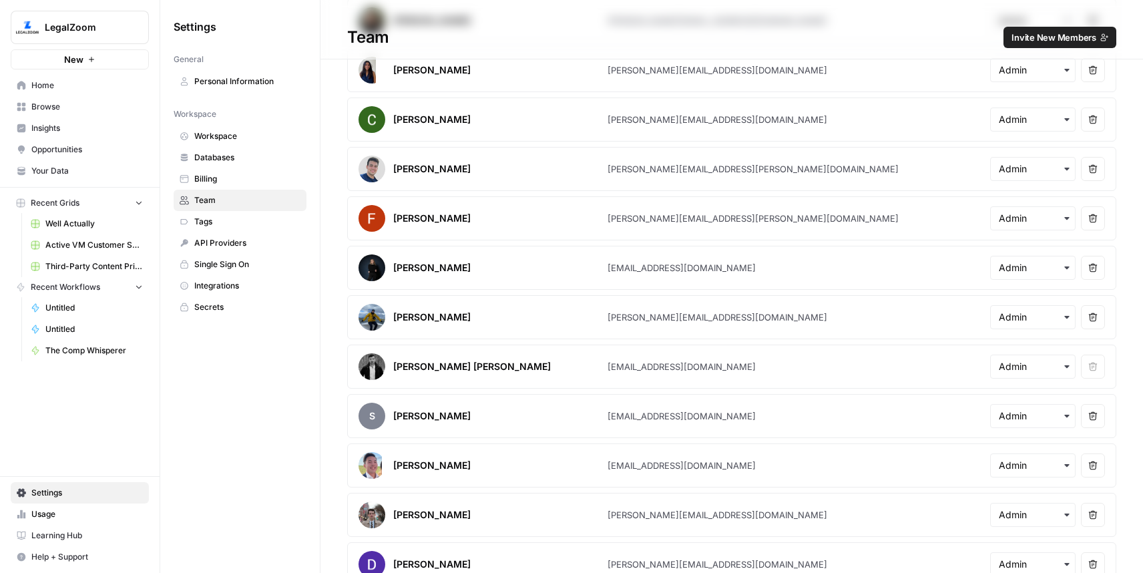
click at [1039, 32] on span "Invite New Members" at bounding box center [1053, 37] width 85 height 13
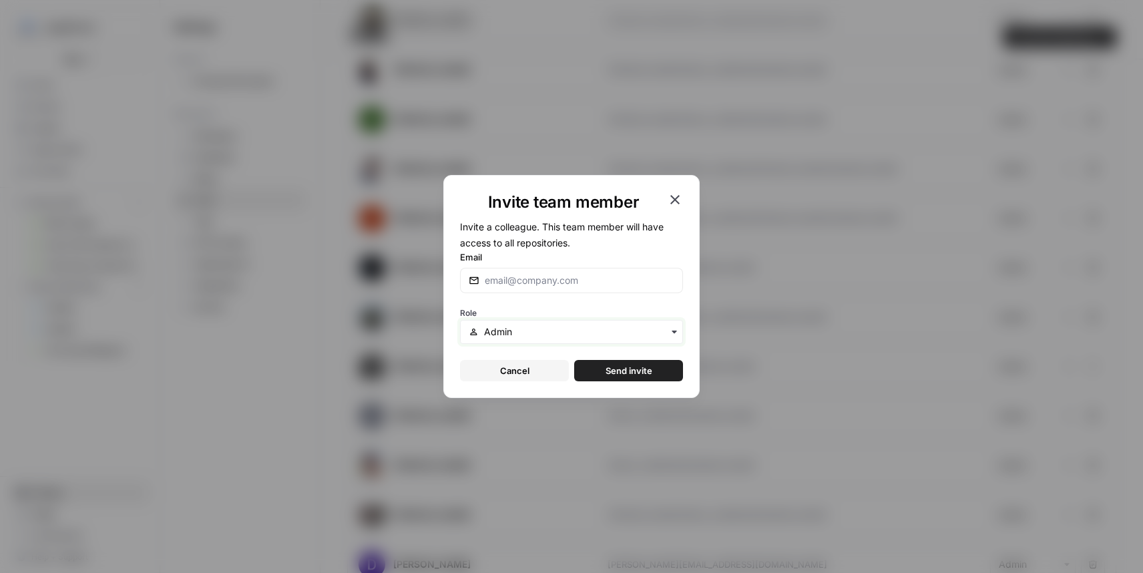
click at [565, 328] on input "text" at bounding box center [579, 331] width 190 height 13
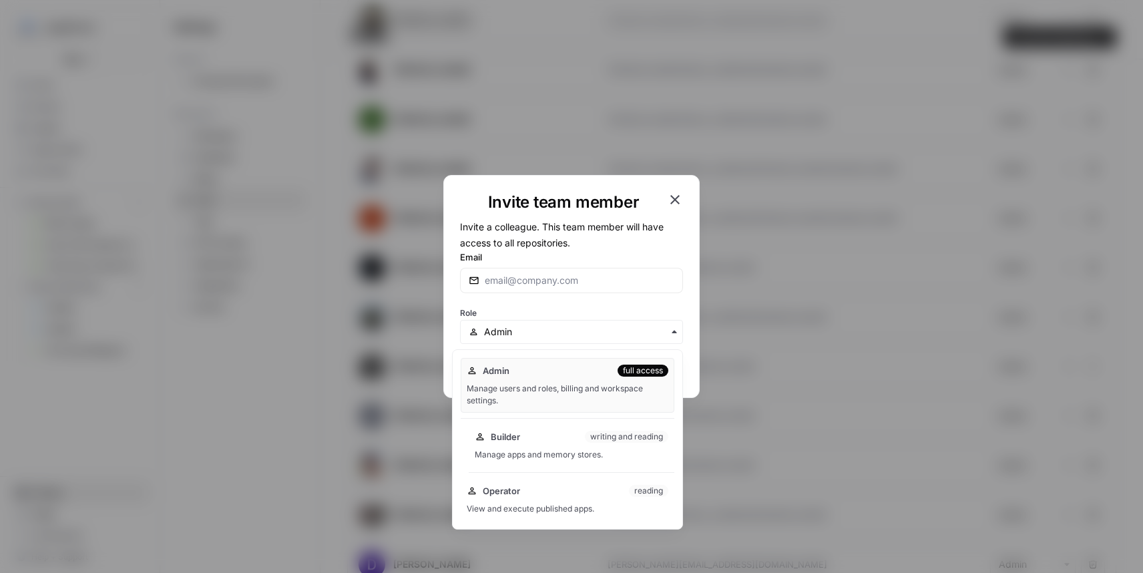
click at [520, 430] on span "Builder" at bounding box center [505, 436] width 29 height 13
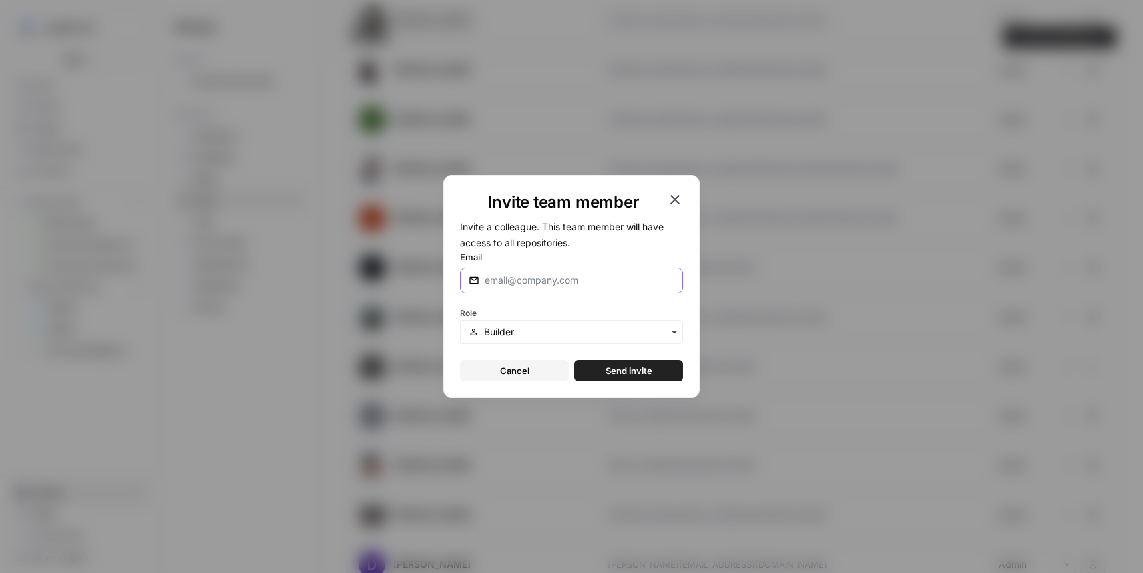
click at [523, 285] on input "Email" at bounding box center [580, 280] width 190 height 13
type input "[EMAIL_ADDRESS][DOMAIN_NAME]"
click at [623, 376] on span "Send invite" at bounding box center [628, 370] width 47 height 13
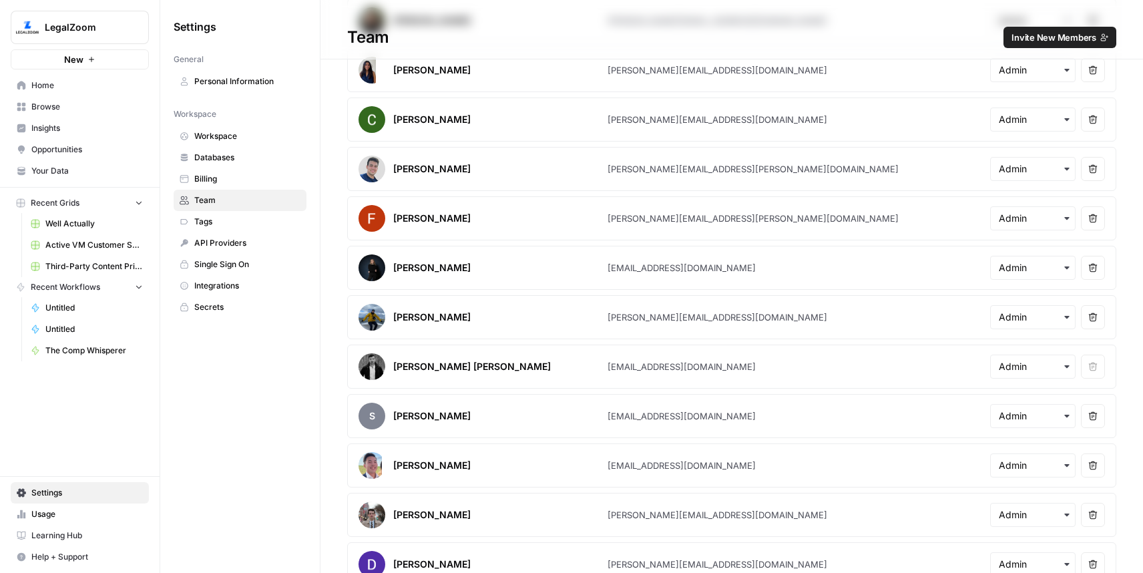
click at [1049, 31] on span "Invite New Members" at bounding box center [1053, 37] width 85 height 13
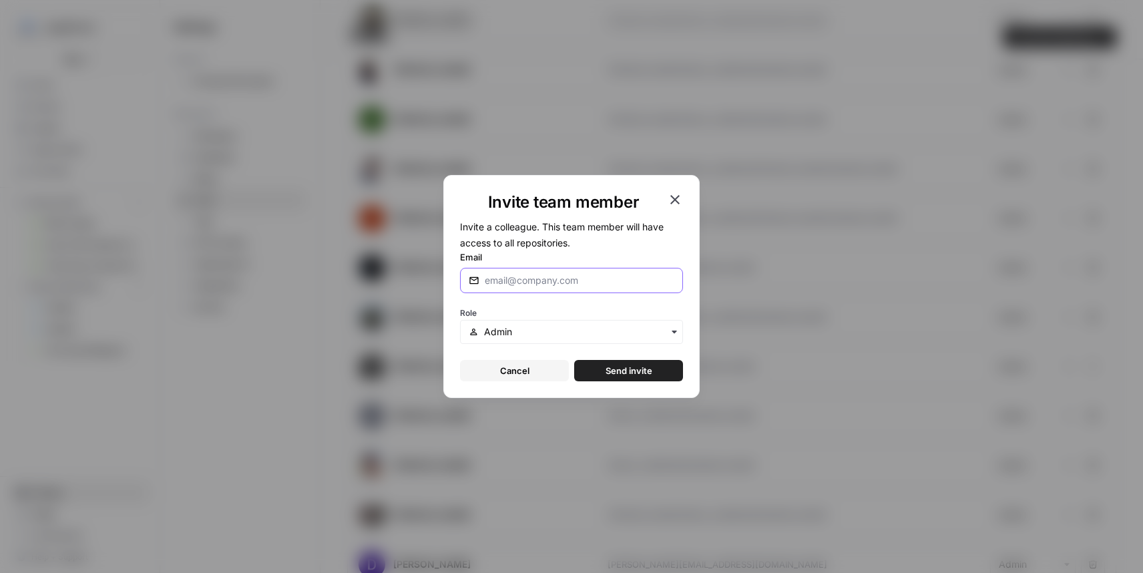
click at [588, 281] on input "Email" at bounding box center [580, 280] width 190 height 13
type input "[EMAIL_ADDRESS][DOMAIN_NAME]"
click at [552, 323] on div "button" at bounding box center [571, 332] width 223 height 24
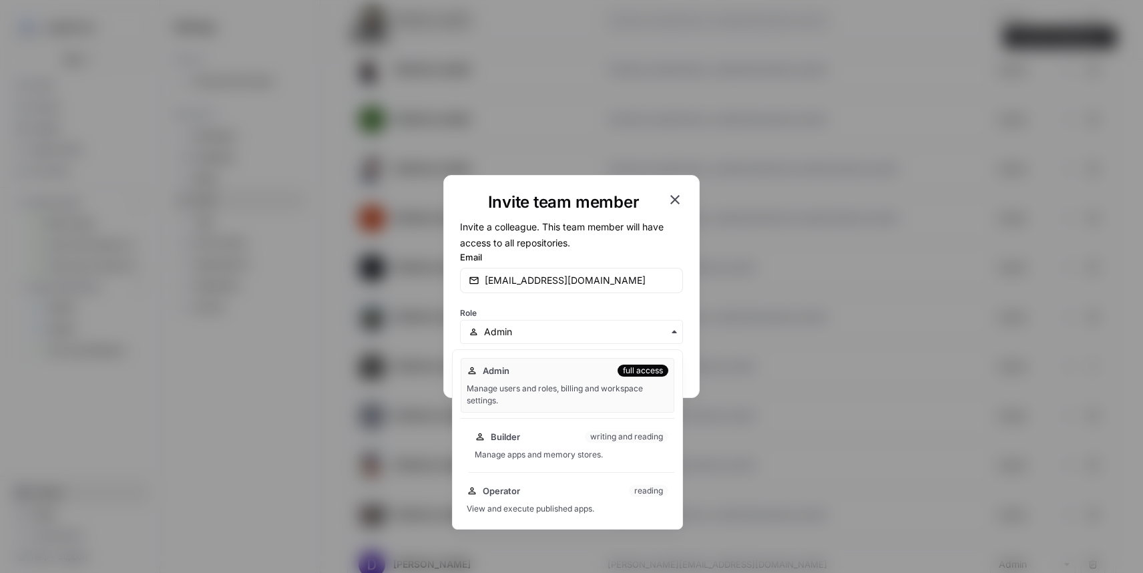
click at [523, 449] on div "Manage apps and memory stores." at bounding box center [572, 455] width 194 height 12
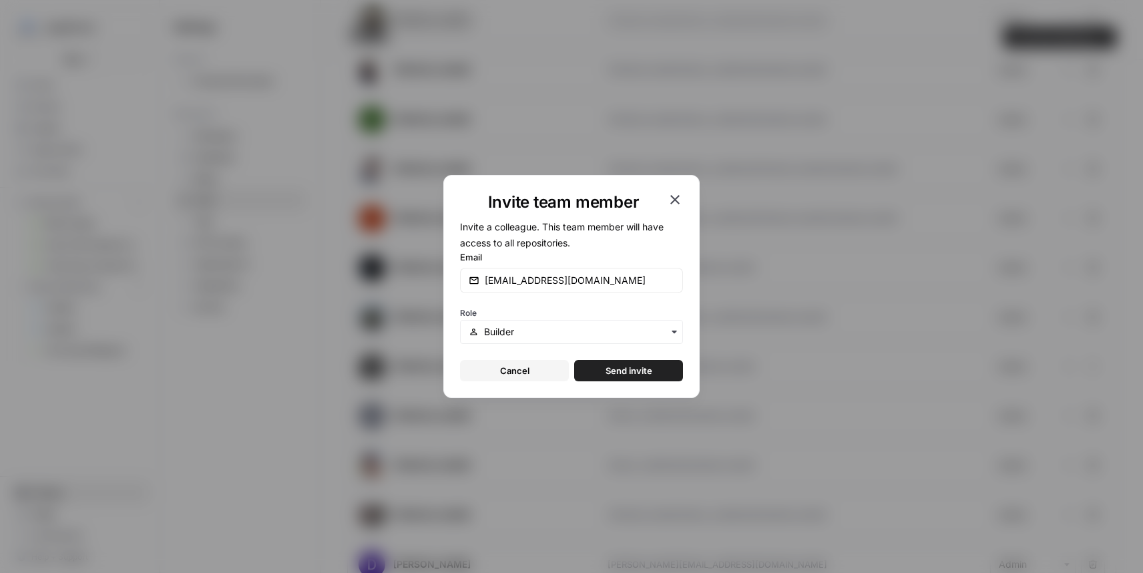
click at [641, 368] on span "Send invite" at bounding box center [628, 370] width 47 height 13
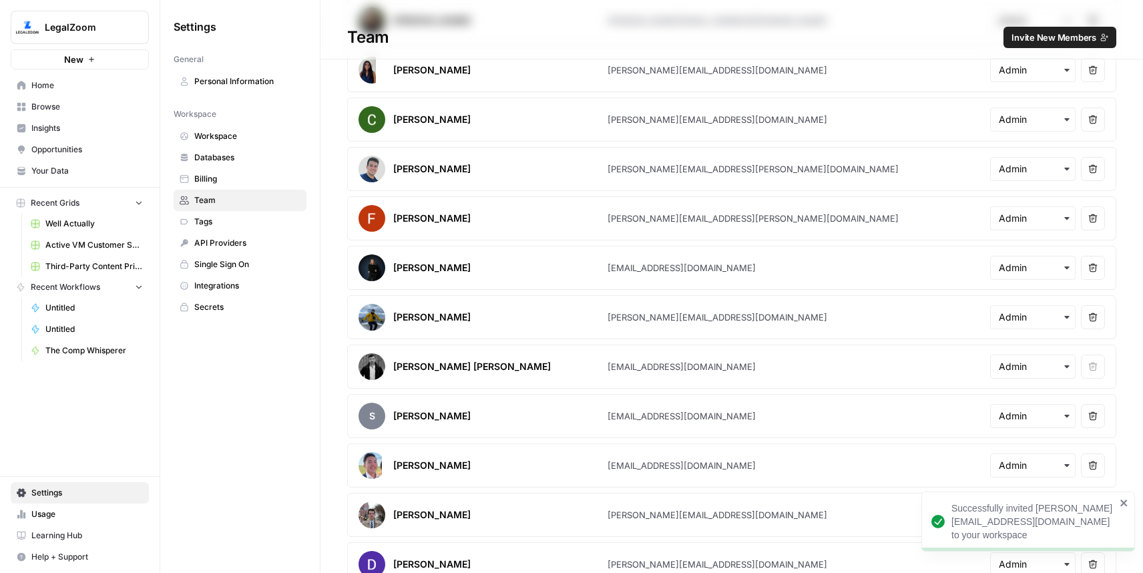
click at [1041, 35] on span "Invite New Members" at bounding box center [1053, 37] width 85 height 13
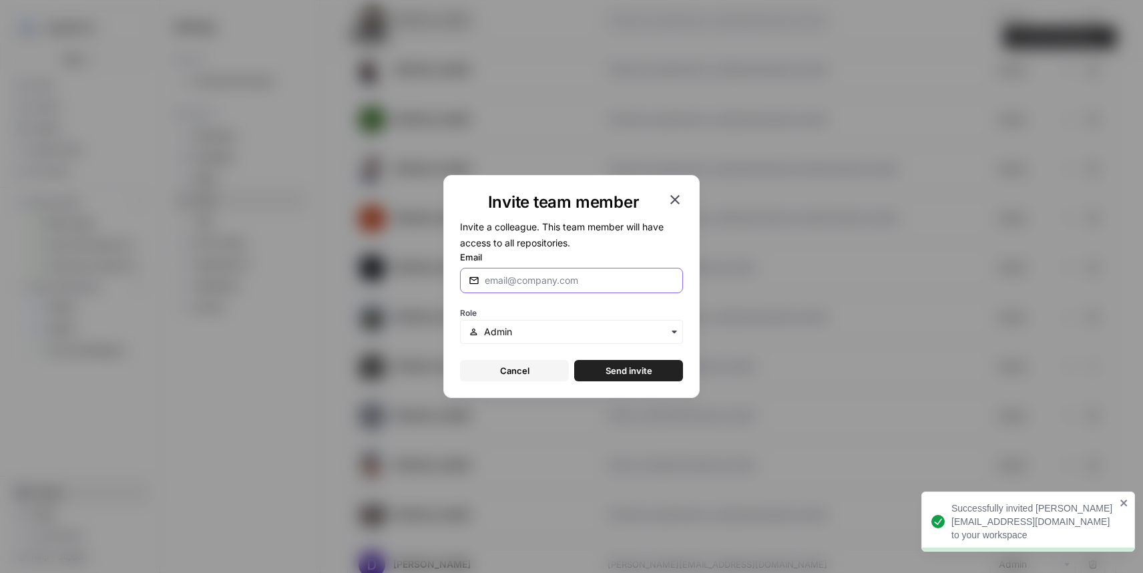
click at [559, 280] on input "Email" at bounding box center [580, 280] width 190 height 13
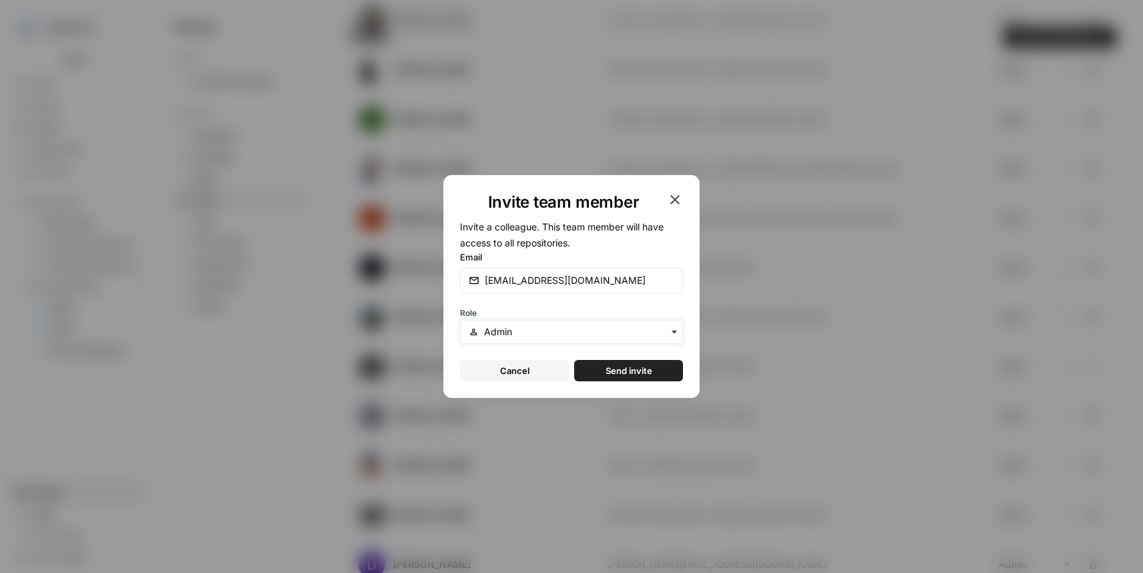
click at [540, 333] on input "text" at bounding box center [579, 331] width 190 height 13
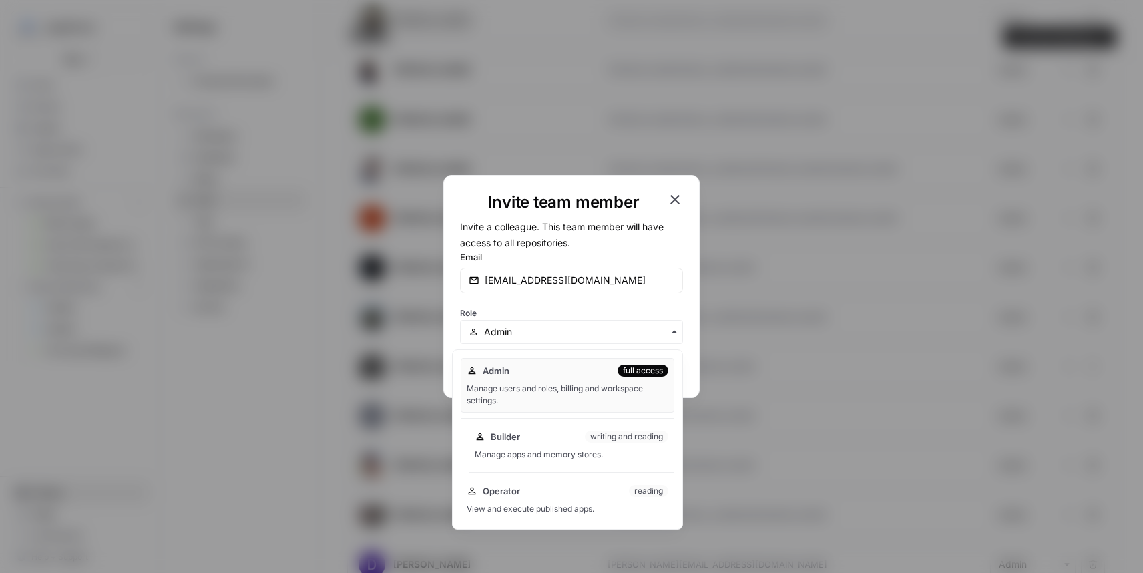
click at [535, 455] on div "Manage apps and memory stores." at bounding box center [572, 455] width 194 height 12
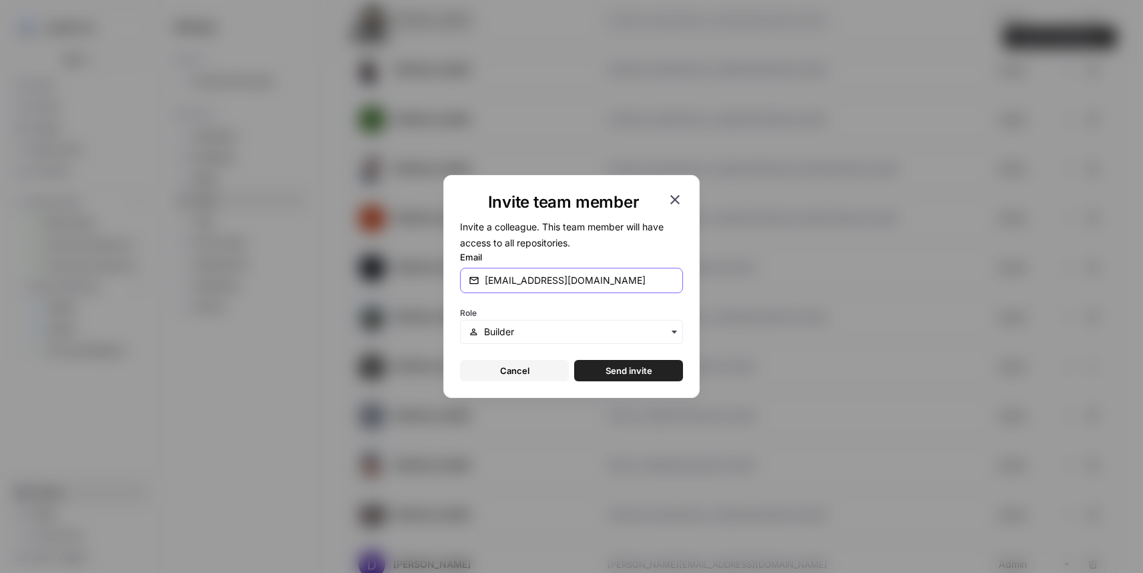
click at [519, 278] on input "[EMAIL_ADDRESS][DOMAIN_NAME]" at bounding box center [580, 280] width 190 height 13
type input "[EMAIL_ADDRESS][DOMAIN_NAME]"
click at [609, 370] on span "Send invite" at bounding box center [628, 370] width 47 height 13
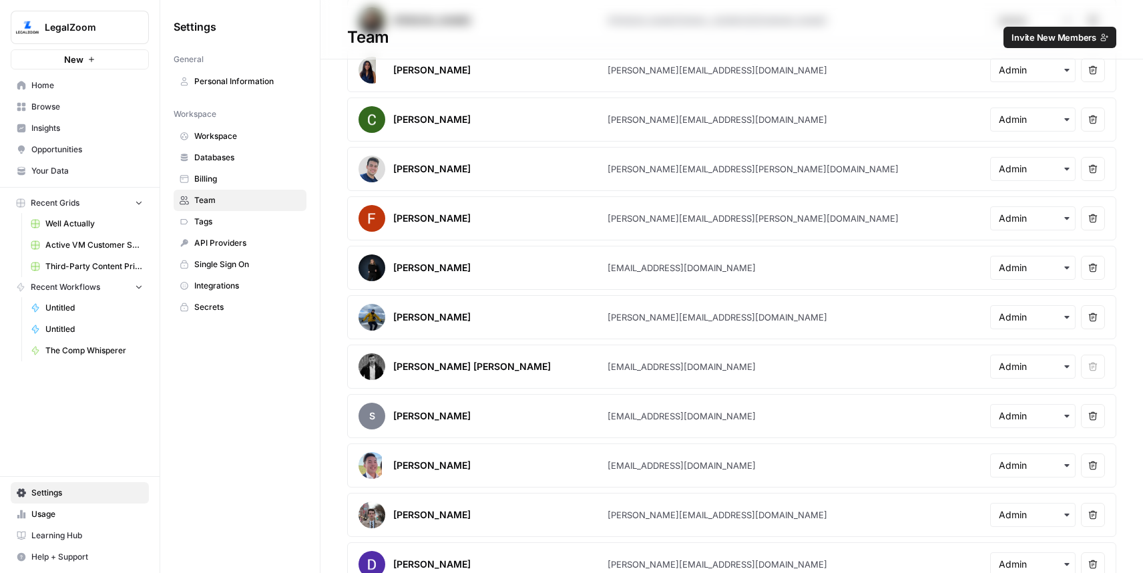
click at [1033, 37] on span "Invite New Members" at bounding box center [1053, 37] width 85 height 13
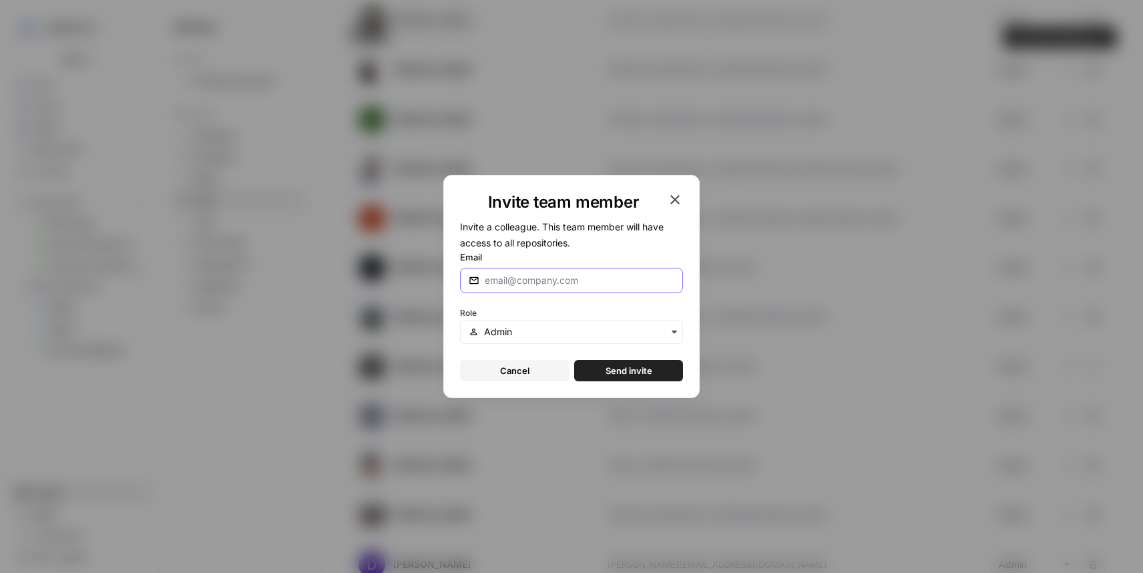
click at [513, 274] on input "Email" at bounding box center [580, 280] width 190 height 13
type input "[EMAIL_ADDRESS][DOMAIN_NAME]"
click at [543, 336] on input "text" at bounding box center [579, 331] width 190 height 13
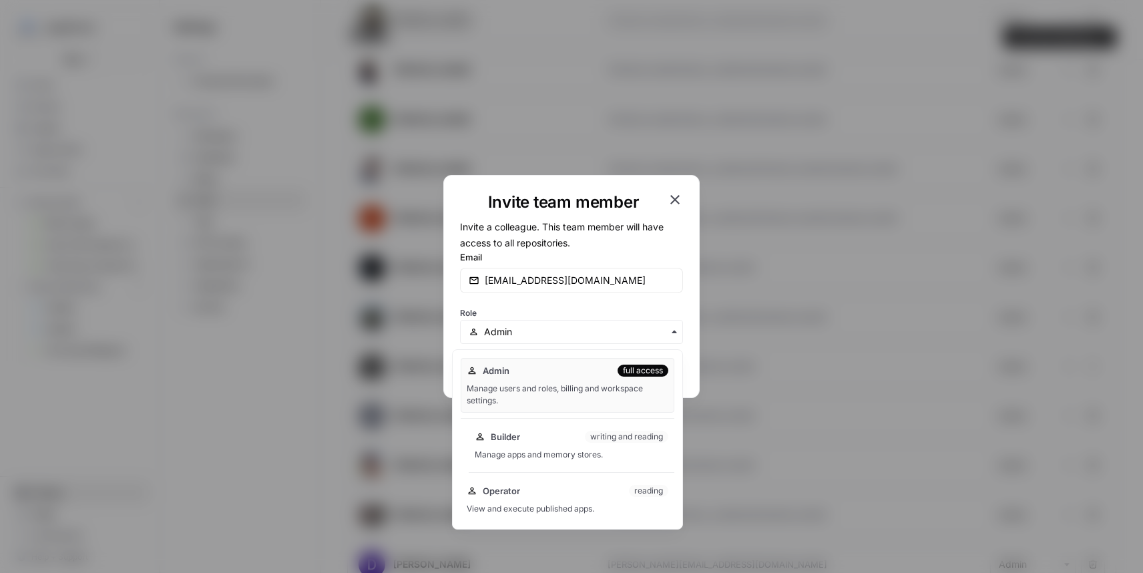
click at [544, 444] on div "Builder writing and reading Manage apps and memory stores." at bounding box center [572, 445] width 206 height 43
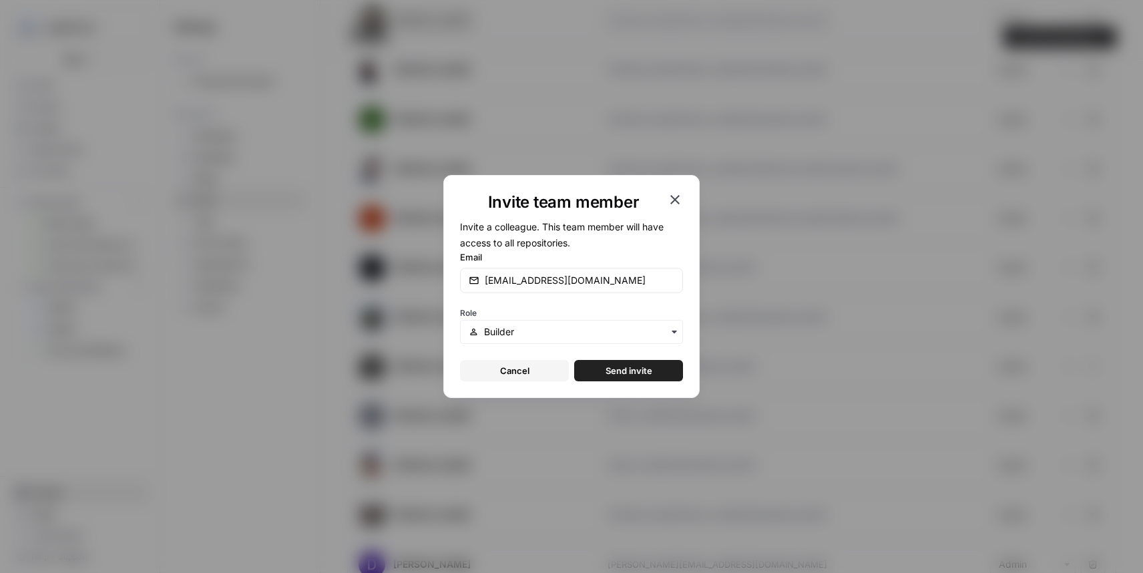
click at [639, 369] on span "Send invite" at bounding box center [628, 370] width 47 height 13
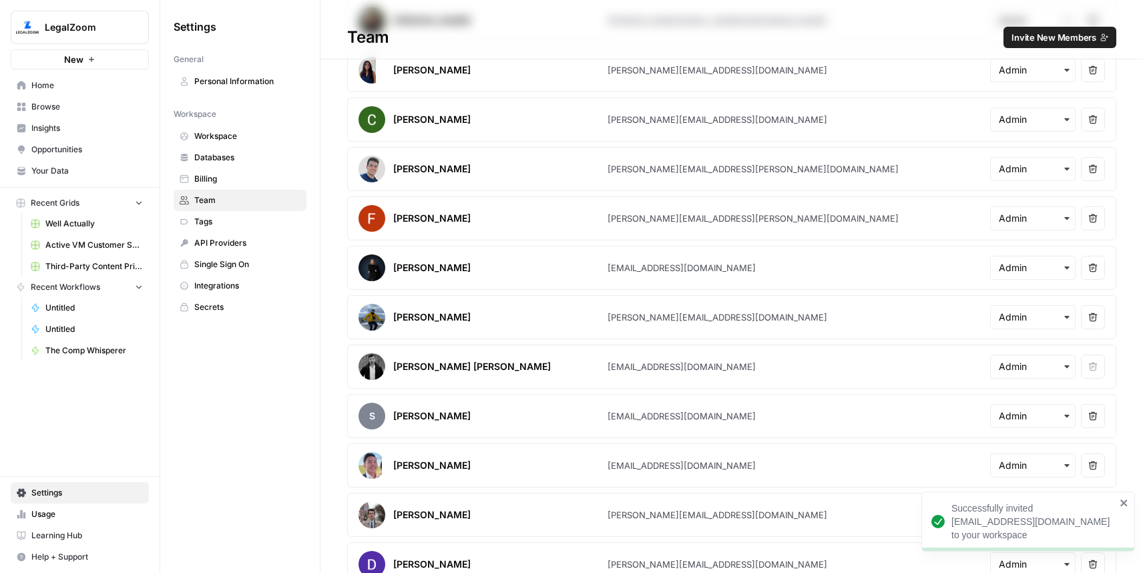
click at [1033, 34] on span "Invite New Members" at bounding box center [1053, 37] width 85 height 13
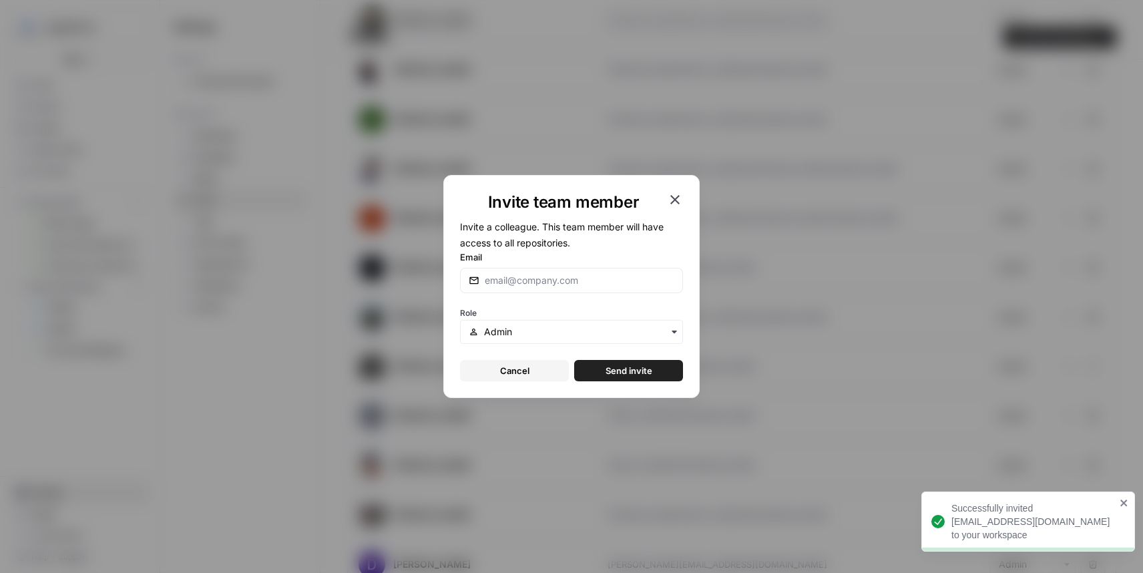
click at [541, 273] on div at bounding box center [571, 280] width 223 height 25
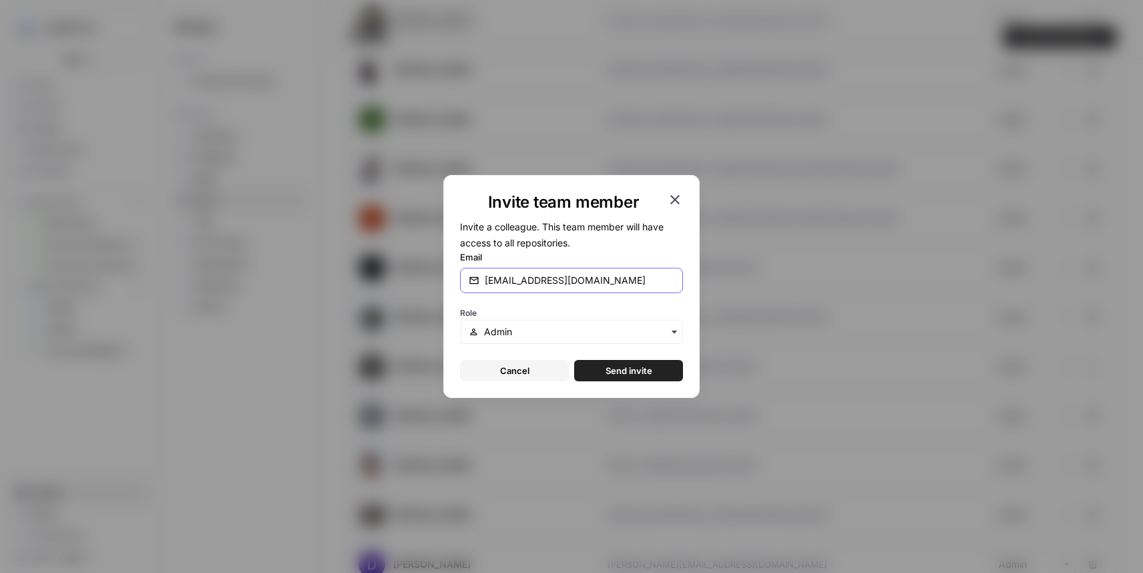
type input "[EMAIL_ADDRESS][DOMAIN_NAME]"
click at [537, 338] on div "button" at bounding box center [571, 332] width 223 height 24
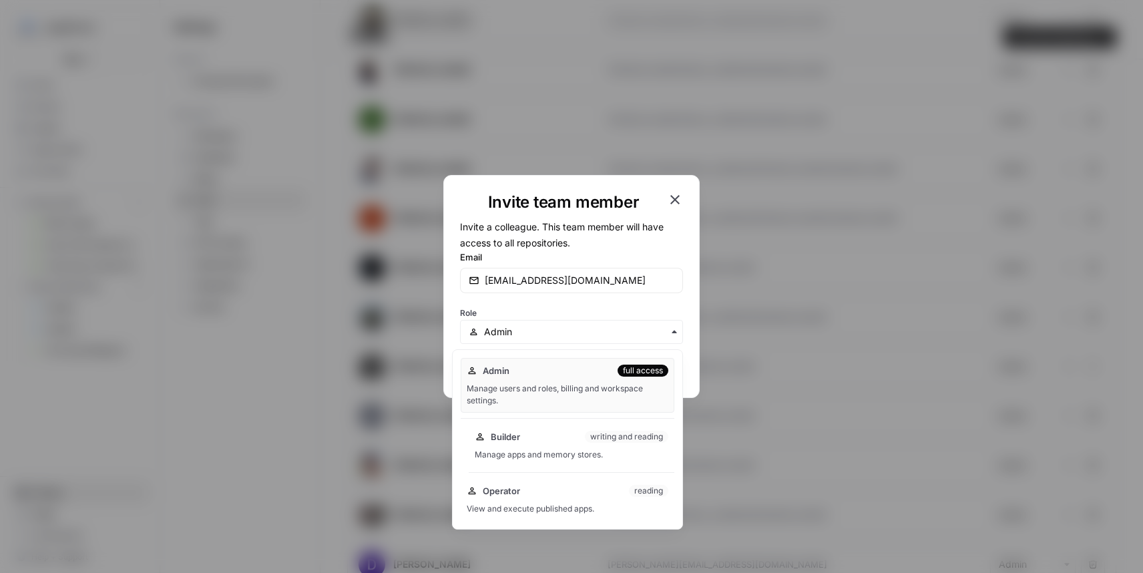
click at [526, 453] on div "Manage apps and memory stores." at bounding box center [572, 455] width 194 height 12
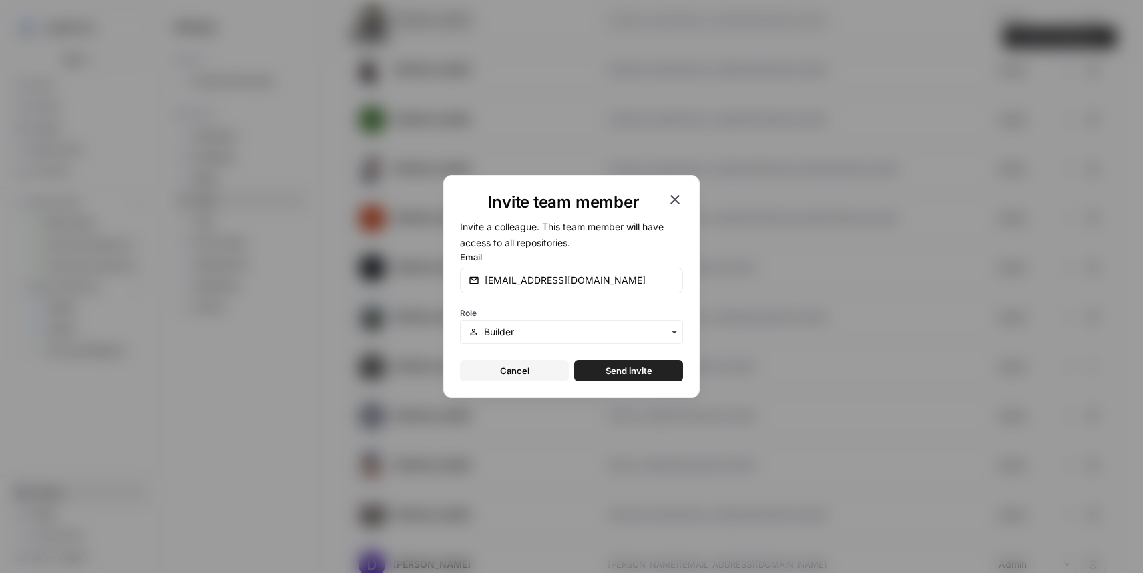
click at [643, 370] on span "Send invite" at bounding box center [628, 370] width 47 height 13
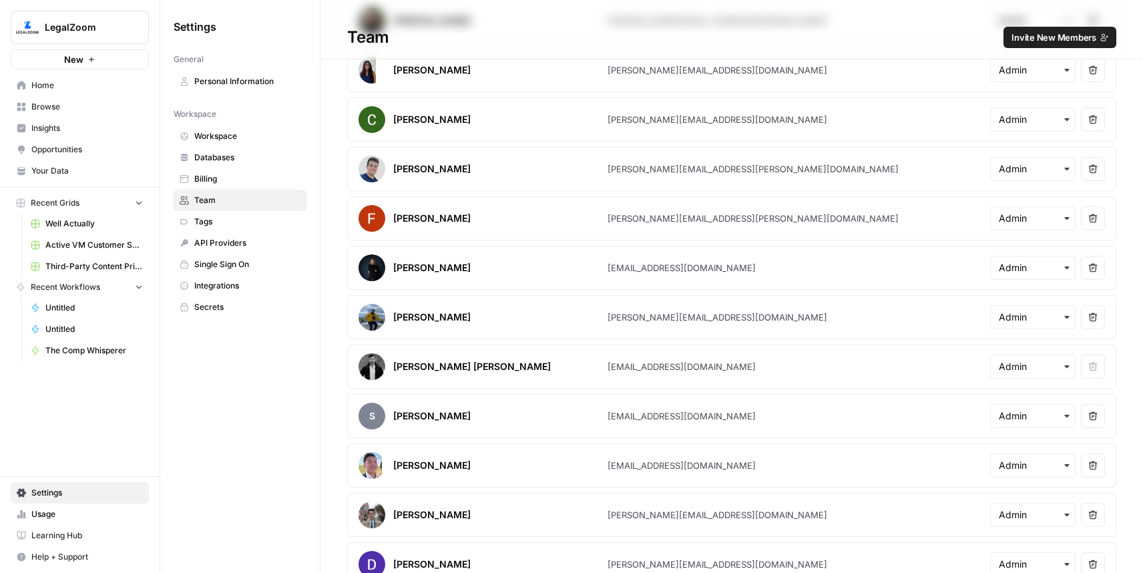
click at [52, 103] on span "Browse" at bounding box center [86, 107] width 111 height 12
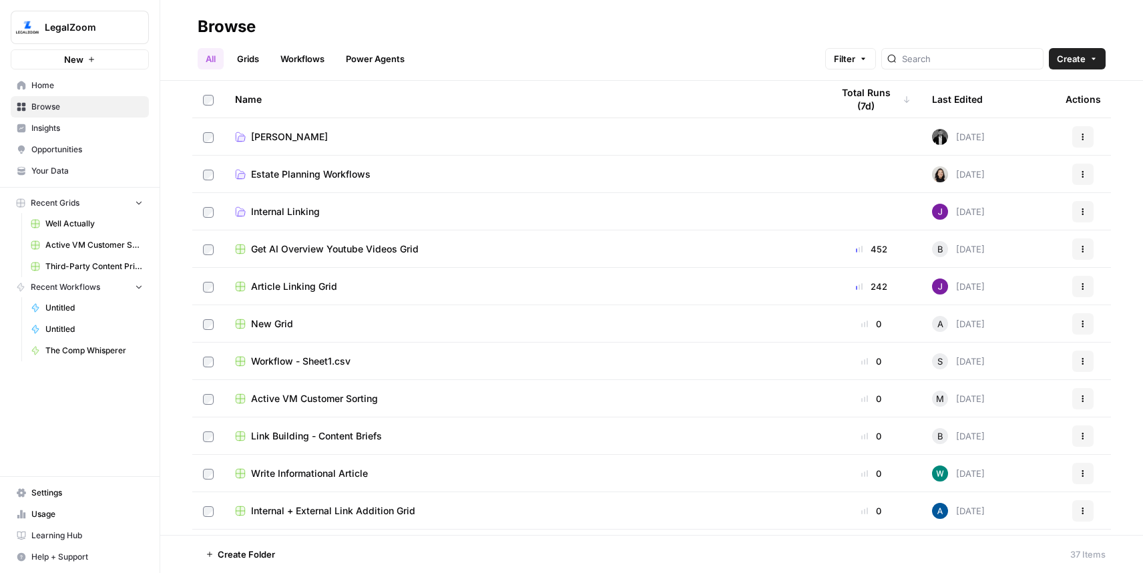
click at [47, 88] on span "Home" at bounding box center [86, 85] width 111 height 12
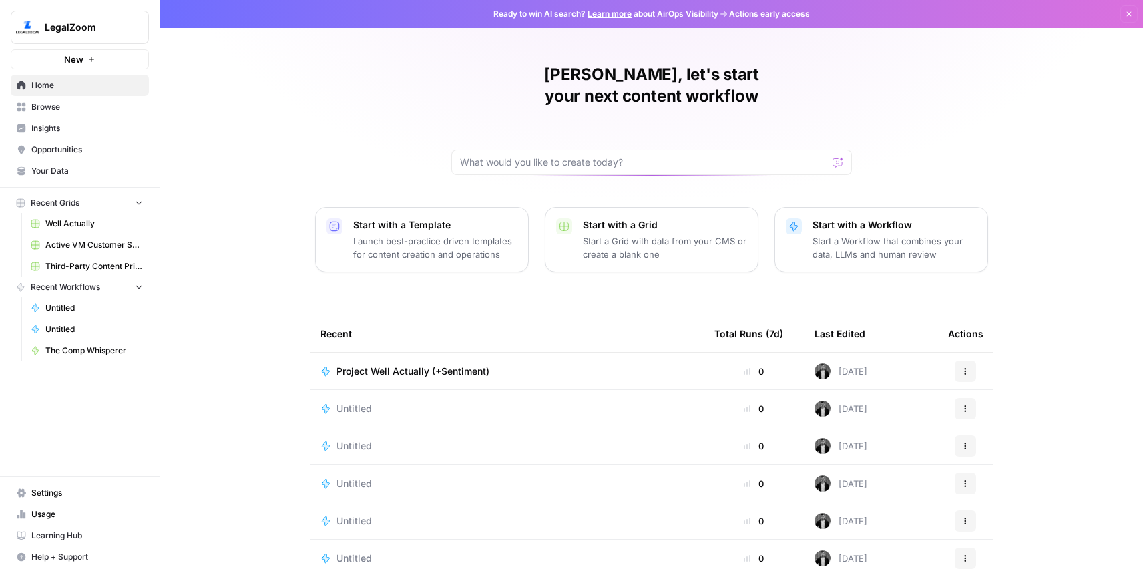
click at [386, 398] on td "Untitled" at bounding box center [507, 408] width 394 height 37
click at [341, 402] on span "Untitled" at bounding box center [353, 408] width 35 height 13
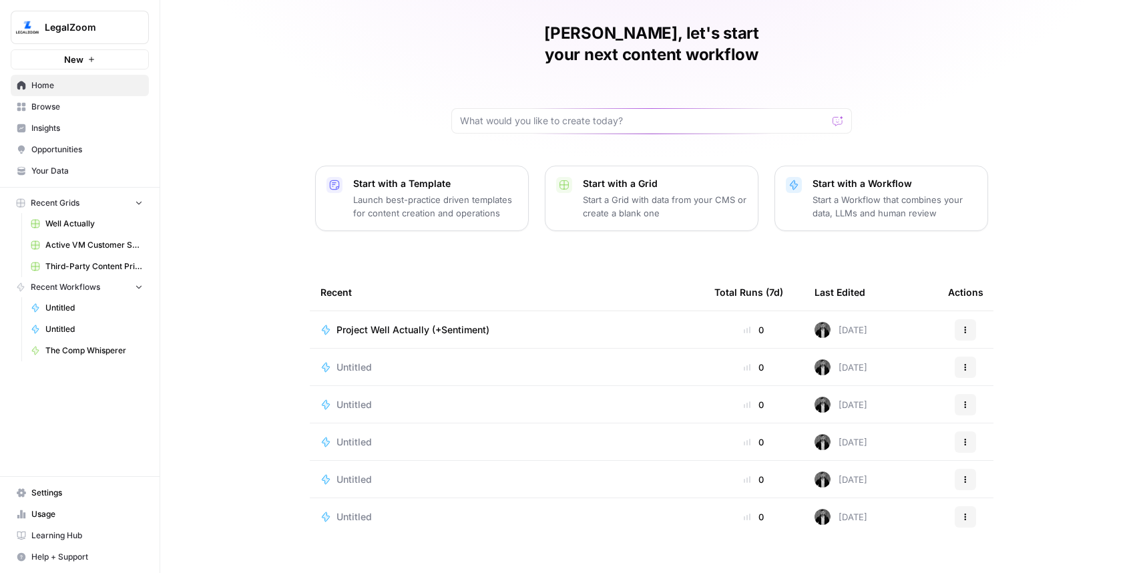
click at [359, 510] on span "Untitled" at bounding box center [353, 516] width 35 height 13
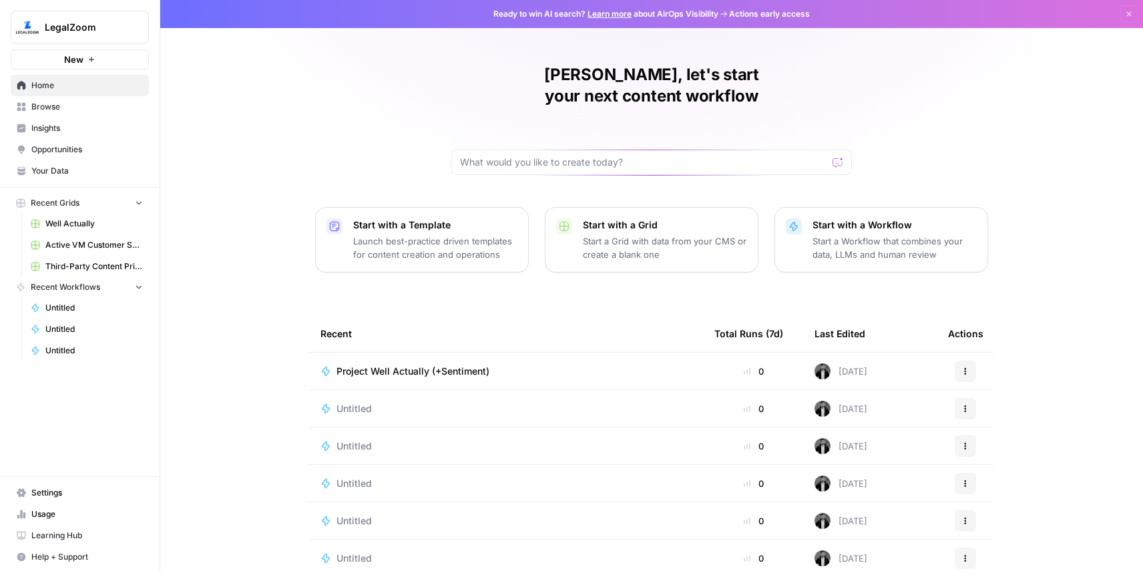
click at [354, 439] on span "Untitled" at bounding box center [353, 445] width 35 height 13
click at [356, 477] on span "Untitled" at bounding box center [353, 483] width 35 height 13
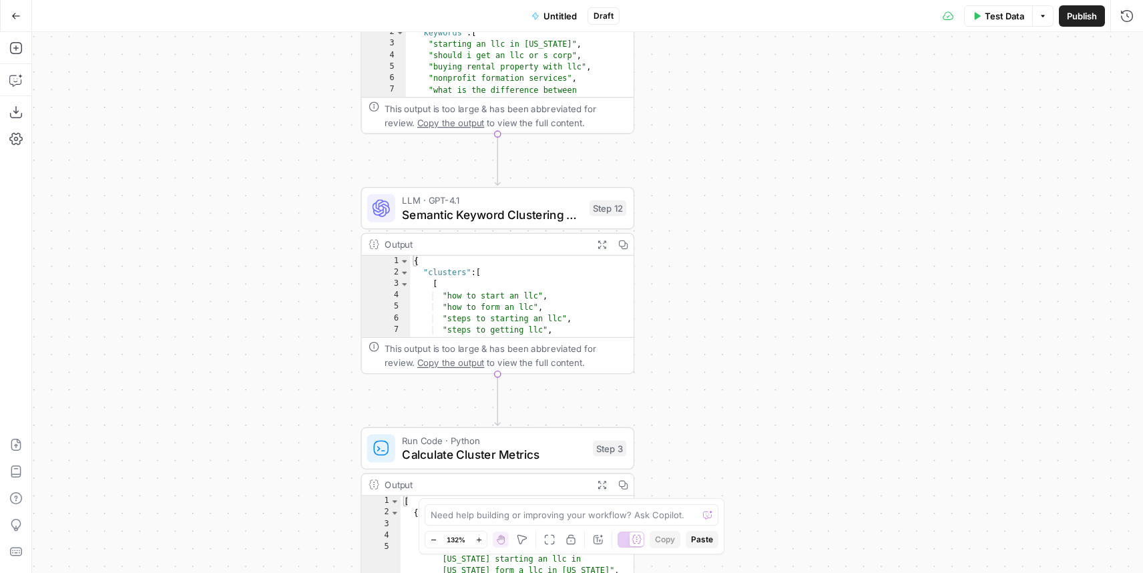
click at [991, 15] on span "Test Data" at bounding box center [1004, 15] width 39 height 13
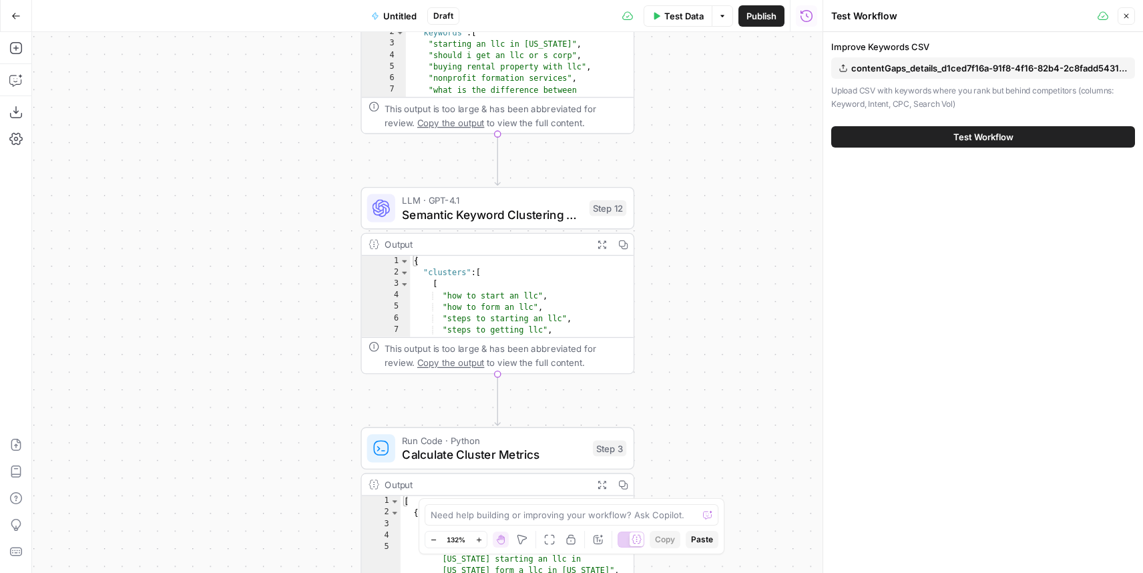
click at [1005, 127] on button "Test Workflow" at bounding box center [983, 136] width 304 height 21
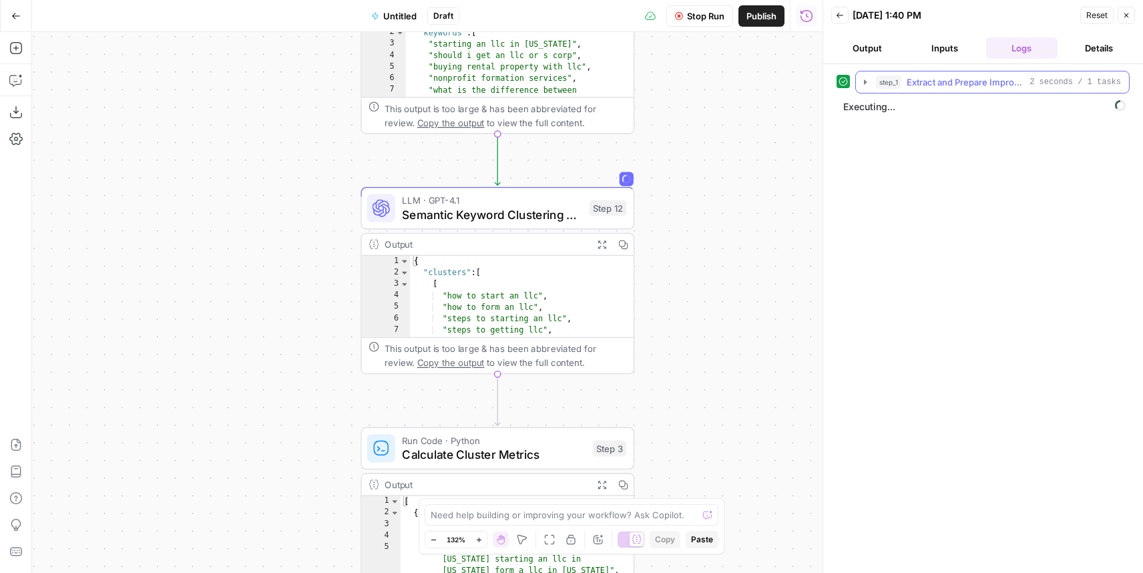
click at [862, 87] on button "step_1 Extract and Prepare Improve Keywords 2 seconds / 1 tasks" at bounding box center [992, 81] width 273 height 21
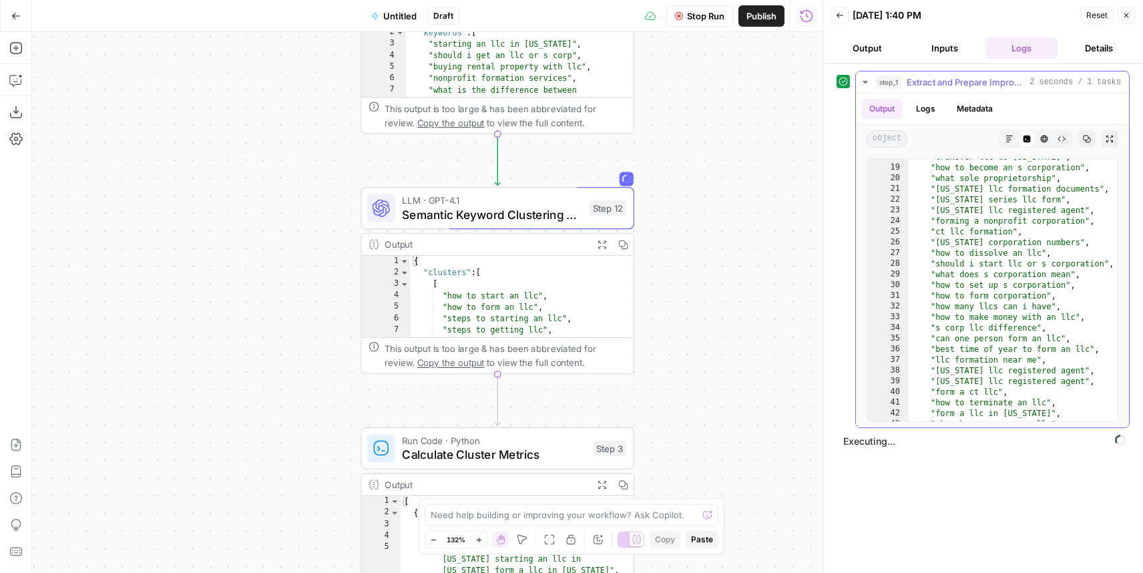
scroll to position [69, 0]
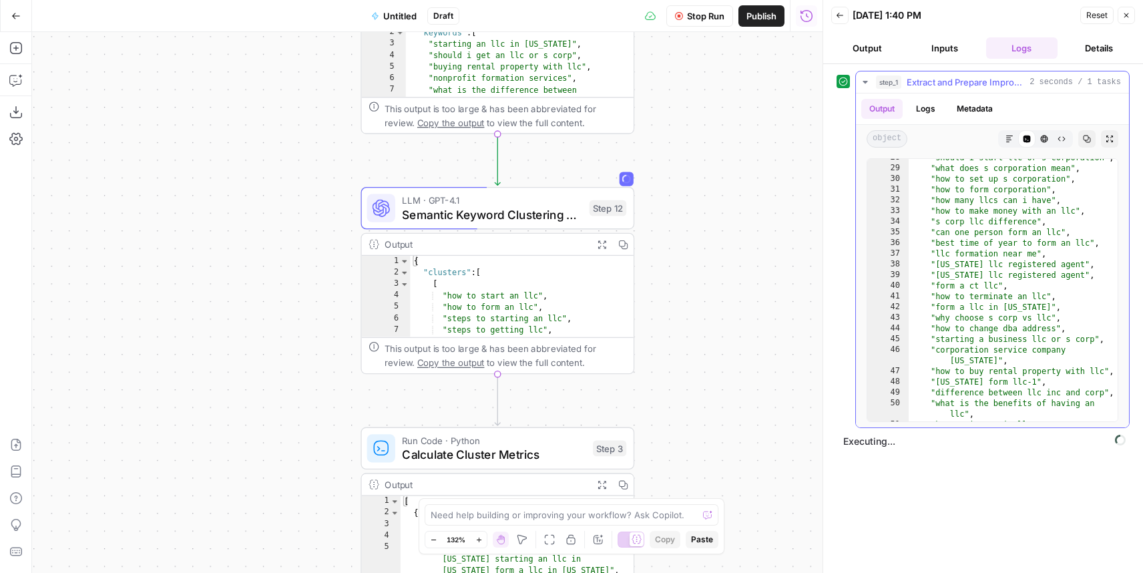
click at [865, 82] on icon "button" at bounding box center [864, 82] width 5 height 3
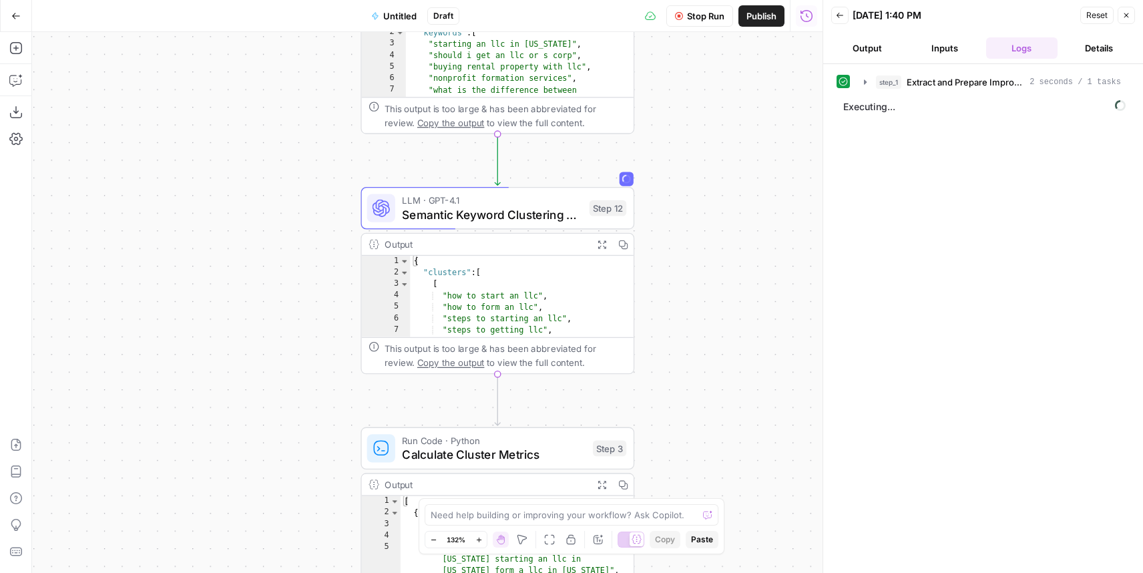
click at [599, 245] on icon "button" at bounding box center [601, 244] width 8 height 8
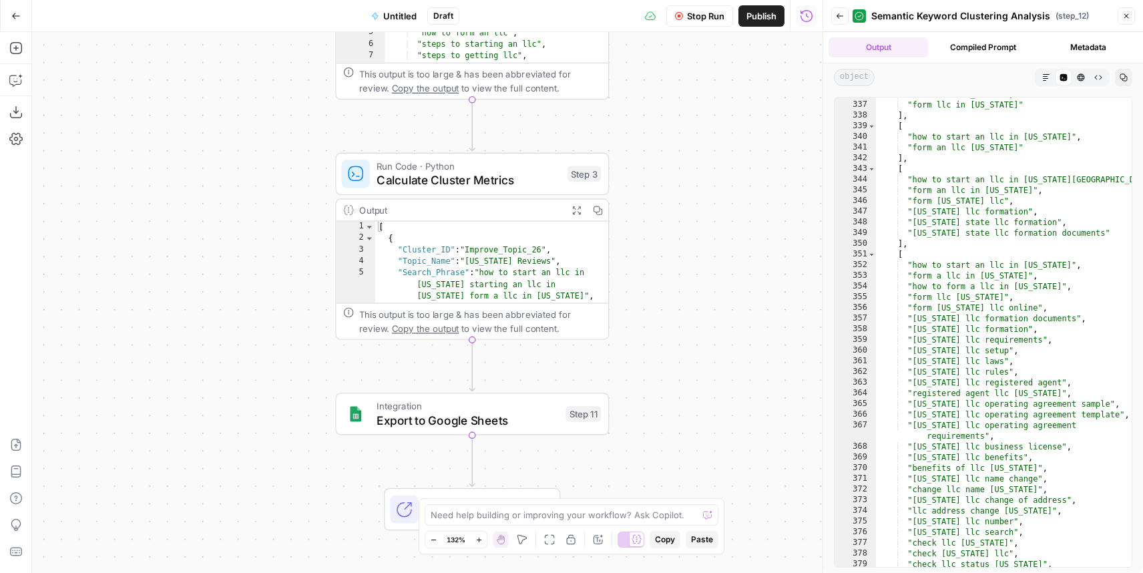
scroll to position [3471, 0]
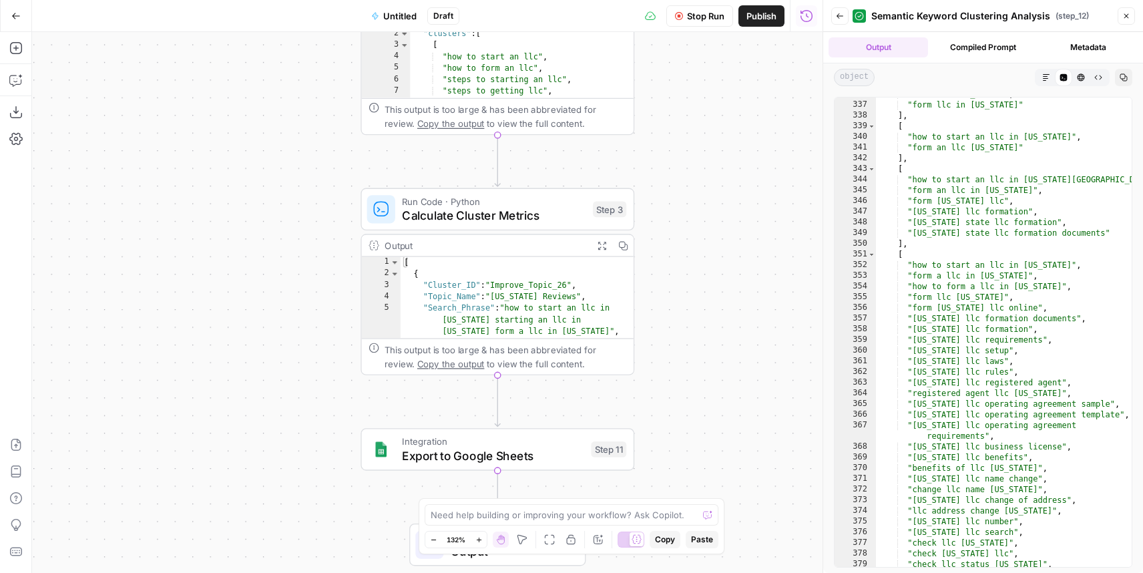
click at [603, 244] on icon "button" at bounding box center [602, 245] width 10 height 10
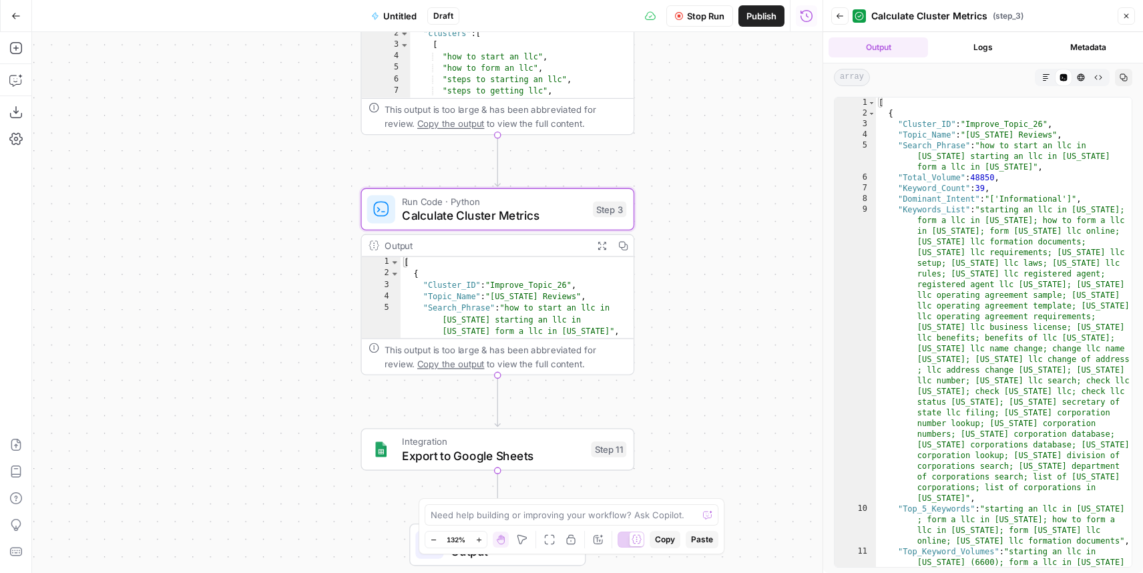
scroll to position [0, 0]
type textarea "**********"
drag, startPoint x: 970, startPoint y: 135, endPoint x: 1054, endPoint y: 134, distance: 84.1
click at [1054, 134] on div "[ { "Cluster_ID" : "Improve_Topic_26" , "Topic_Name" : "[US_STATE] Reviews" , "…" at bounding box center [1004, 363] width 256 height 533
click at [983, 334] on div "[ { "Cluster_ID" : "Improve_Topic_26" , "Topic_Name" : "[US_STATE] Reviews" , "…" at bounding box center [1004, 363] width 256 height 533
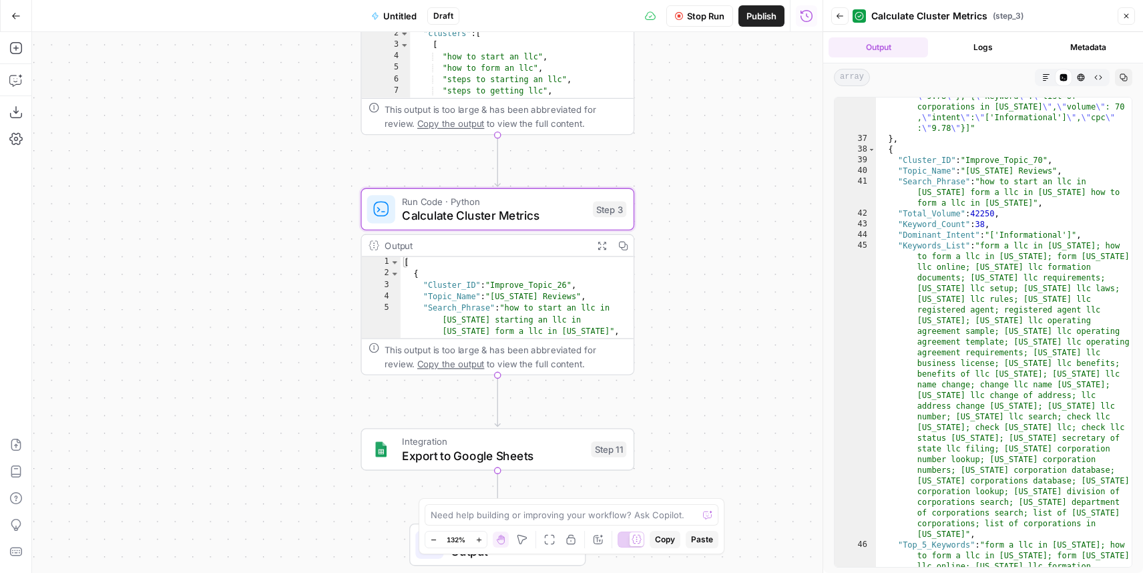
scroll to position [933, 0]
click at [16, 20] on icon "button" at bounding box center [15, 15] width 9 height 9
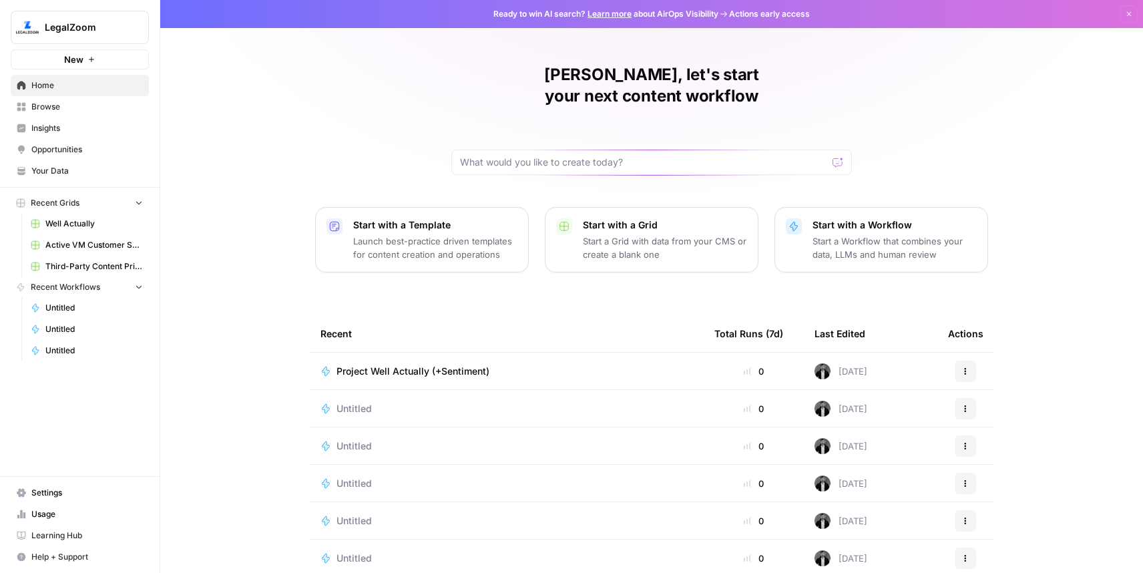
click at [74, 222] on span "Well Actually" at bounding box center [93, 224] width 97 height 12
